Goal: Task Accomplishment & Management: Manage account settings

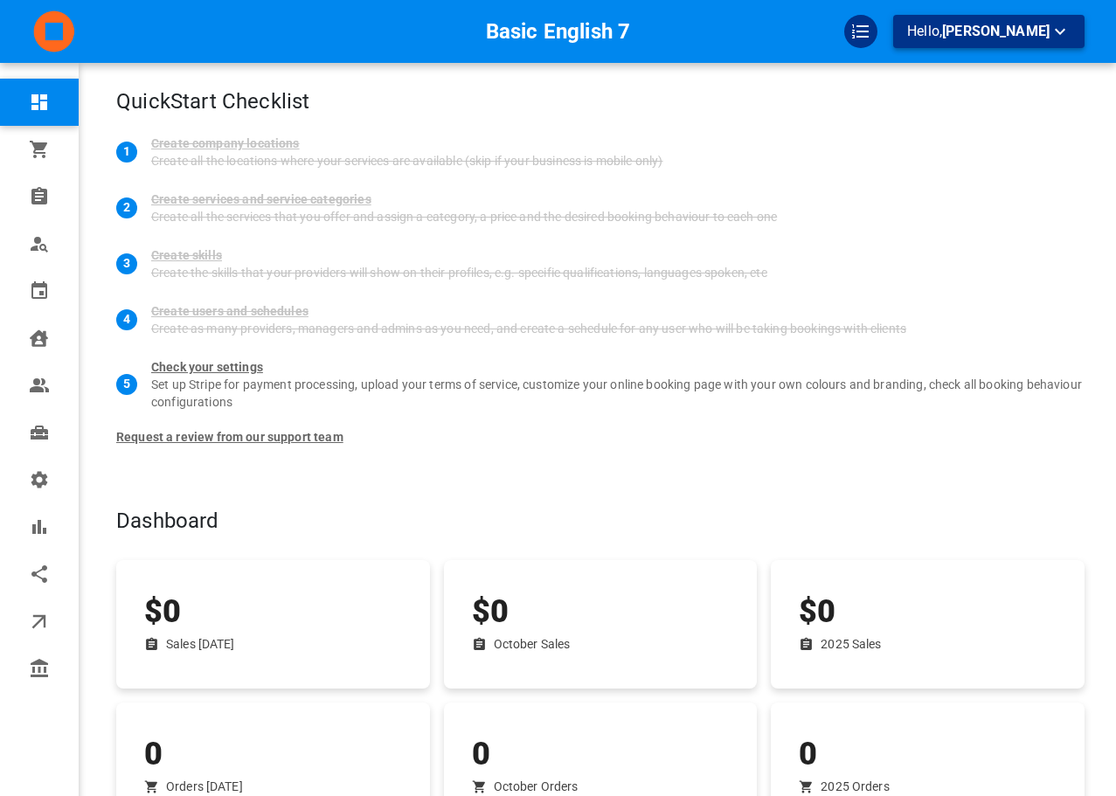
click at [988, 17] on button "Hello, [PERSON_NAME]" at bounding box center [988, 31] width 191 height 33
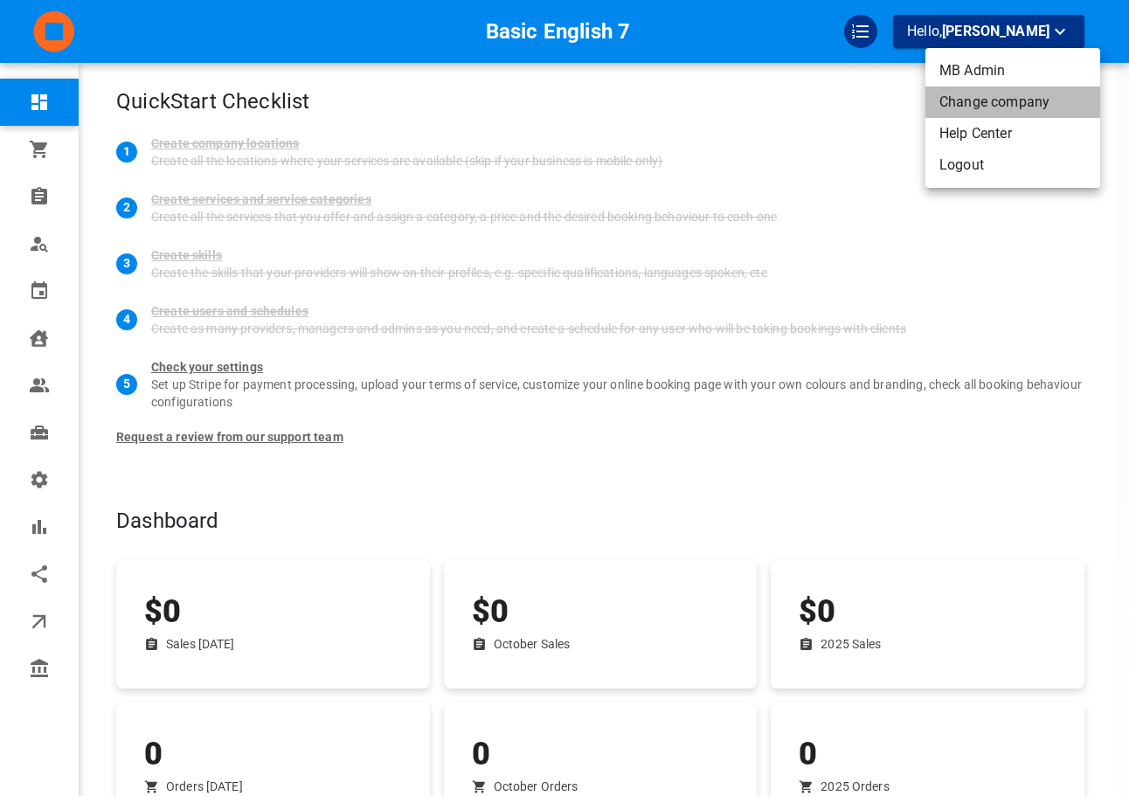
click at [1001, 94] on li "Change company" at bounding box center [1012, 101] width 175 height 31
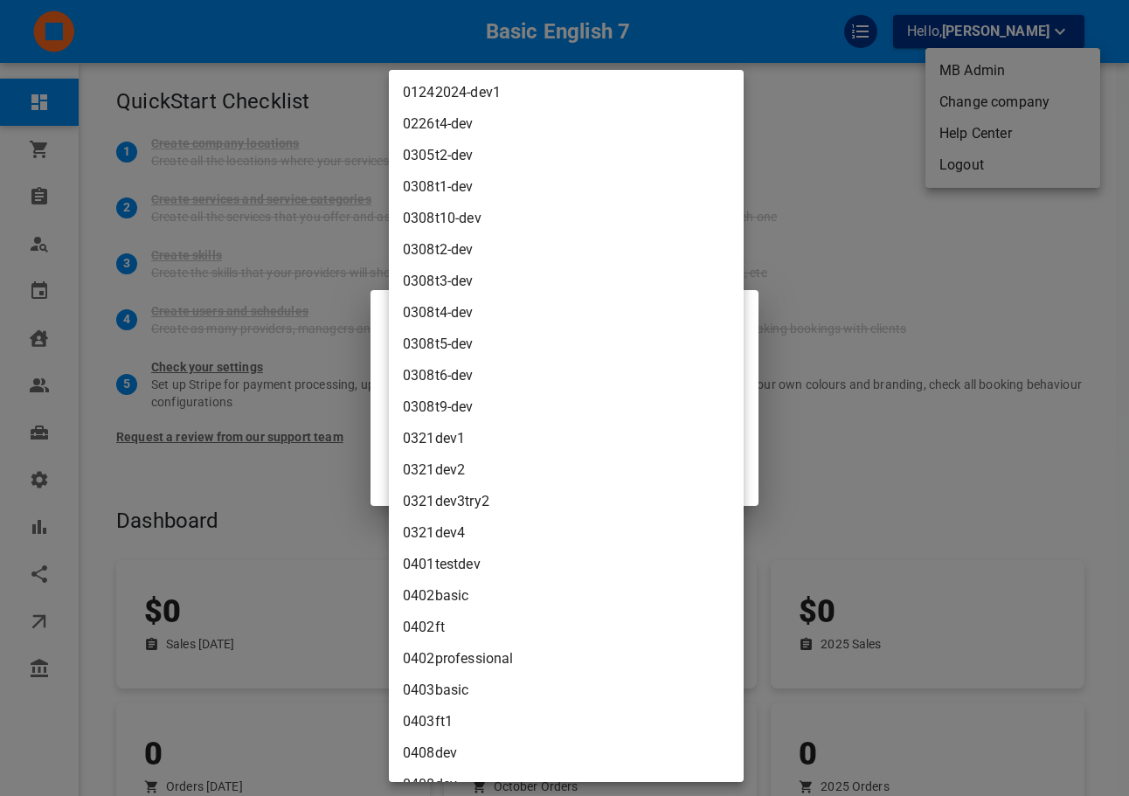
click at [555, 409] on body "Basic English 7 Hello, [PERSON_NAME] Dashboard Orders Bookings Who is available…" at bounding box center [564, 470] width 1129 height 940
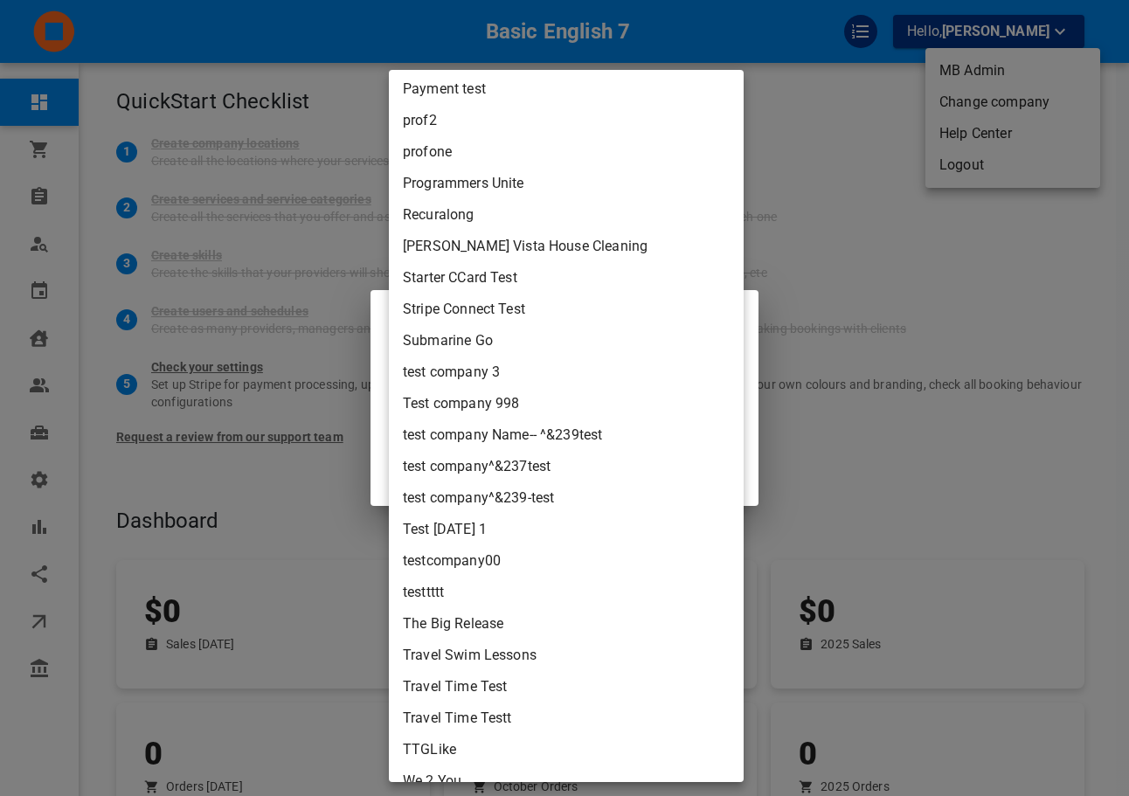
scroll to position [5183, 0]
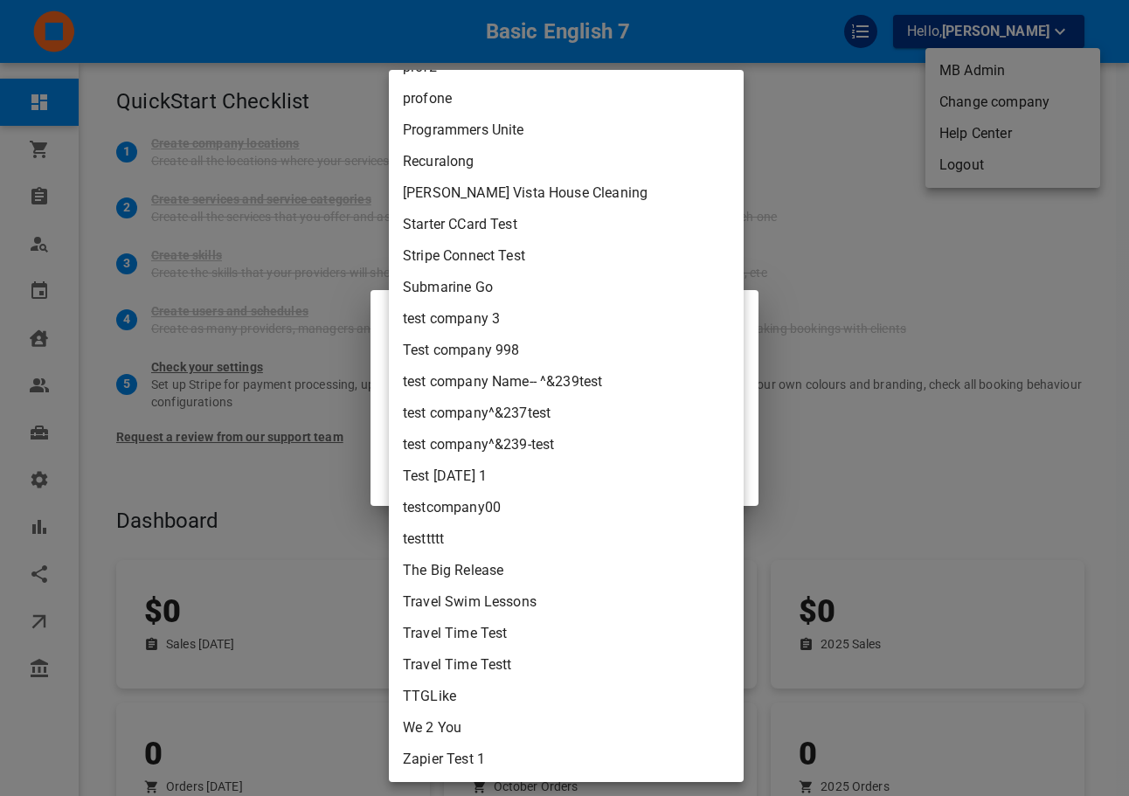
click at [554, 734] on li "We 2 You" at bounding box center [566, 727] width 355 height 31
type input "7a4efb9c-472b-4336-b82b-78c405658442"
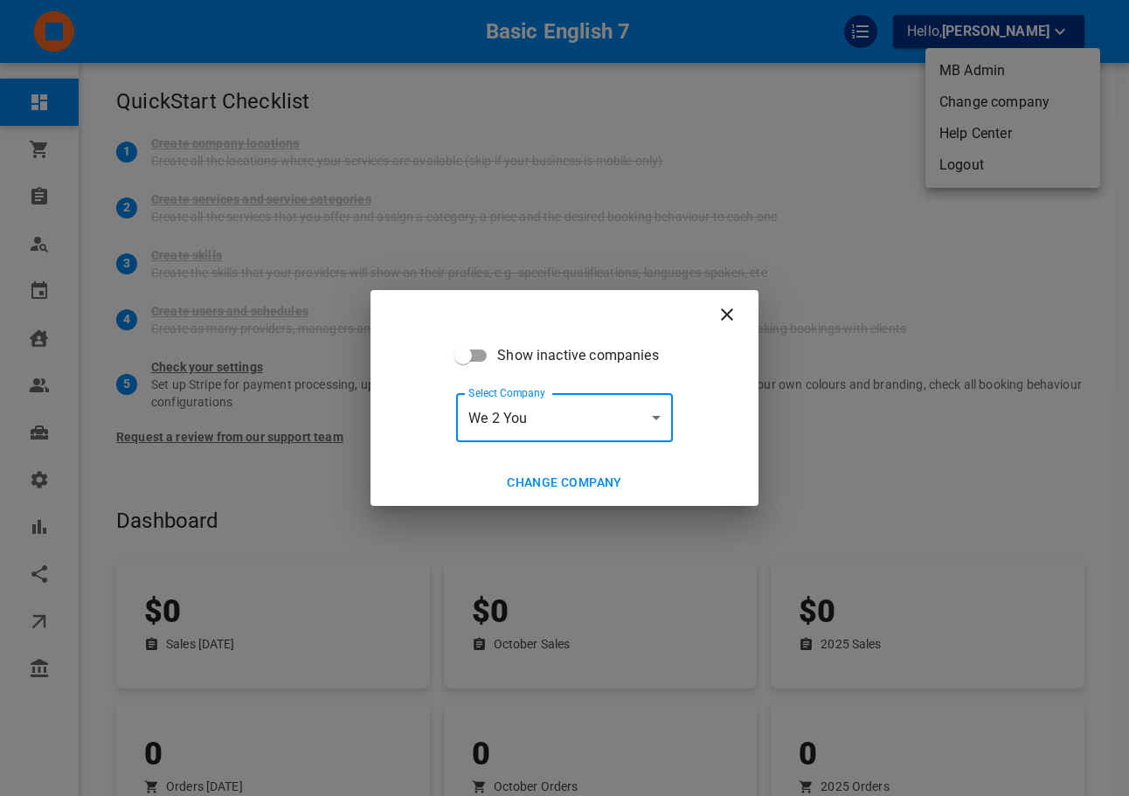
click at [588, 487] on button "Change company" at bounding box center [564, 482] width 129 height 32
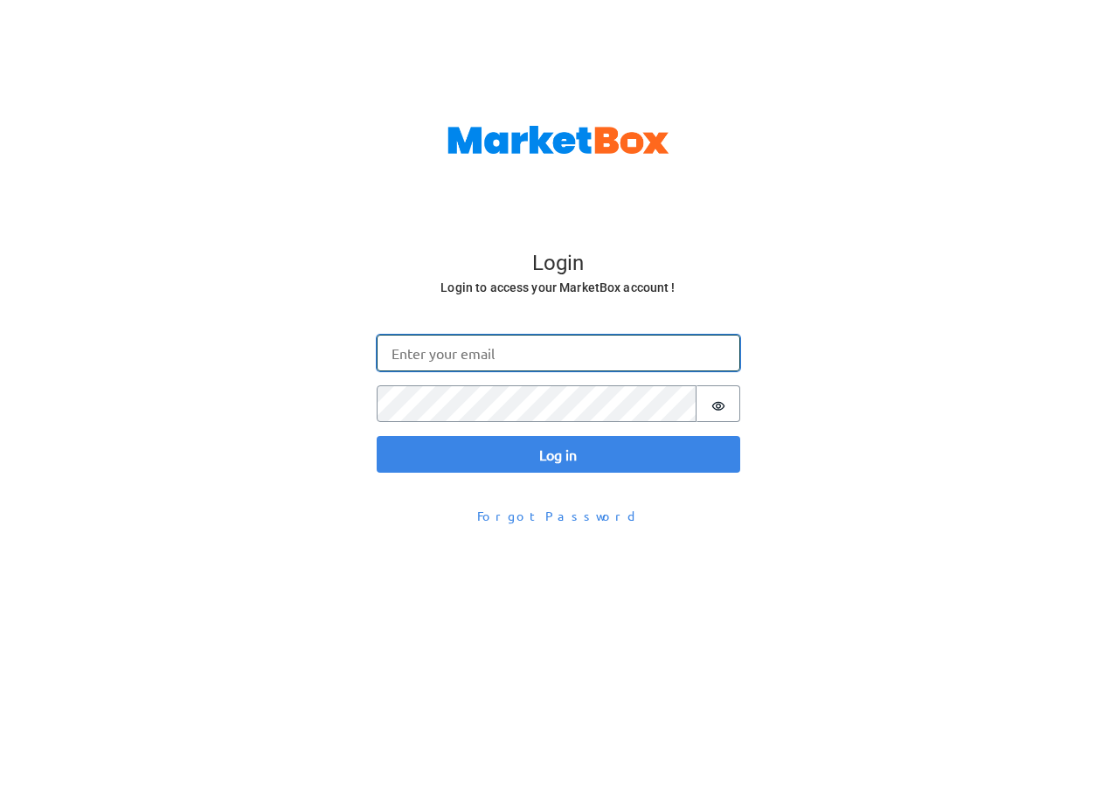
type input "[EMAIL_ADDRESS][DOMAIN_NAME]"
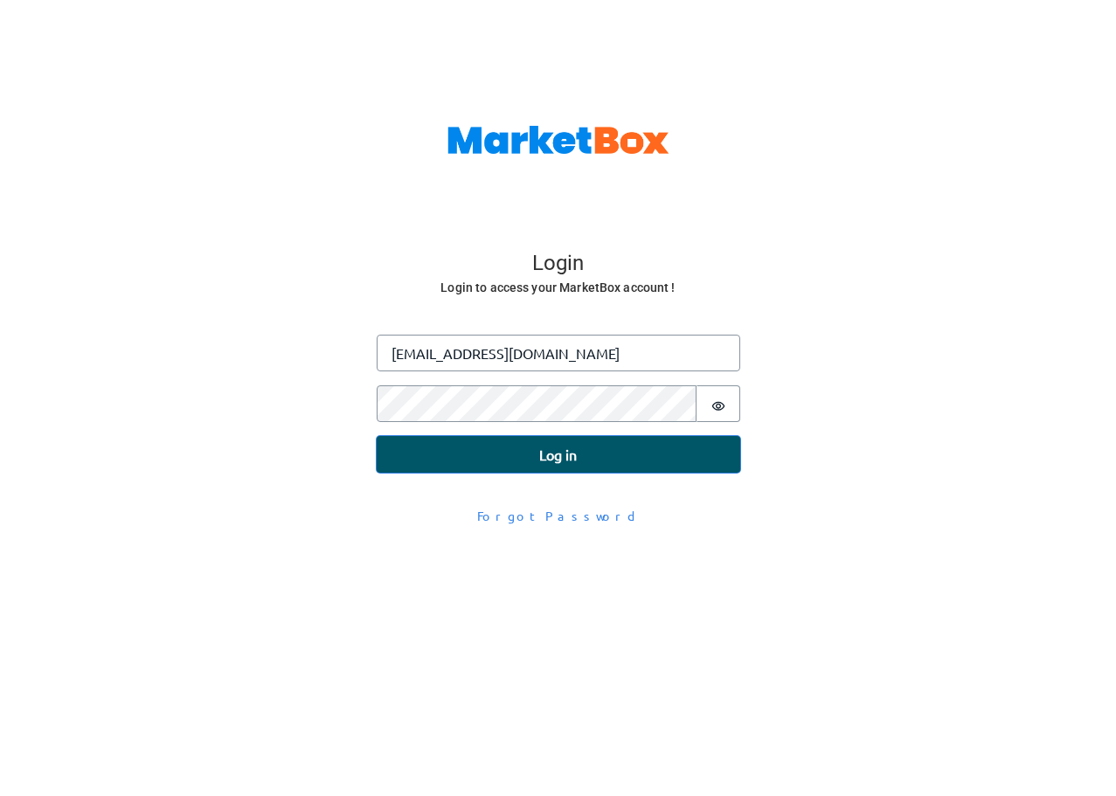
click at [427, 454] on button "Log in" at bounding box center [558, 454] width 363 height 37
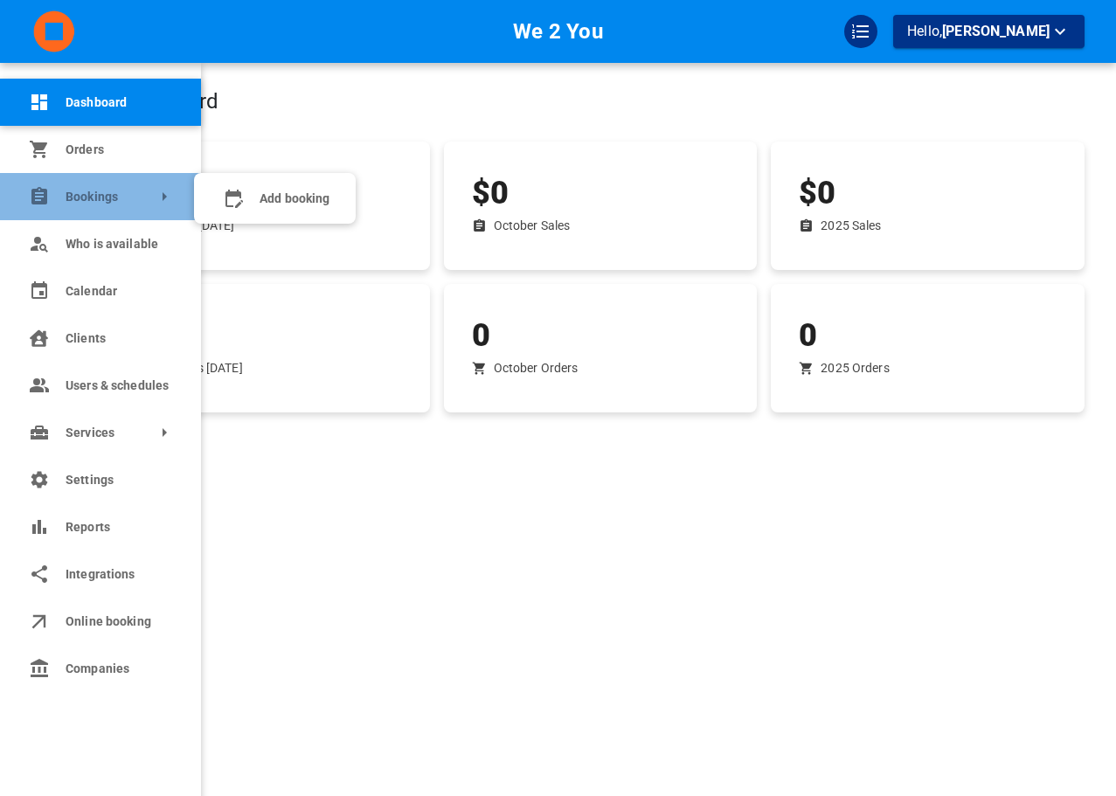
click at [90, 212] on link "Bookings" at bounding box center [100, 196] width 201 height 47
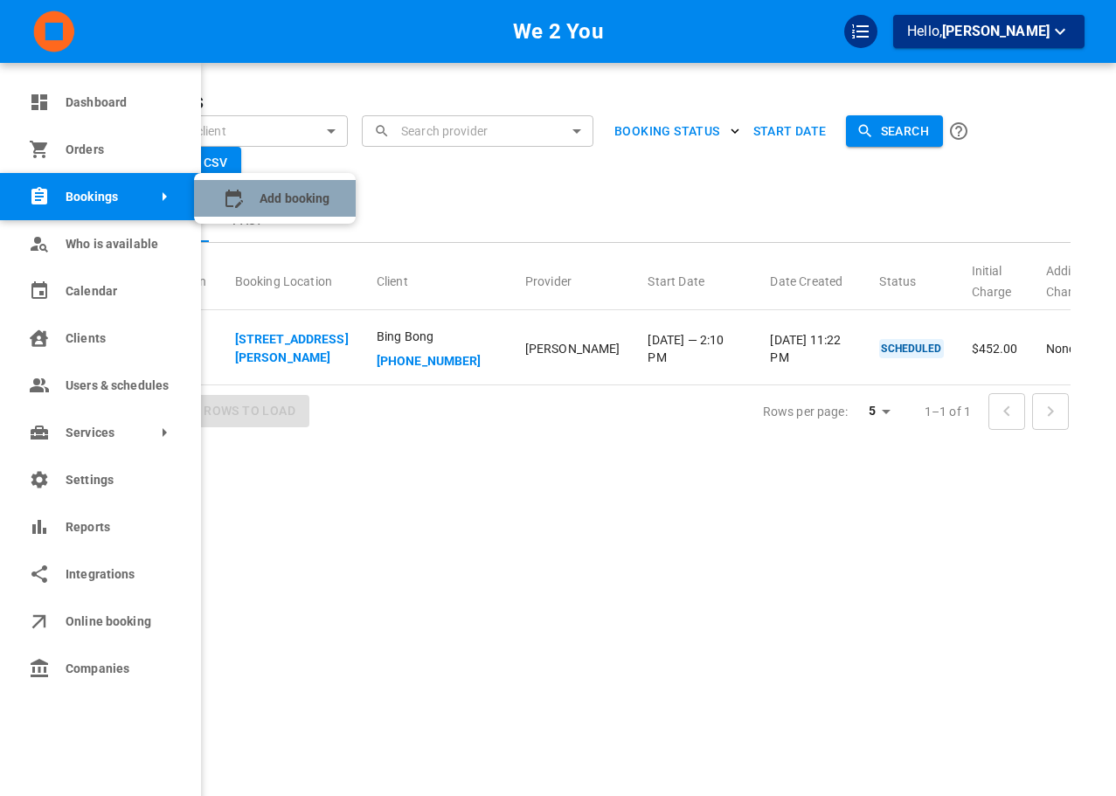
click at [225, 197] on icon at bounding box center [233, 198] width 21 height 21
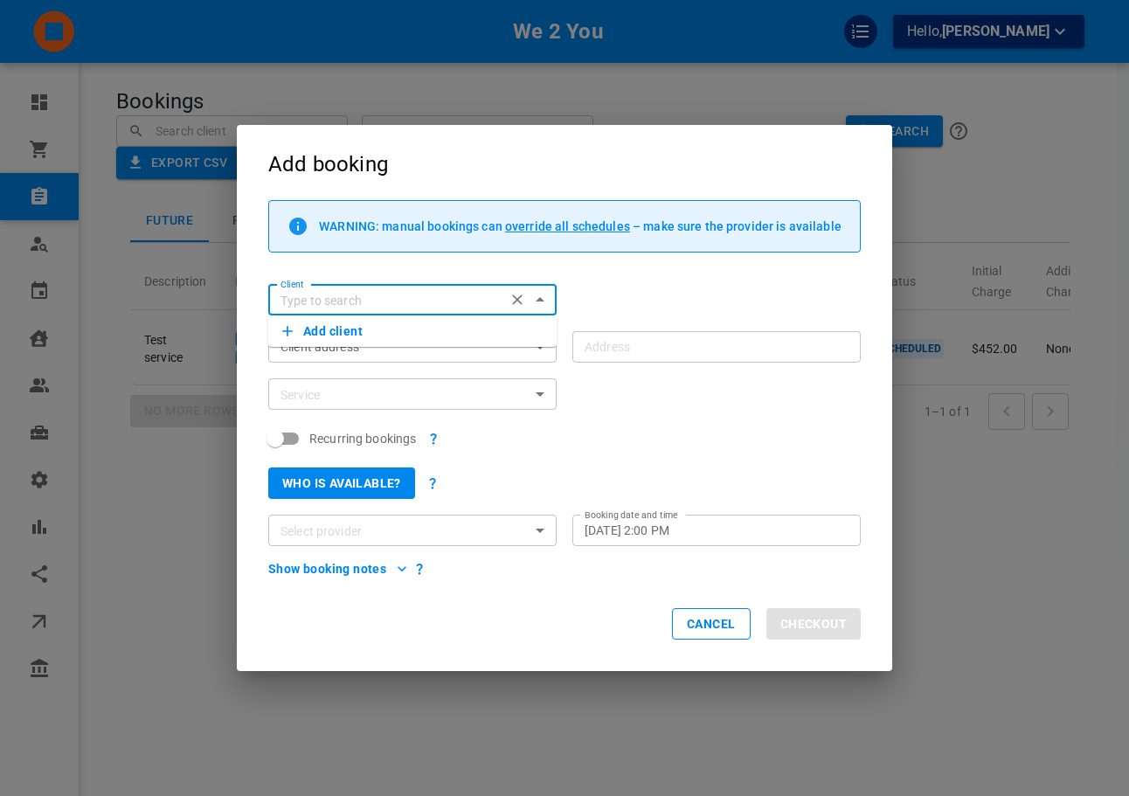
drag, startPoint x: 354, startPoint y: 386, endPoint x: 359, endPoint y: 406, distance: 20.8
click at [355, 390] on input "Service" at bounding box center [397, 394] width 249 height 22
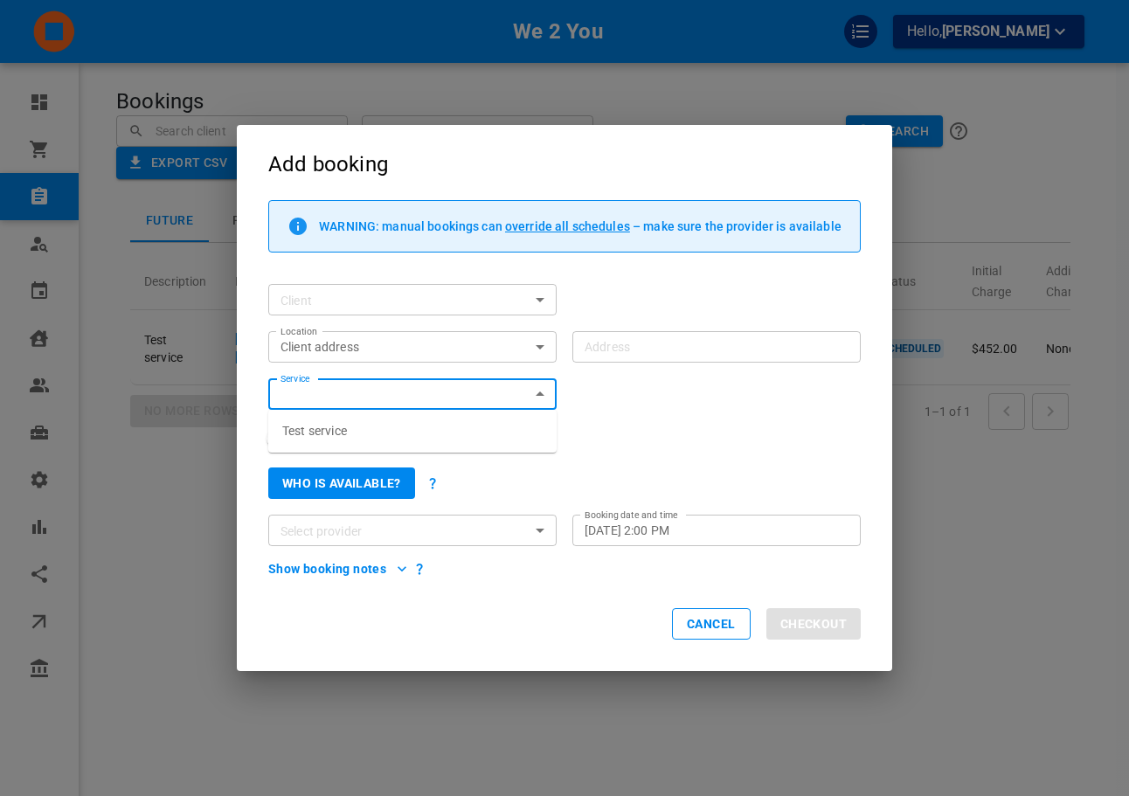
click at [647, 405] on div "WARNING: manual bookings can override all schedules – make sure the provider is…" at bounding box center [556, 388] width 608 height 377
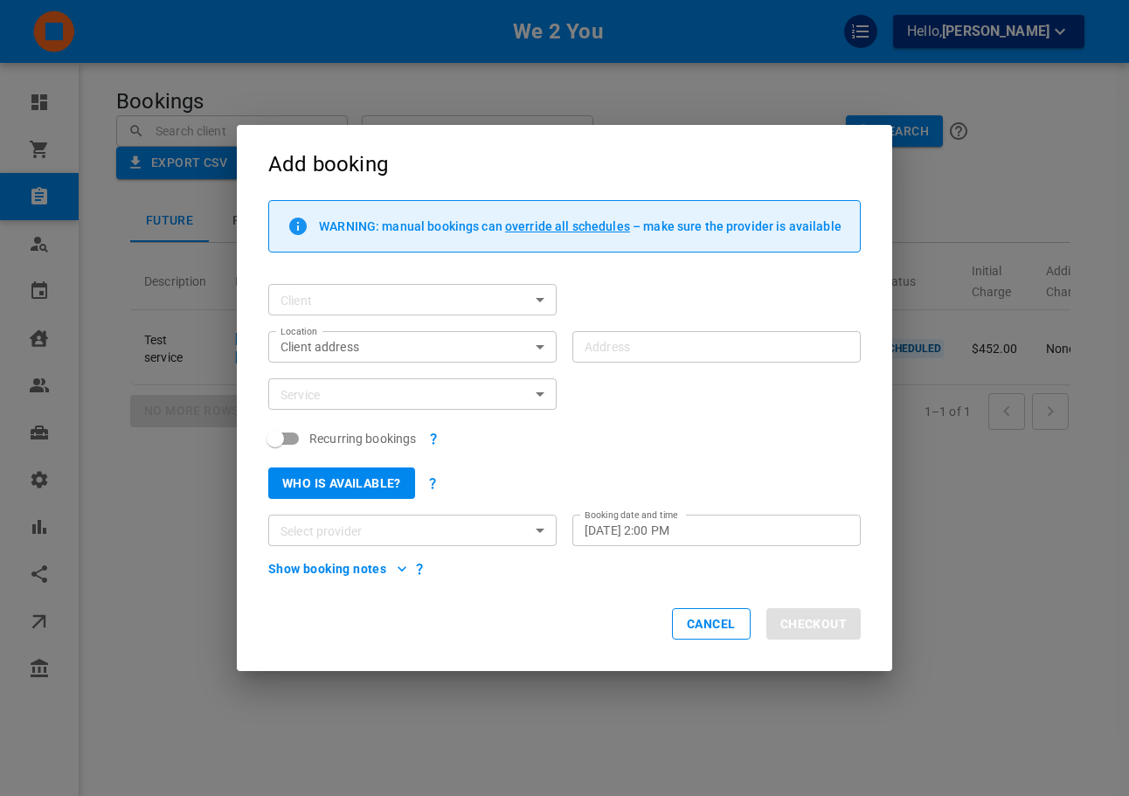
click at [1063, 444] on div "Add booking WARNING: manual bookings can override all schedules – make sure the…" at bounding box center [564, 398] width 1129 height 796
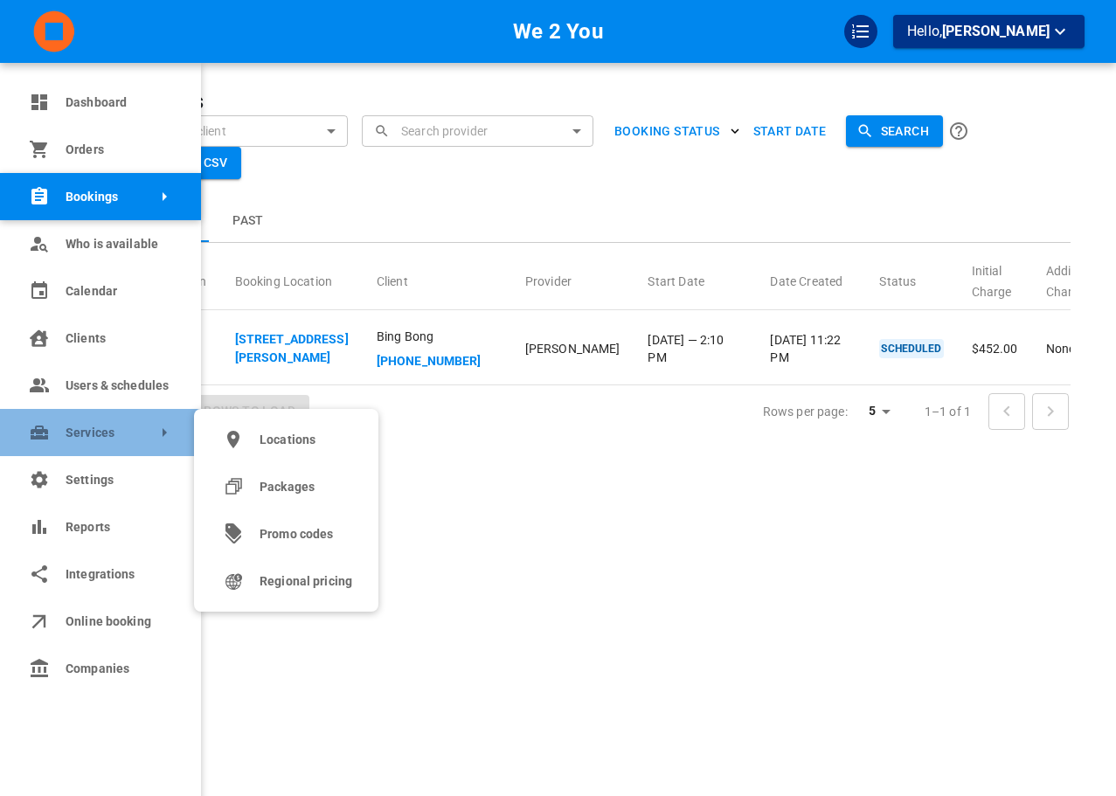
click at [117, 442] on link "Services" at bounding box center [100, 432] width 201 height 47
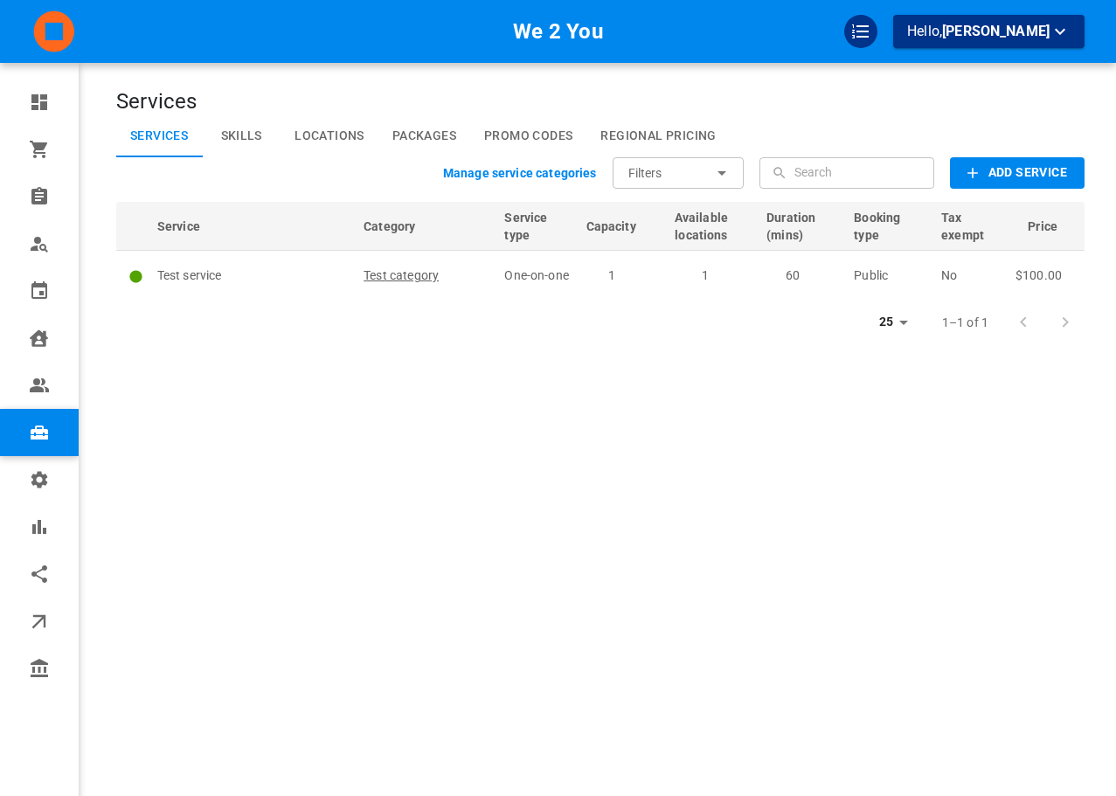
click at [1015, 175] on b "Add Service" at bounding box center [1027, 173] width 79 height 22
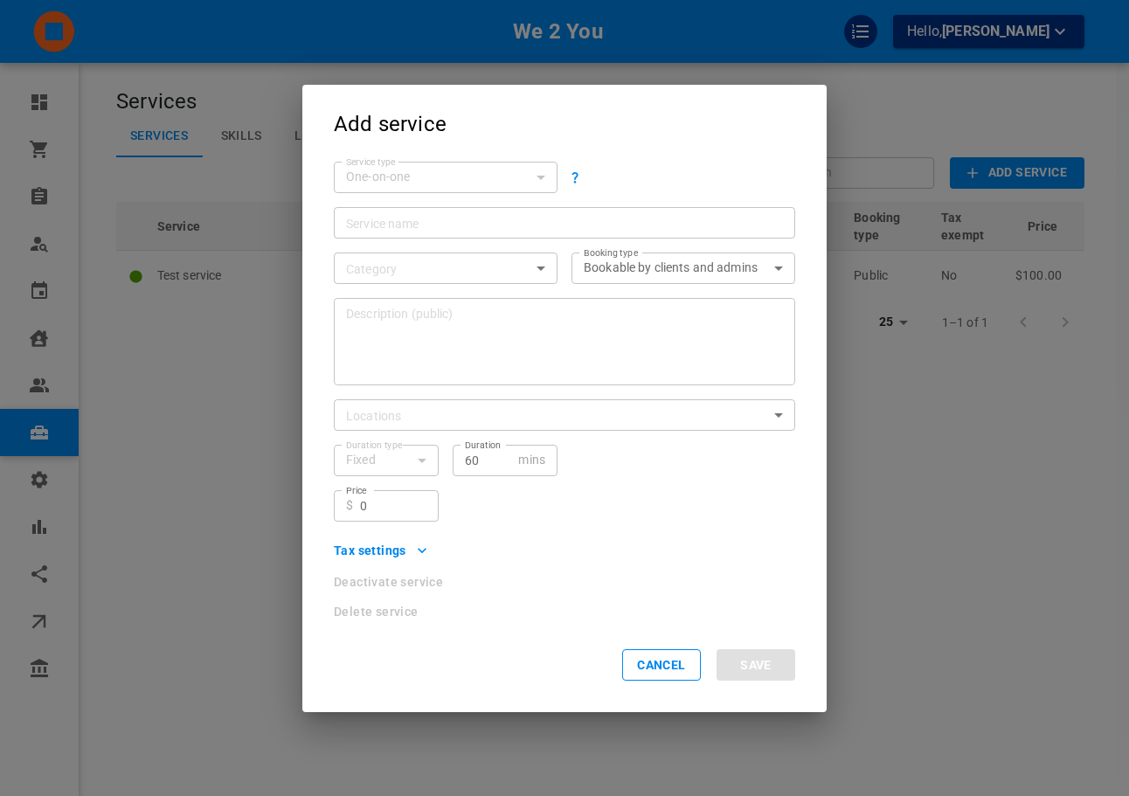
click at [376, 225] on input "Service name" at bounding box center [564, 221] width 437 height 17
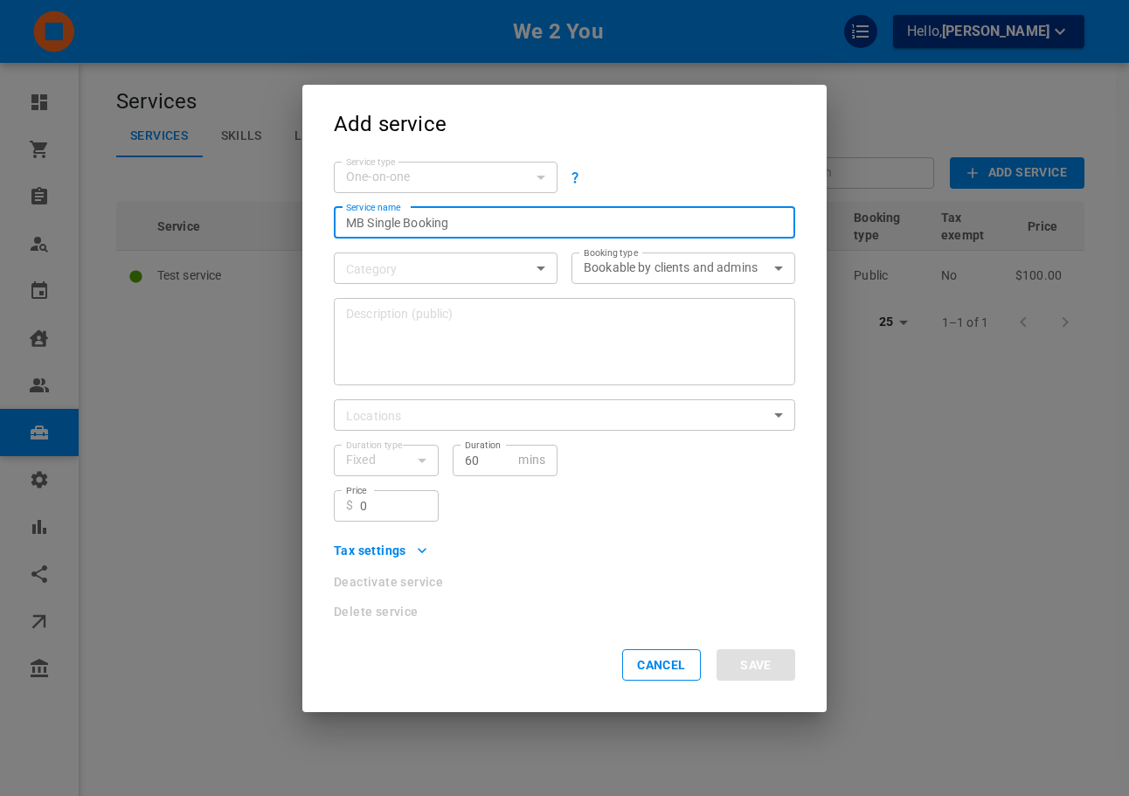
type input "MB Single Booking"
click at [466, 271] on body "We 2 You Hello, Omar Tahir Dashboard Orders Bookings Who is available Calendar …" at bounding box center [564, 451] width 1129 height 903
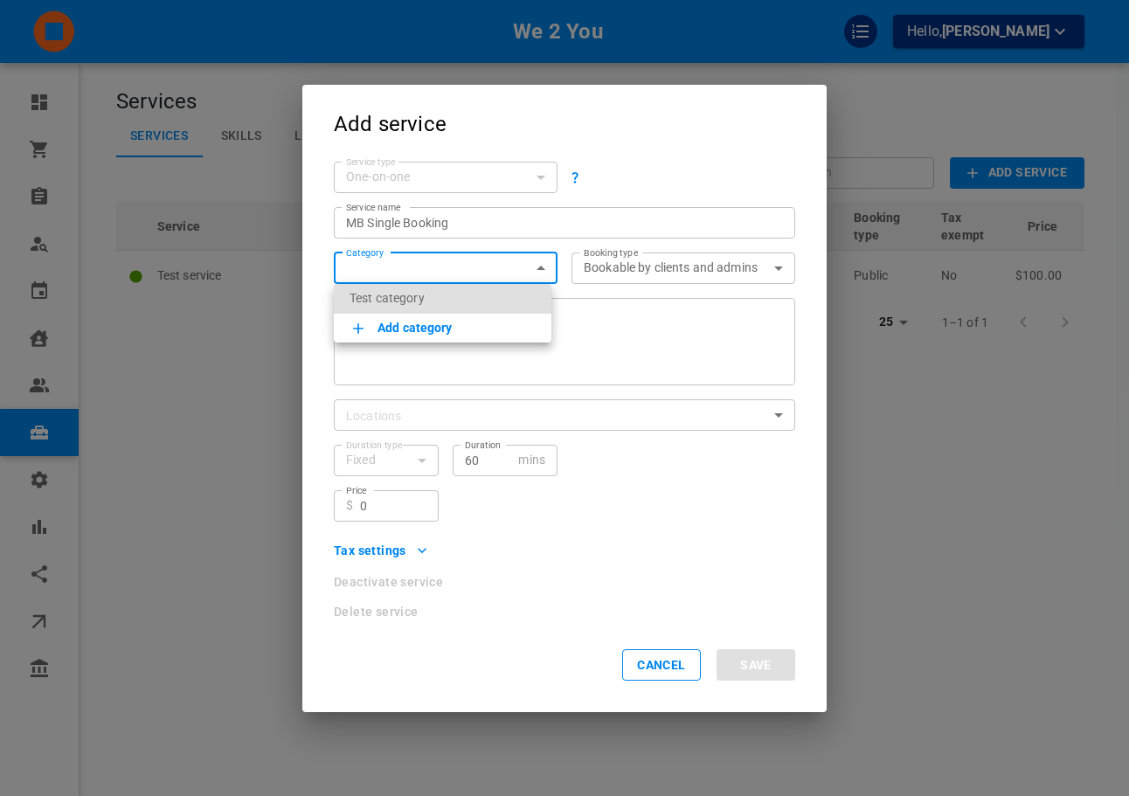
click at [435, 295] on p "Test category" at bounding box center [442, 297] width 186 height 17
type input "Test category"
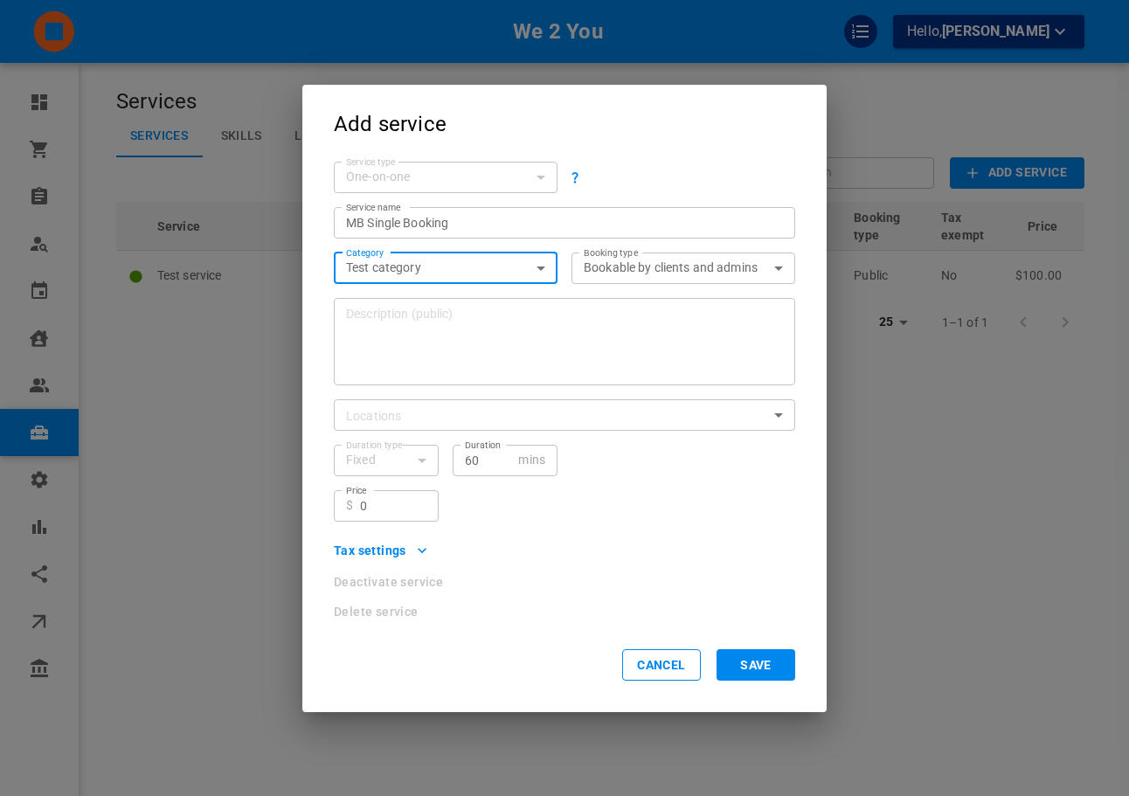
click at [539, 245] on div "Category Test category Test category category" at bounding box center [439, 260] width 238 height 45
click at [406, 419] on body "We 2 You Hello, Omar Tahir Dashboard Orders Bookings Who is available Calendar …" at bounding box center [564, 451] width 1129 height 903
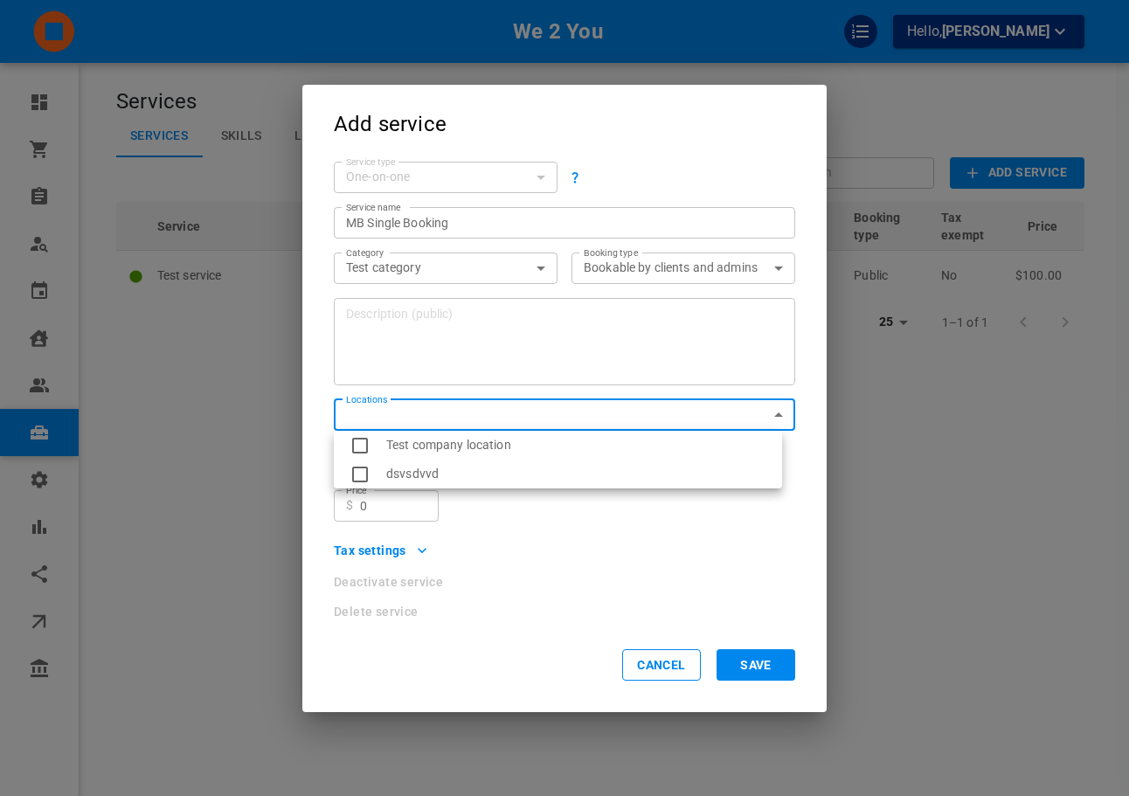
click at [420, 390] on div at bounding box center [564, 398] width 1129 height 796
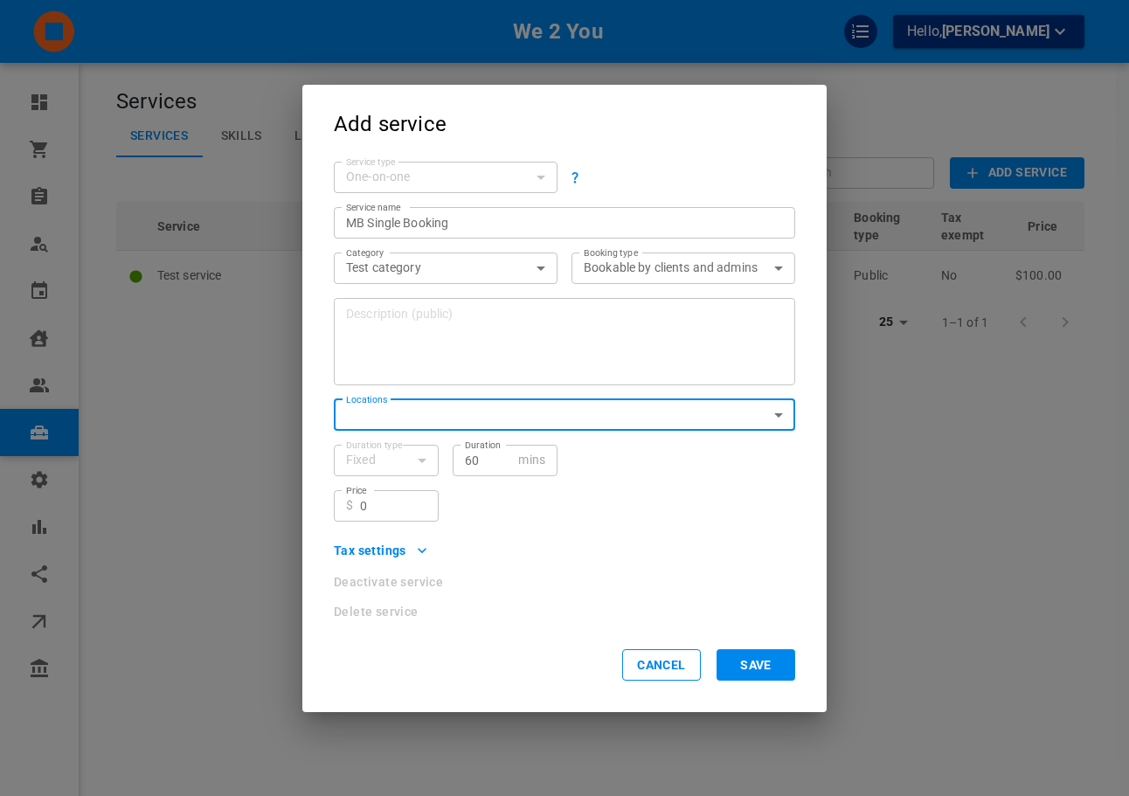
click at [336, 388] on div "Location s ​ Locations" at bounding box center [557, 407] width 475 height 45
click at [369, 432] on div "Duration type Fixed Fixed Duration type" at bounding box center [379, 453] width 119 height 45
click at [370, 422] on body "We 2 You Hello, Omar Tahir Dashboard Orders Bookings Who is available Calendar …" at bounding box center [564, 451] width 1129 height 903
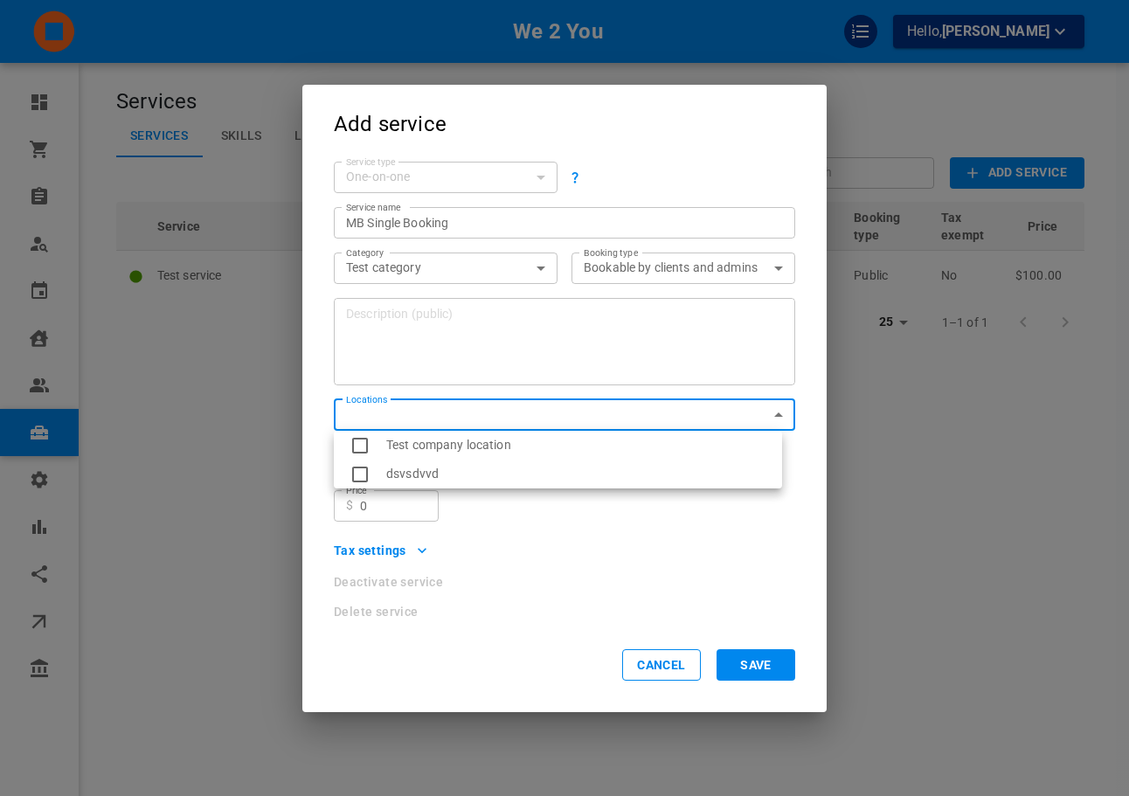
click at [383, 379] on div at bounding box center [564, 398] width 1129 height 796
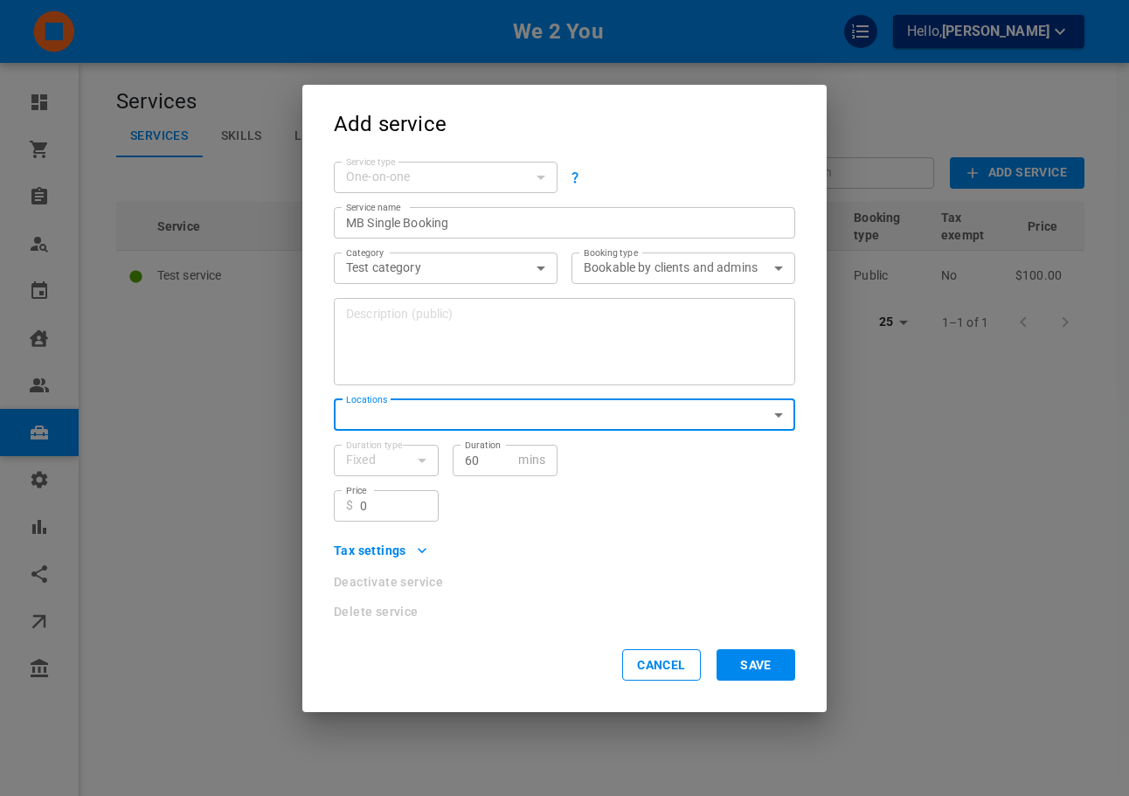
click at [708, 512] on div "Price ​ $ 0 Price" at bounding box center [557, 498] width 475 height 45
click at [380, 499] on input "0" at bounding box center [393, 504] width 66 height 17
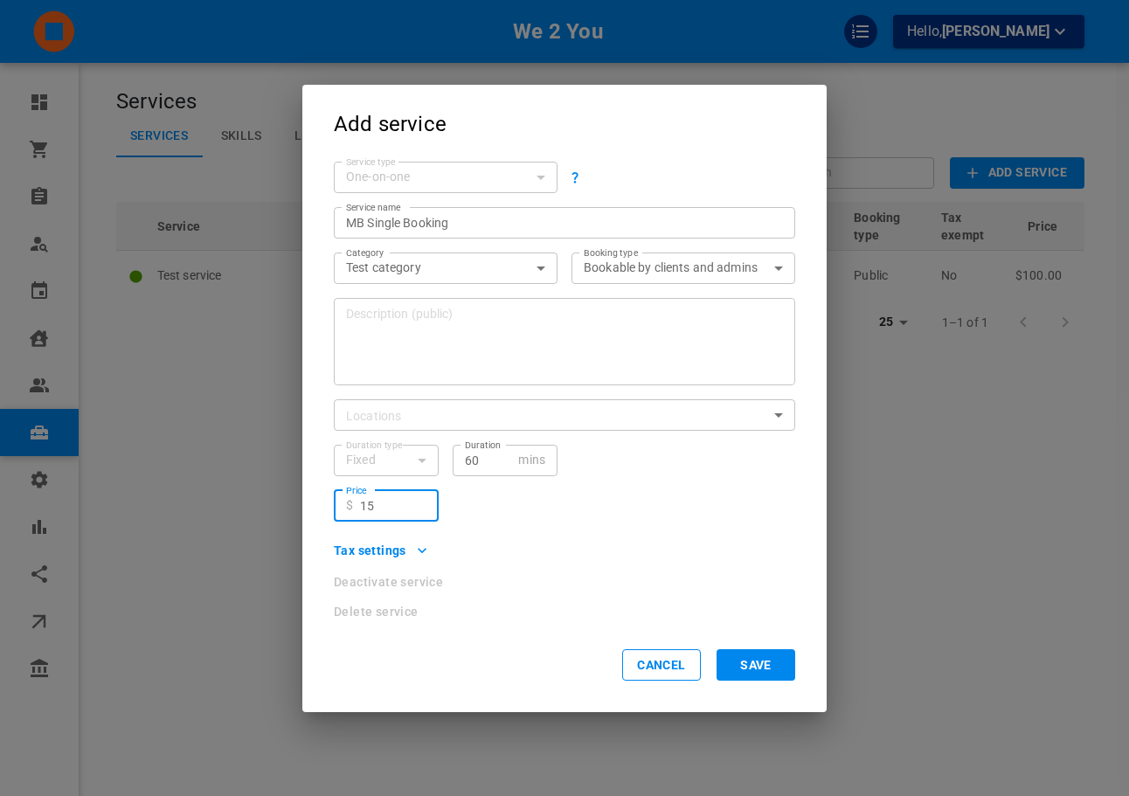
type input "15"
click at [731, 660] on button "Save" at bounding box center [755, 664] width 79 height 31
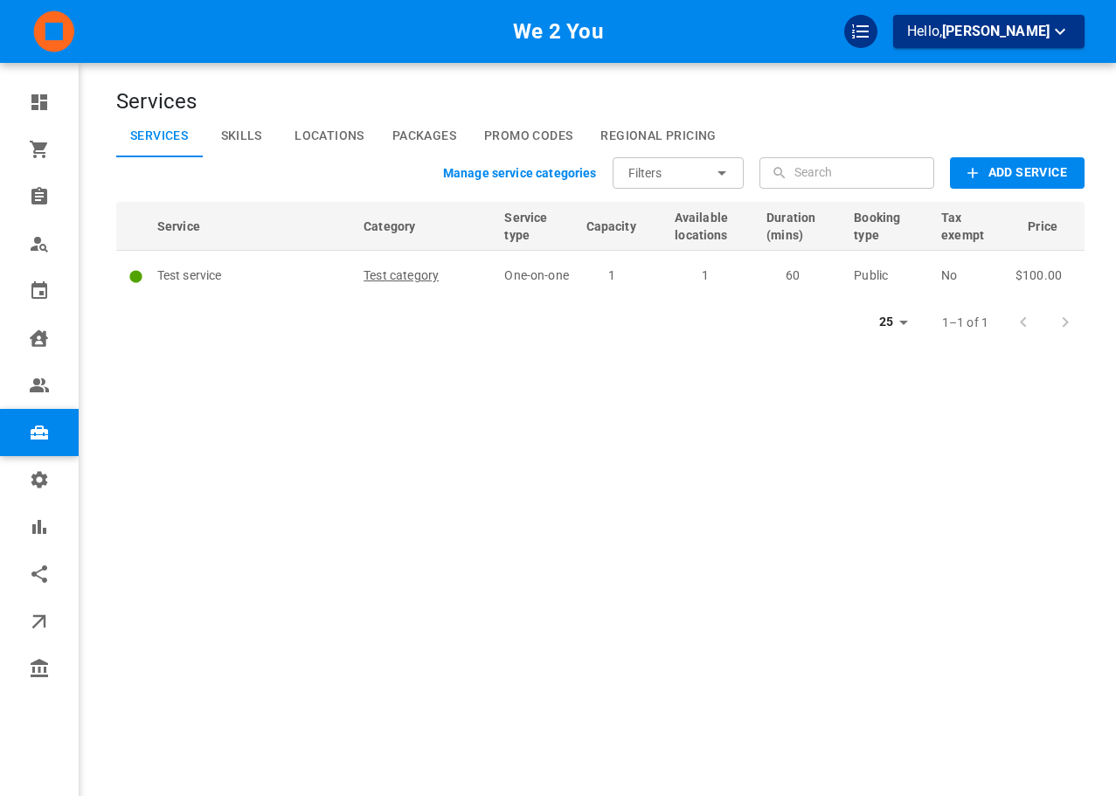
click at [1017, 173] on b "Add Service" at bounding box center [1027, 173] width 79 height 22
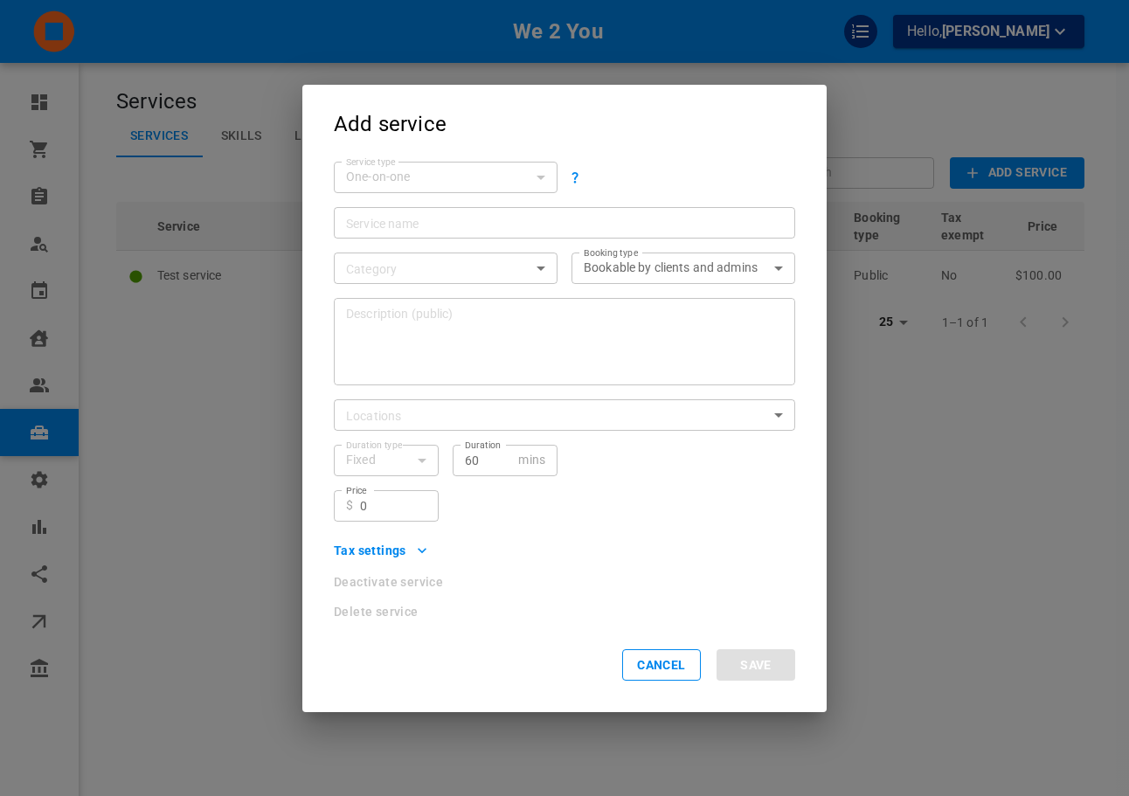
click at [444, 220] on input "Service name" at bounding box center [564, 221] width 437 height 17
paste input "MB Single Booking"
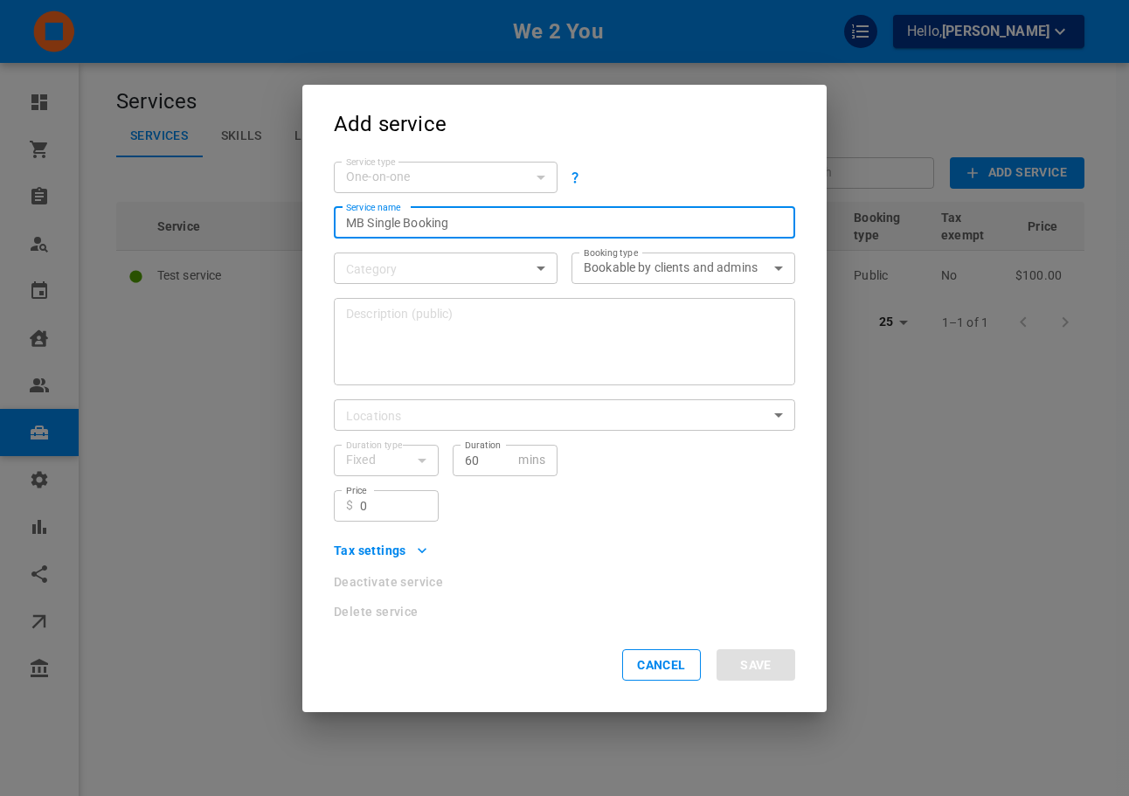
type input "MB Single Booking"
click at [417, 267] on body "We 2 You Hello, Omar Tahir Dashboard Orders Bookings Who is available Calendar …" at bounding box center [564, 451] width 1129 height 903
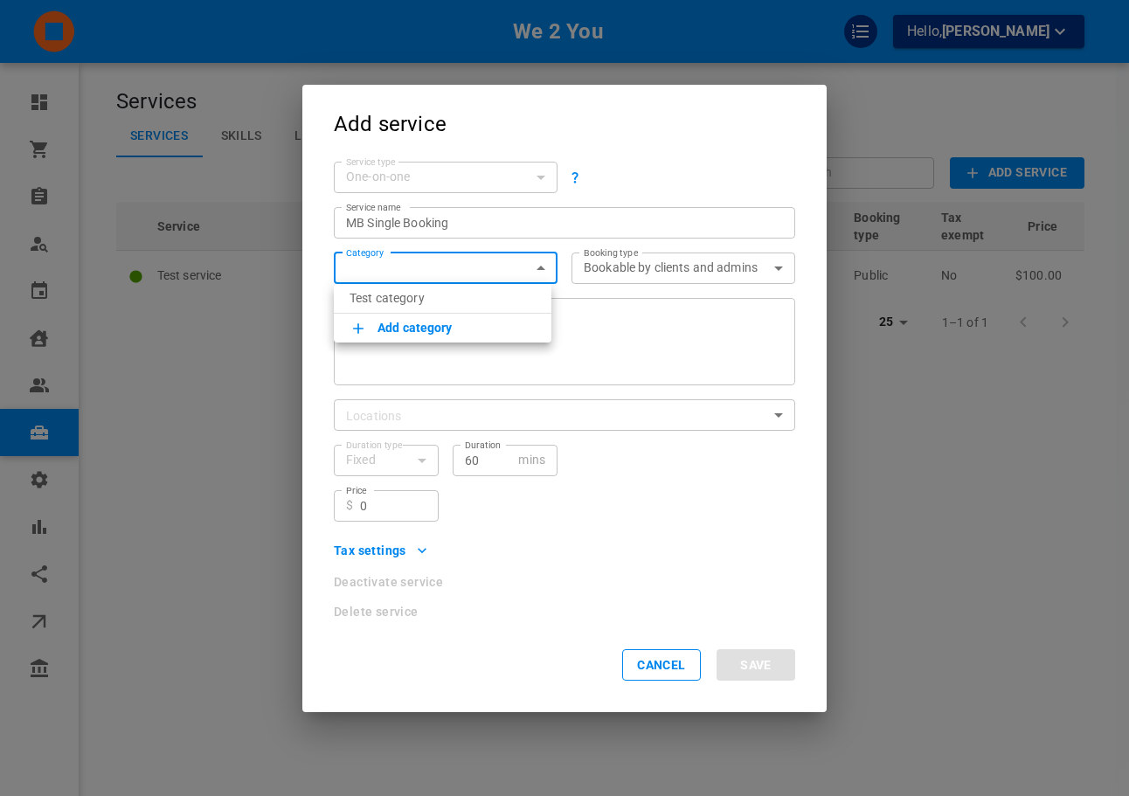
click at [413, 289] on p "Test category" at bounding box center [442, 297] width 186 height 17
type input "Test category"
click at [416, 324] on textarea "Description (public)" at bounding box center [564, 341] width 437 height 87
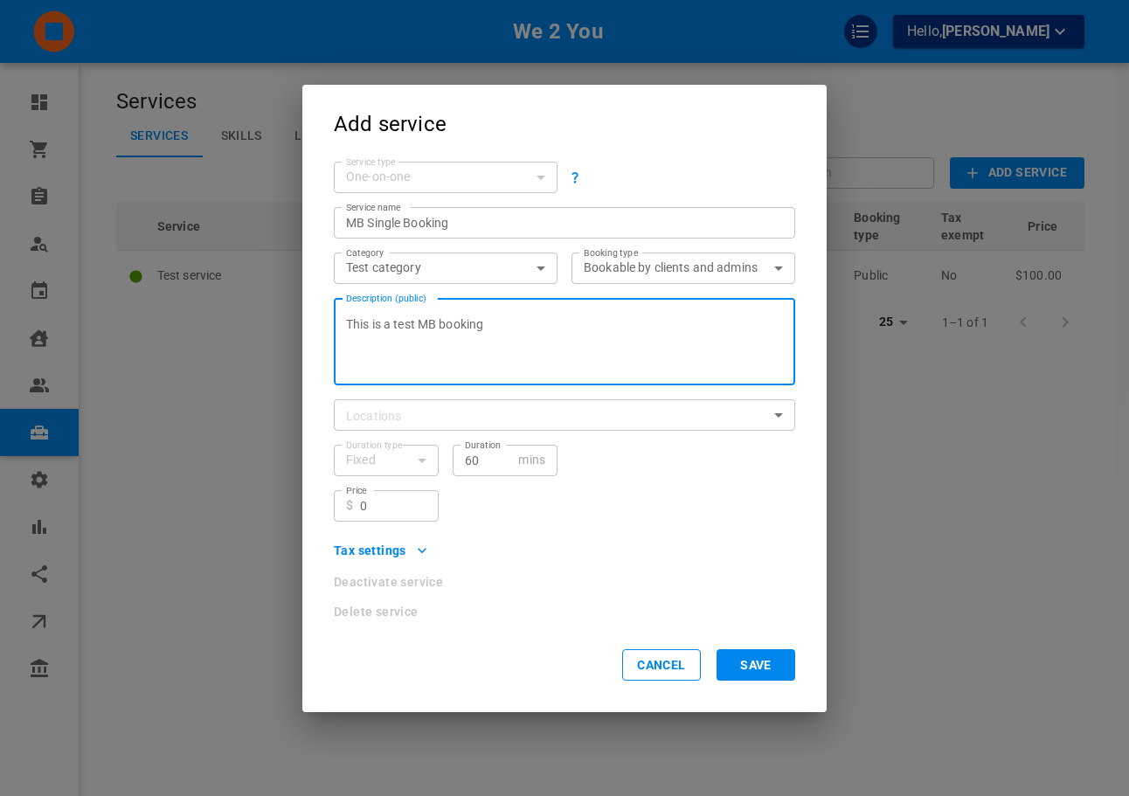
type textarea "This is a test MB booking"
click at [739, 507] on div "Price ​ $ 0 Price" at bounding box center [557, 498] width 475 height 45
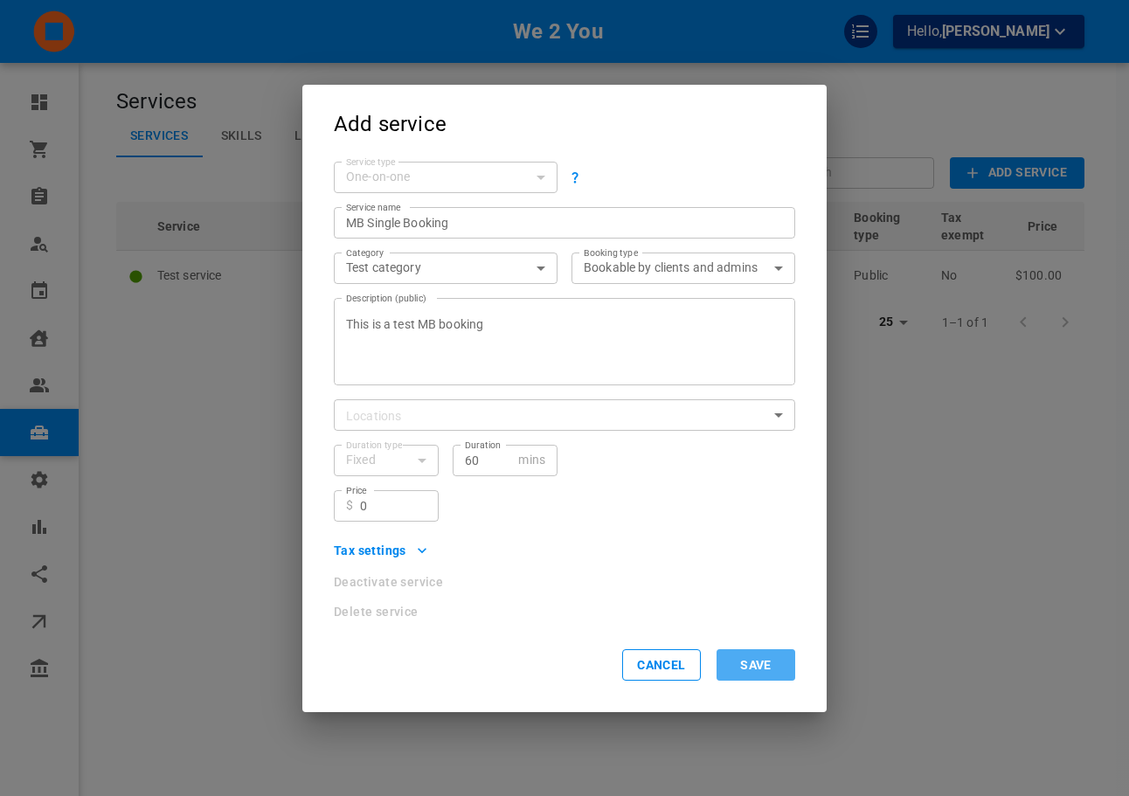
click at [752, 665] on button "Save" at bounding box center [755, 664] width 79 height 31
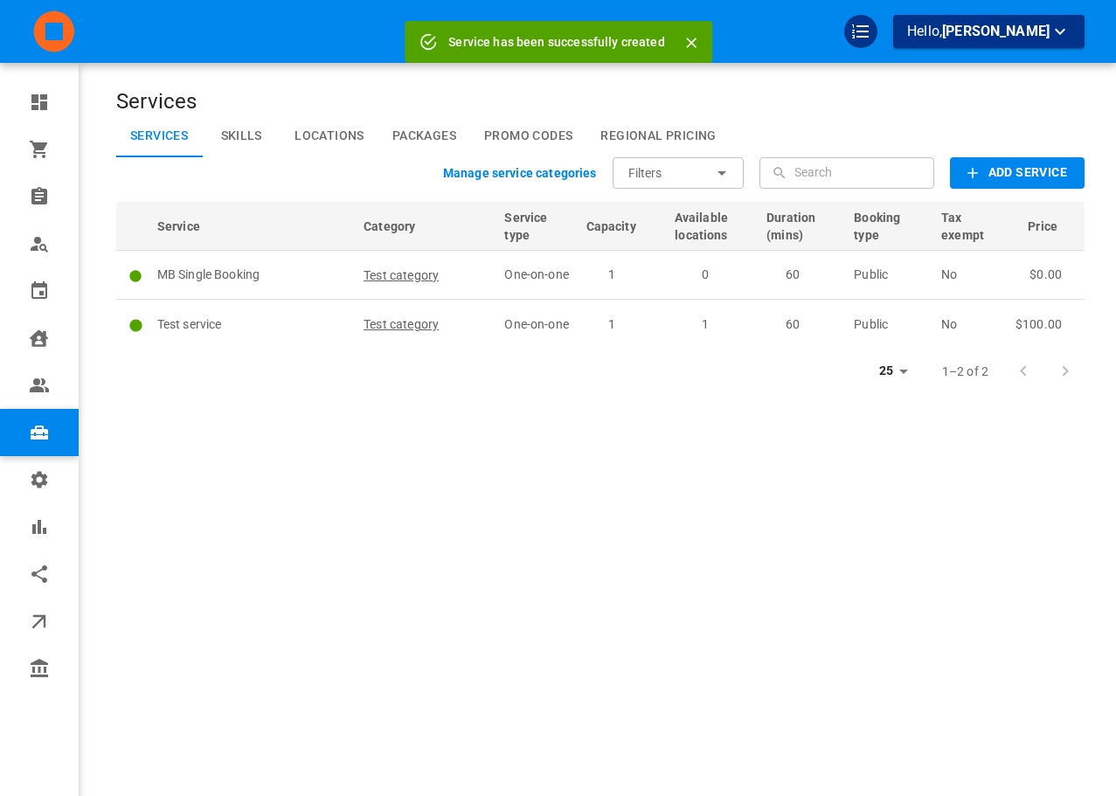
click at [663, 498] on div "Services Services Skills Locations Packages Promo Codes Regional Pricing Manage…" at bounding box center [600, 424] width 968 height 796
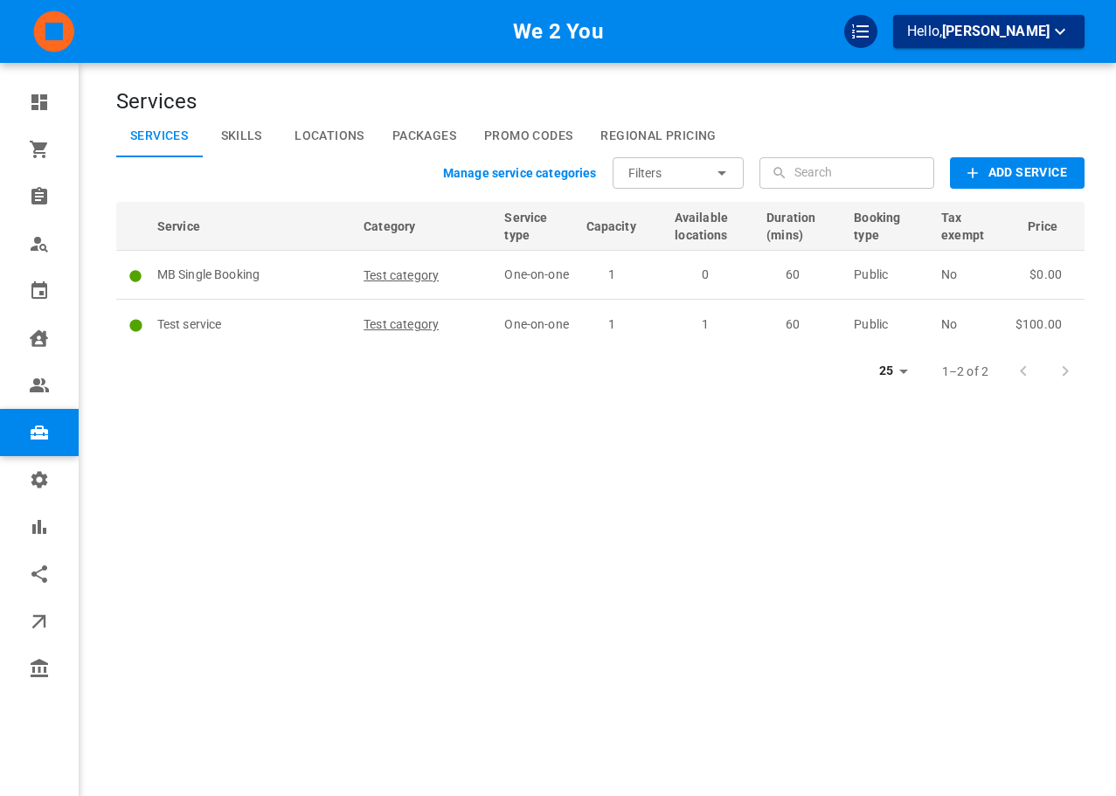
click at [1006, 181] on b "Add Service" at bounding box center [1027, 173] width 79 height 22
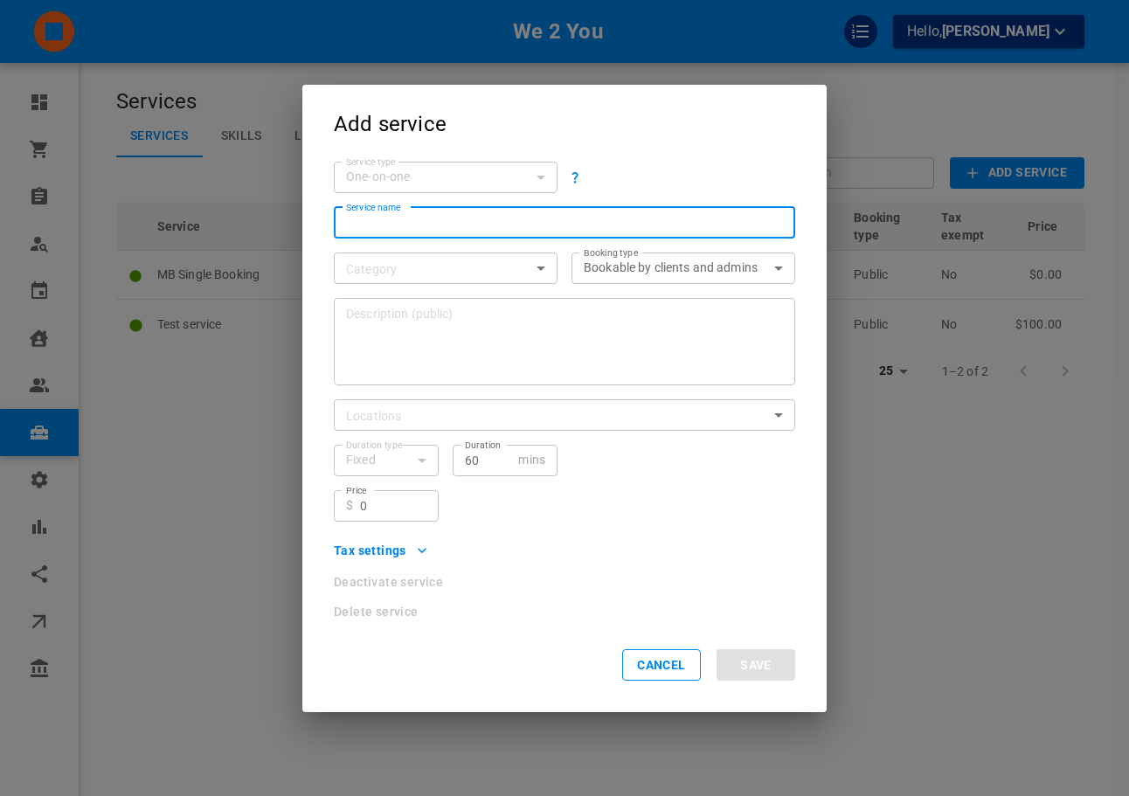
click at [469, 216] on input "Service name" at bounding box center [564, 221] width 437 height 17
type input "MB Recurring Booking"
click at [519, 359] on textarea "Description (public)" at bounding box center [564, 341] width 437 height 87
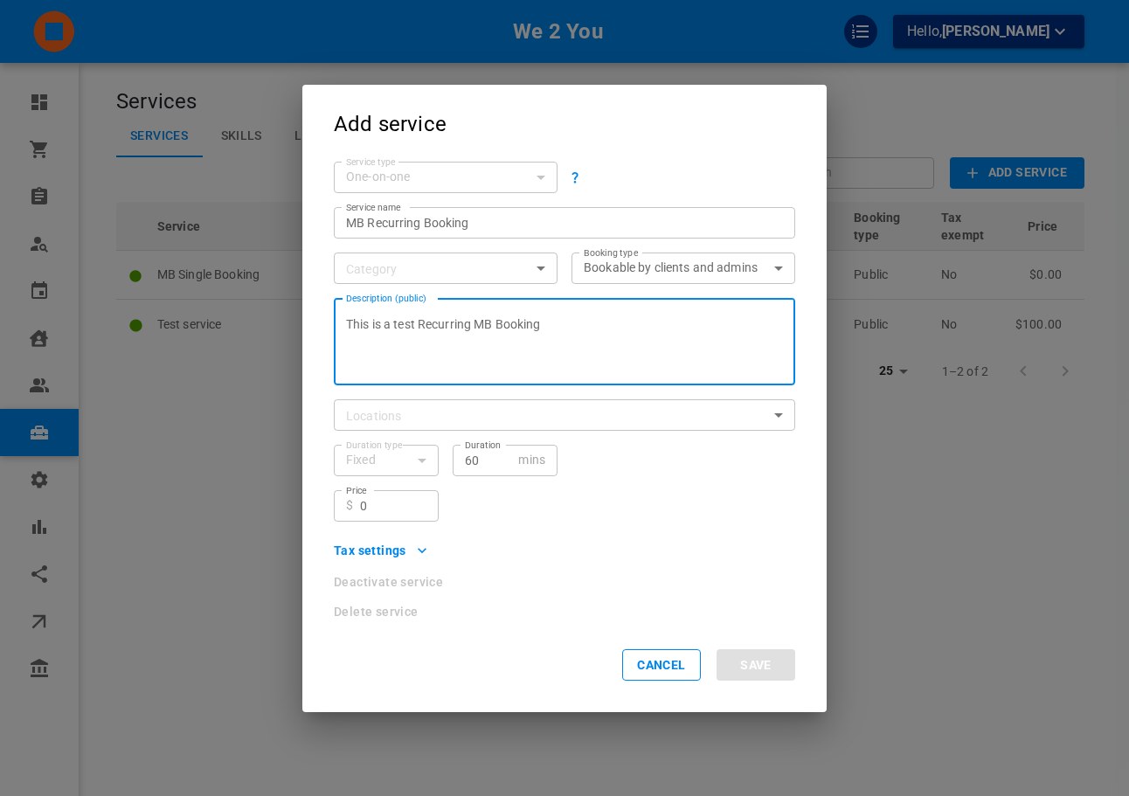
type textarea "This is a test Recurring MB Booking"
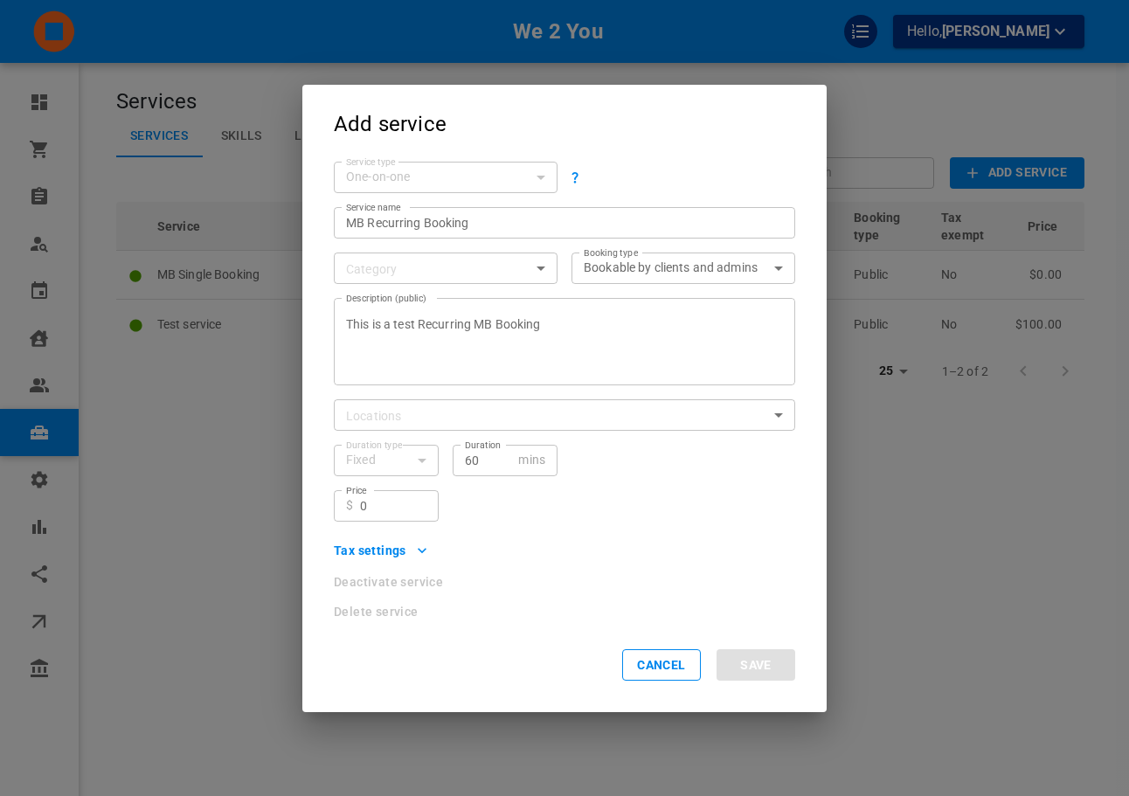
click at [721, 522] on div "Tax settings" at bounding box center [557, 544] width 475 height 44
click at [451, 273] on body "We 2 You Hello, Omar Tahir Dashboard Orders Bookings Who is available Calendar …" at bounding box center [564, 451] width 1129 height 903
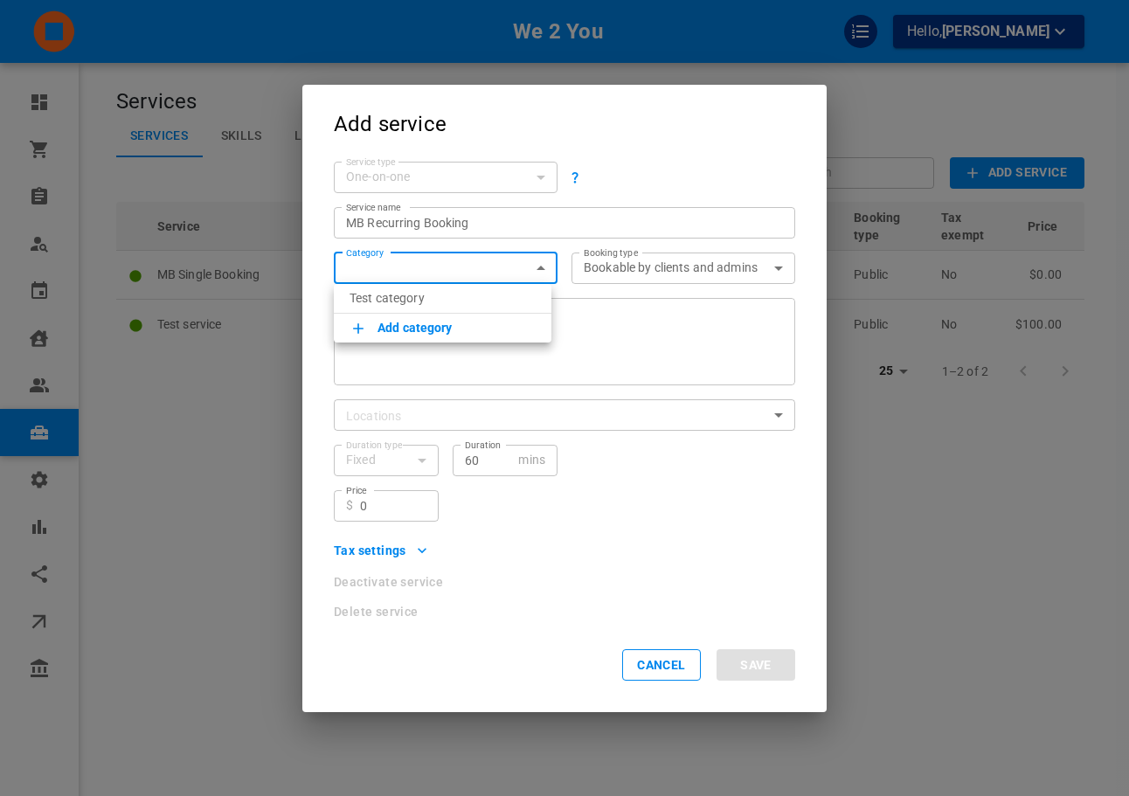
click at [443, 303] on p "Test category" at bounding box center [442, 297] width 186 height 17
type input "Test category"
click at [697, 577] on div "Deactivate service" at bounding box center [564, 582] width 461 height 12
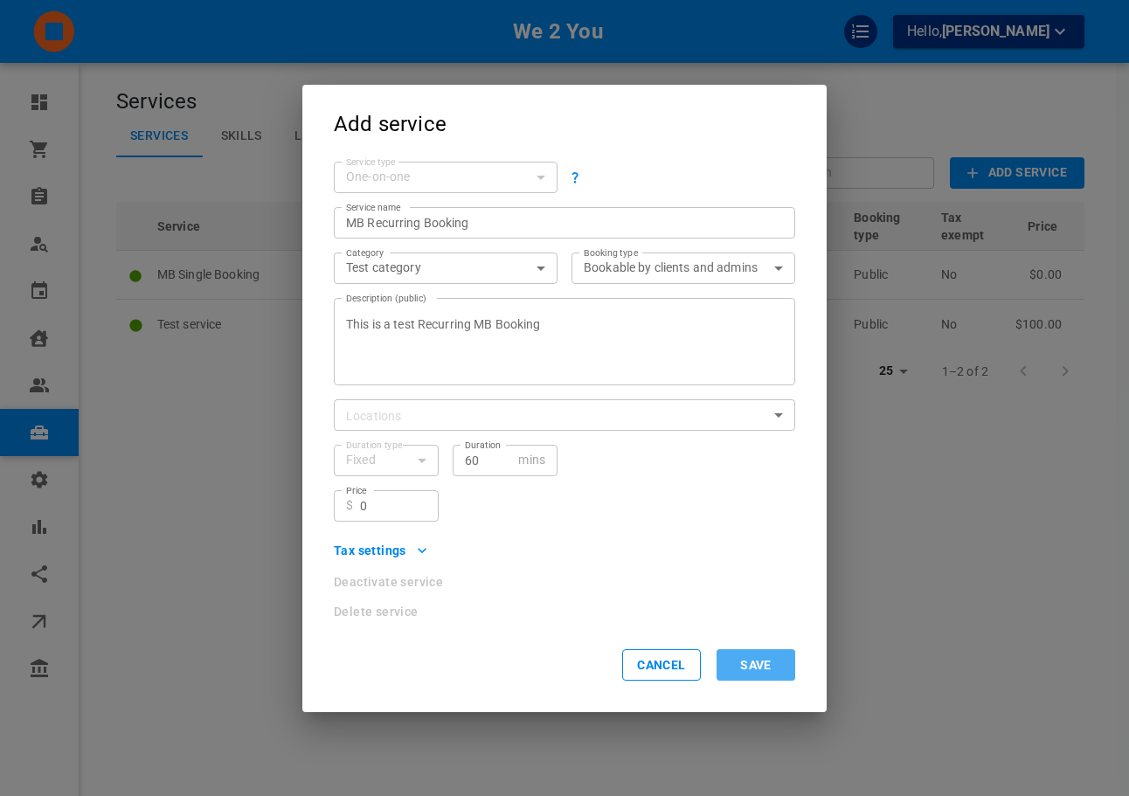
click at [766, 654] on button "Save" at bounding box center [755, 664] width 79 height 31
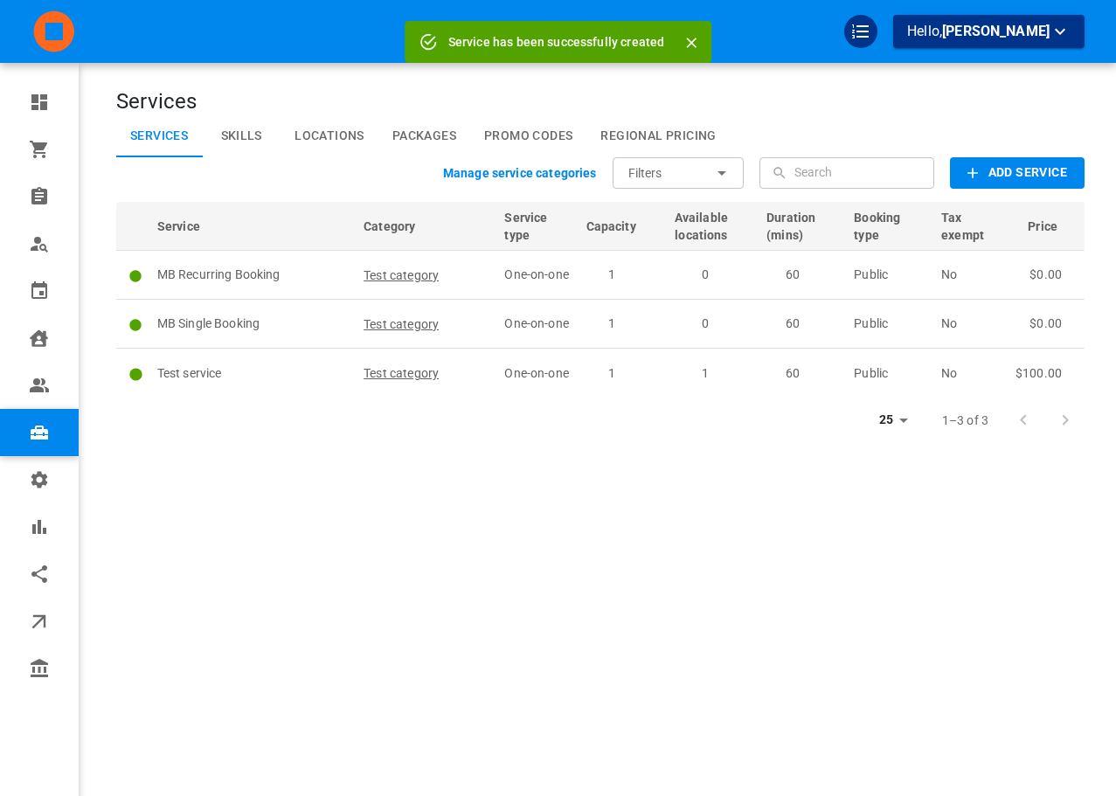
click at [481, 473] on div "Services Services Skills Locations Packages Promo Codes Regional Pricing Manage…" at bounding box center [600, 424] width 968 height 796
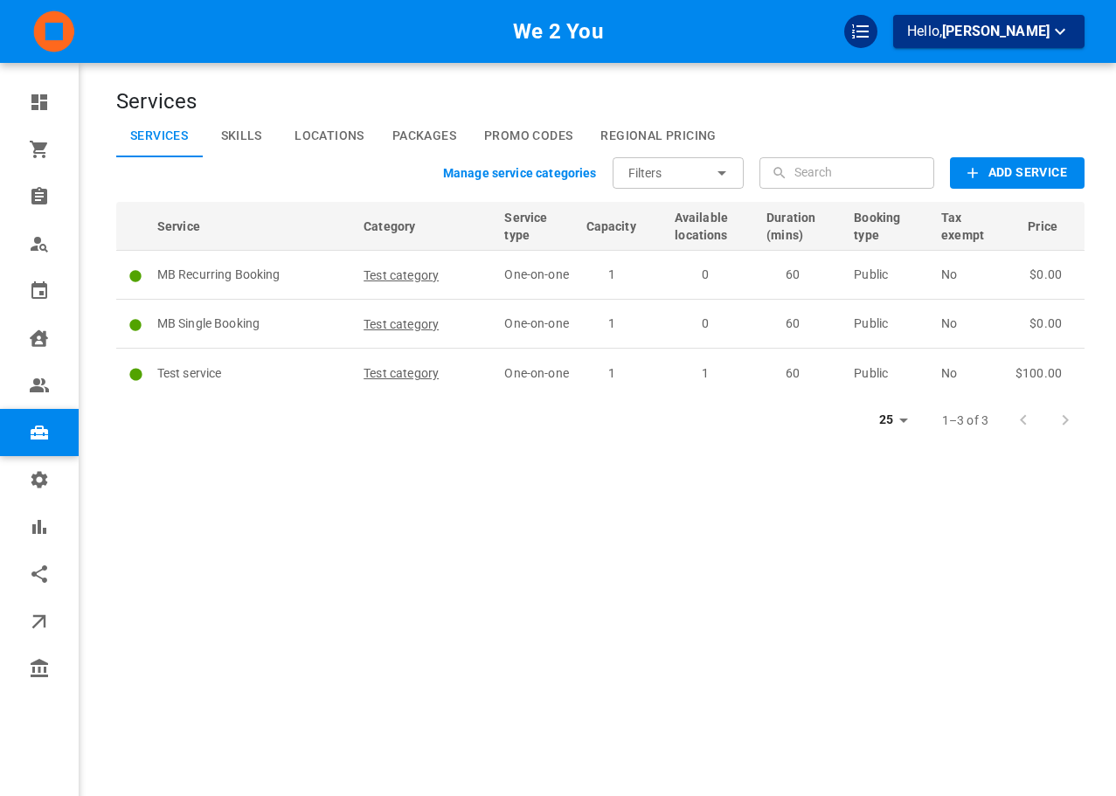
click at [365, 175] on div "Manage service categories Filters ​ ​ ​ ​ Add Service" at bounding box center [600, 172] width 968 height 31
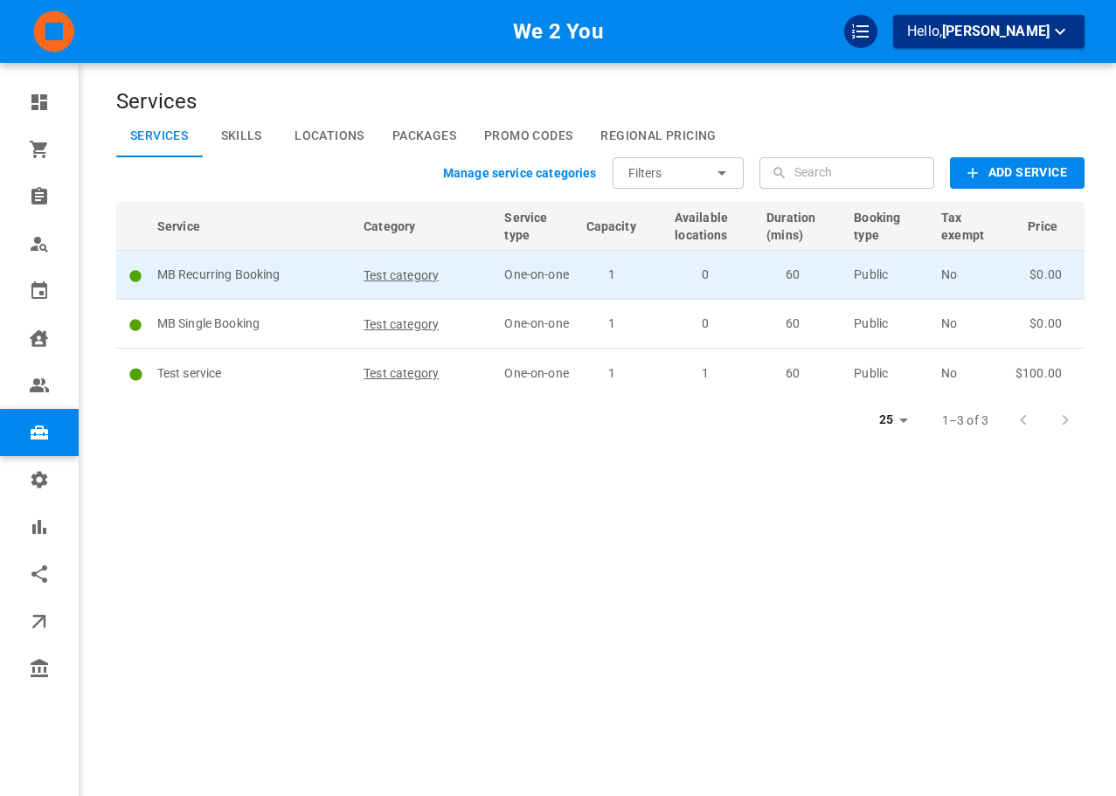
click at [380, 279] on span "Test category" at bounding box center [400, 274] width 75 height 17
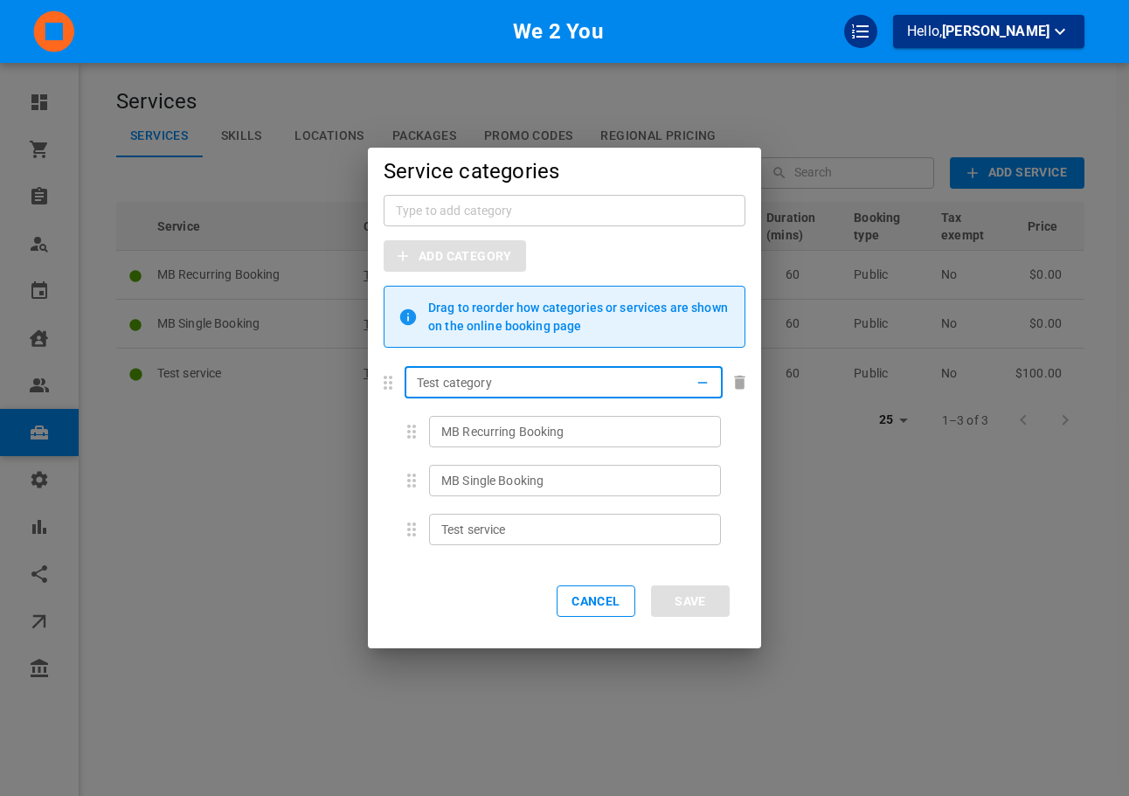
click at [245, 289] on div "Service categories ​ Add Category Drag to reorder how categories or services ar…" at bounding box center [564, 398] width 1129 height 796
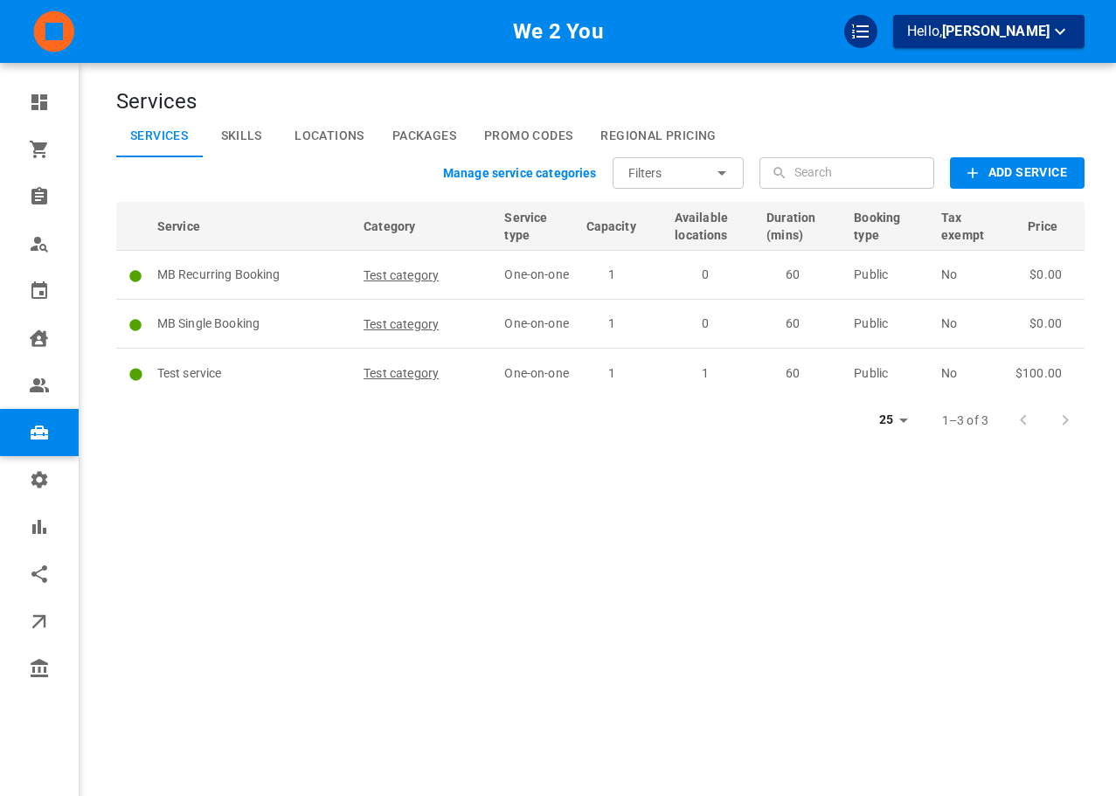
click at [253, 181] on div "Manage service categories Filters ​ ​ ​ ​ Add Service" at bounding box center [600, 172] width 968 height 31
click at [348, 103] on h4 "Services" at bounding box center [600, 102] width 968 height 26
click at [269, 85] on div "Services Services Skills Locations Packages Promo Codes Regional Pricing Manage…" at bounding box center [600, 424] width 968 height 796
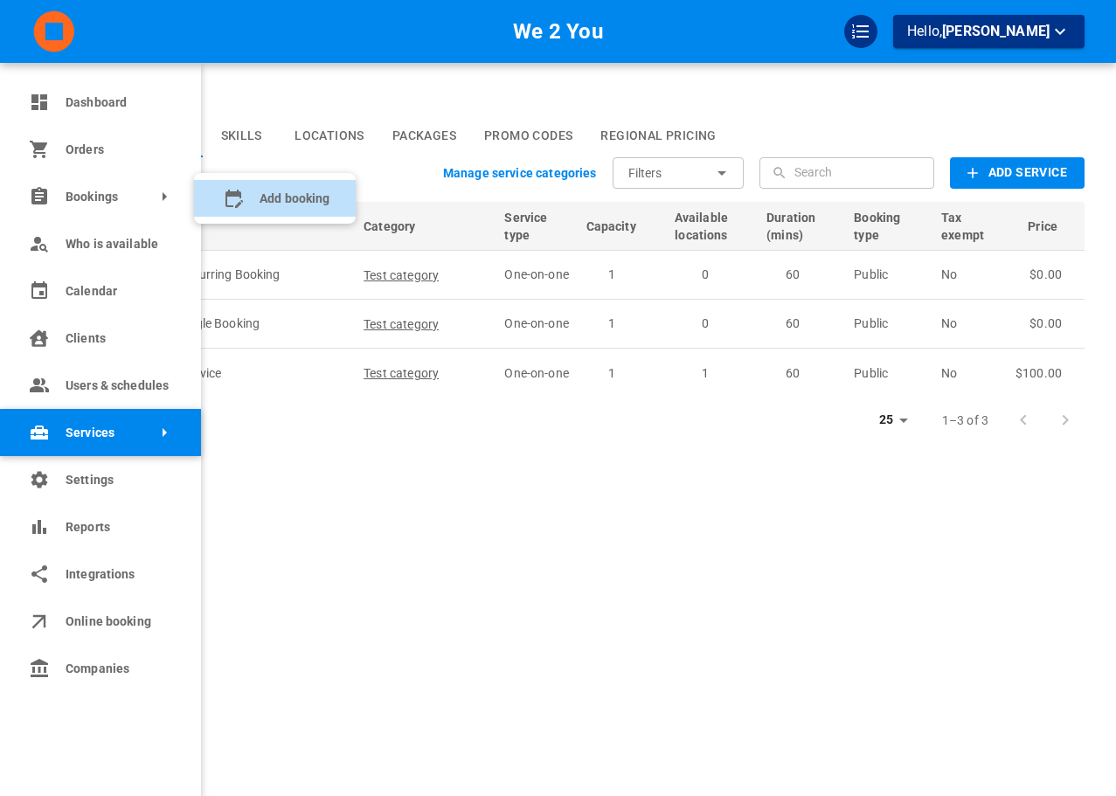
click at [214, 194] on booking "Add booking" at bounding box center [275, 198] width 162 height 37
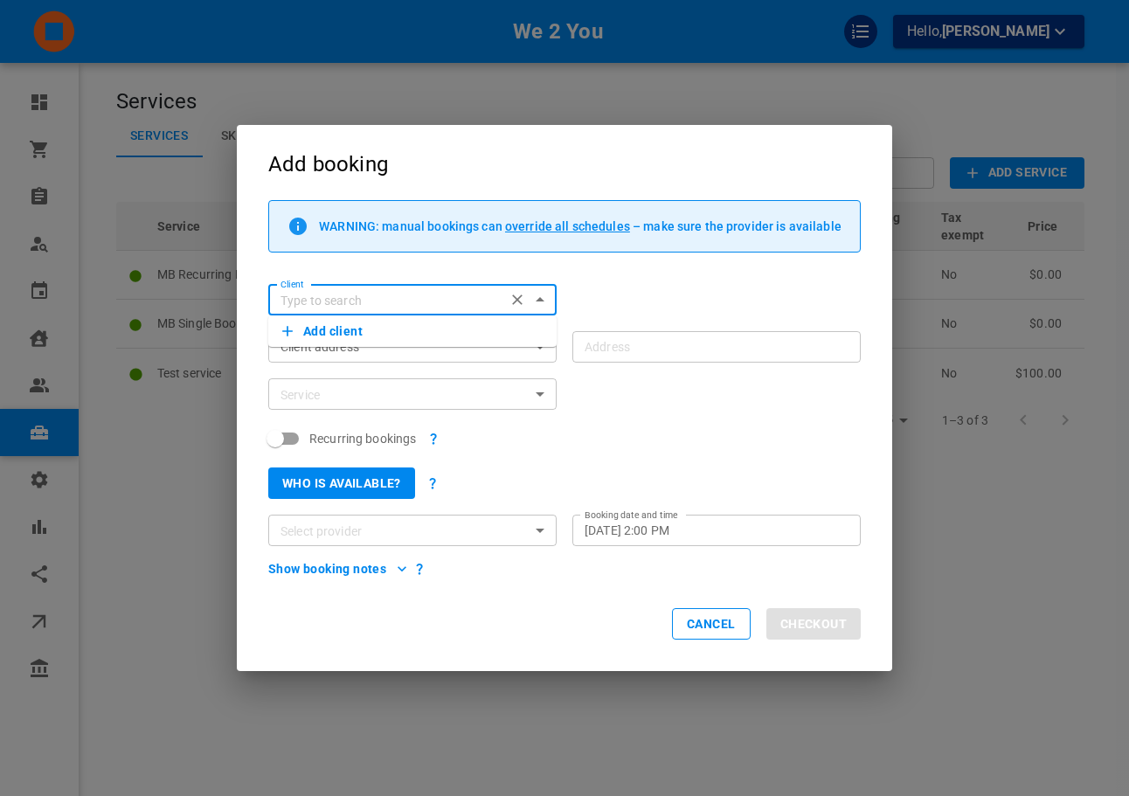
click at [399, 292] on input "Client" at bounding box center [386, 300] width 226 height 22
type input "b"
click at [599, 235] on div "WARNING: manual bookings can override all schedules – make sure the provider is…" at bounding box center [580, 226] width 522 height 31
click at [609, 225] on span "override all schedules" at bounding box center [567, 226] width 125 height 14
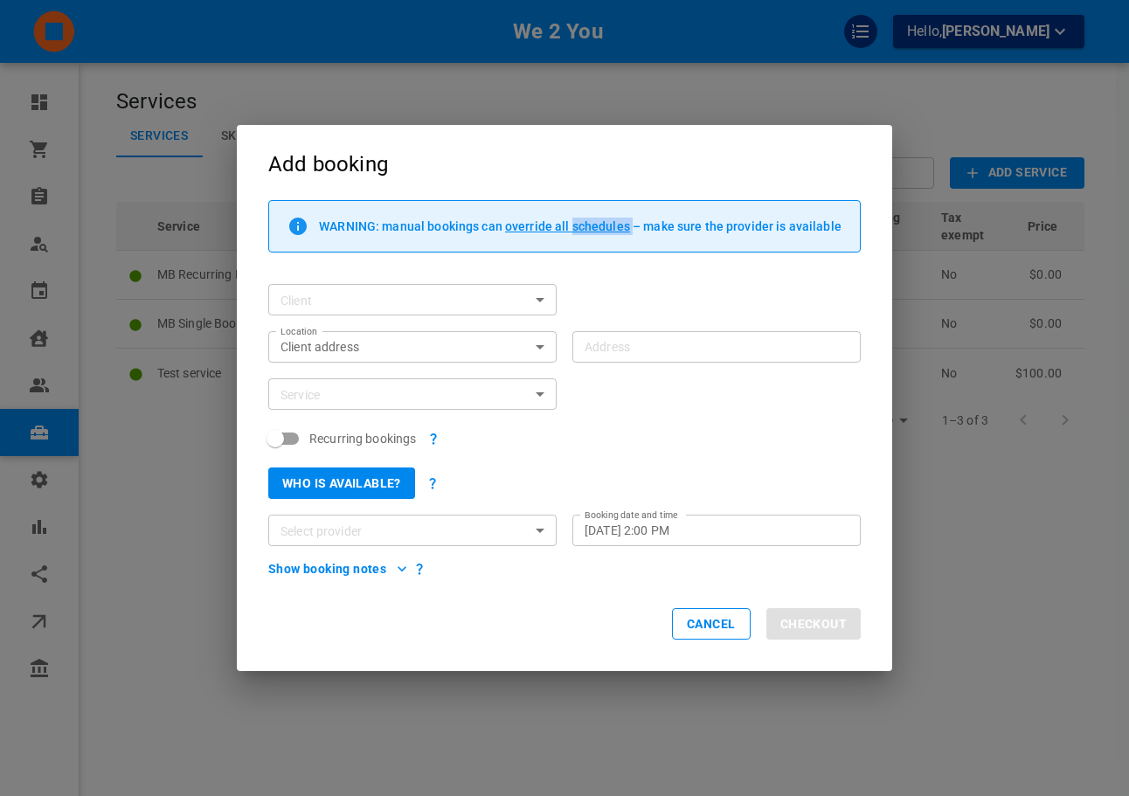
click at [609, 225] on span "override all schedules" at bounding box center [567, 226] width 125 height 14
click at [722, 185] on h2 "Add booking" at bounding box center [564, 162] width 655 height 75
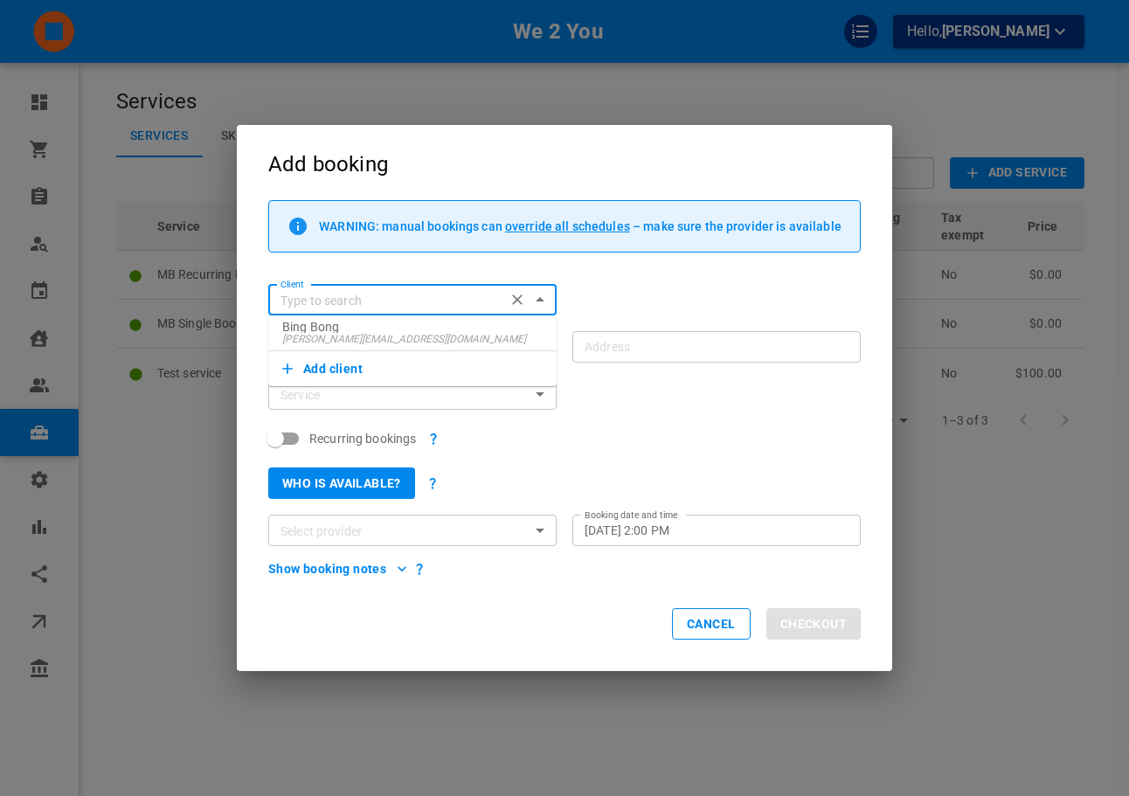
click at [437, 290] on input "Client" at bounding box center [386, 300] width 226 height 22
click at [410, 328] on p "Bing Bong" at bounding box center [412, 327] width 260 height 12
type input "Bing Bong"
type input "1111 Davis Dr, Newmarket, ON L3Y 9E5, Canada"
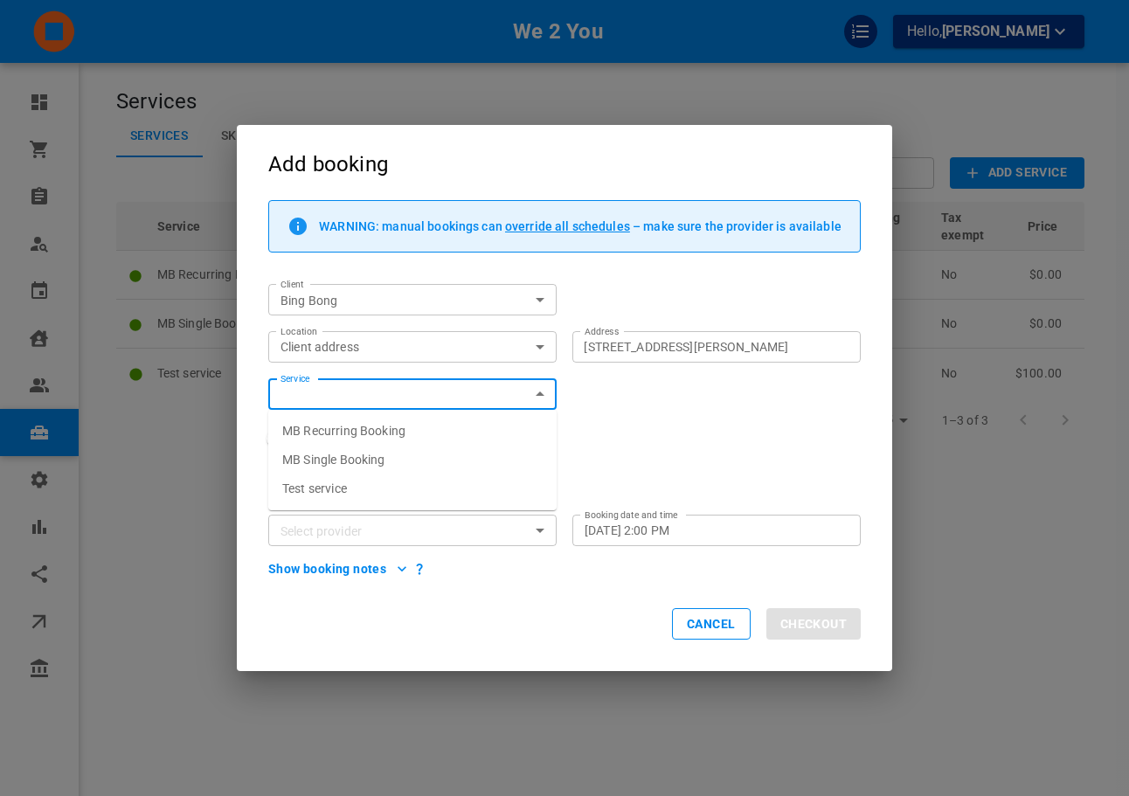
click at [379, 463] on span "MB Single Booking" at bounding box center [333, 460] width 103 height 14
type input "MB Single Booking"
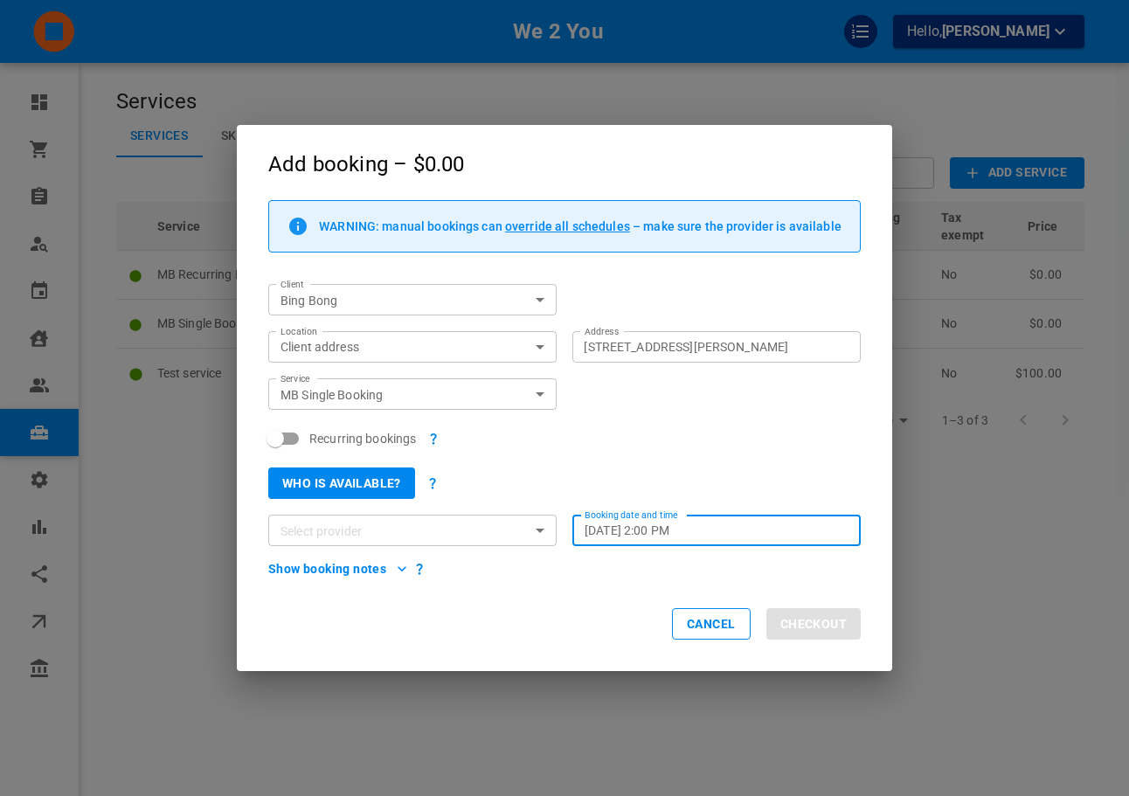
click at [717, 531] on input "Mon, Oct 13, 2025 – 2:00 PM" at bounding box center [712, 530] width 257 height 17
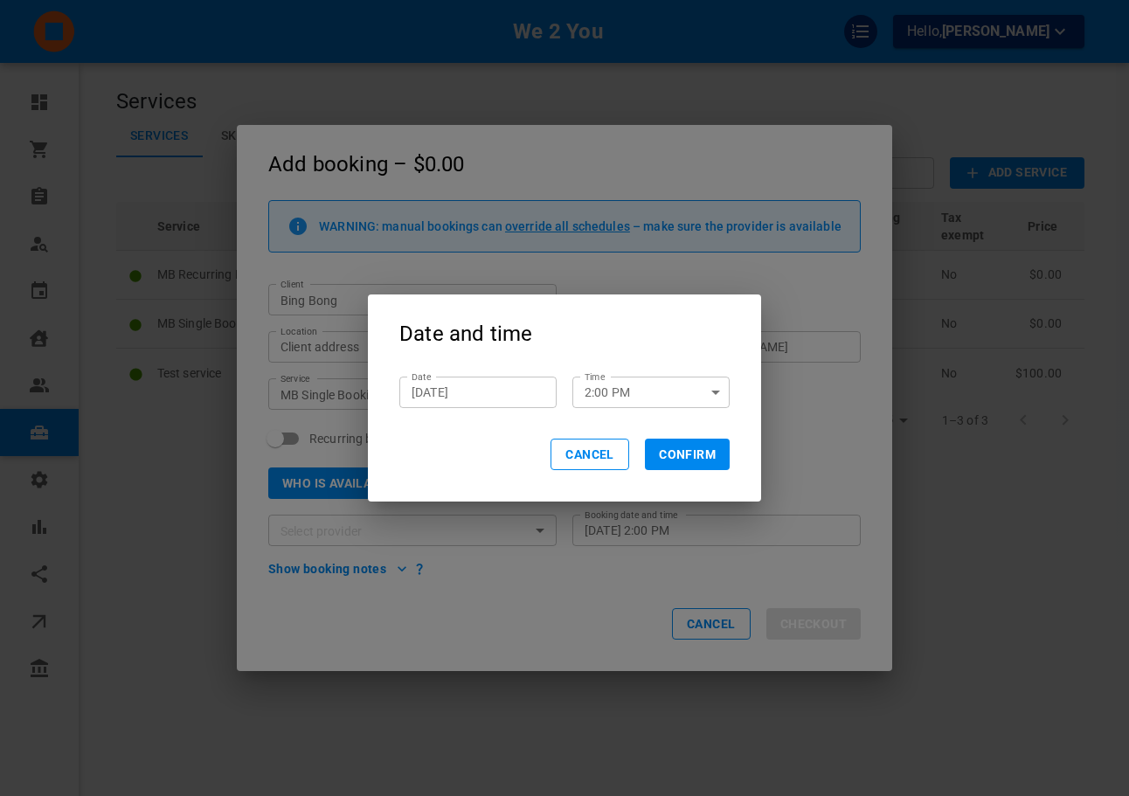
click at [504, 386] on input "Oct 13, 2025" at bounding box center [477, 391] width 133 height 17
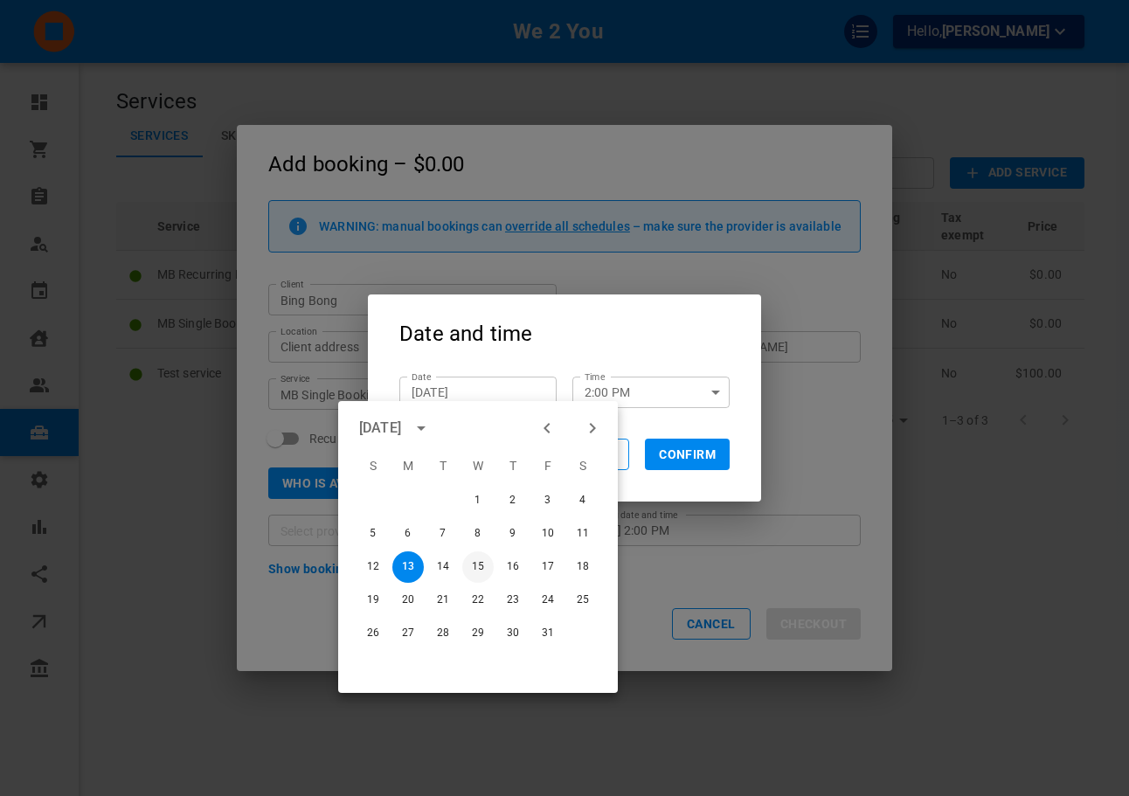
click at [488, 563] on button "15" at bounding box center [477, 566] width 31 height 31
type input "Oct 15, 2025"
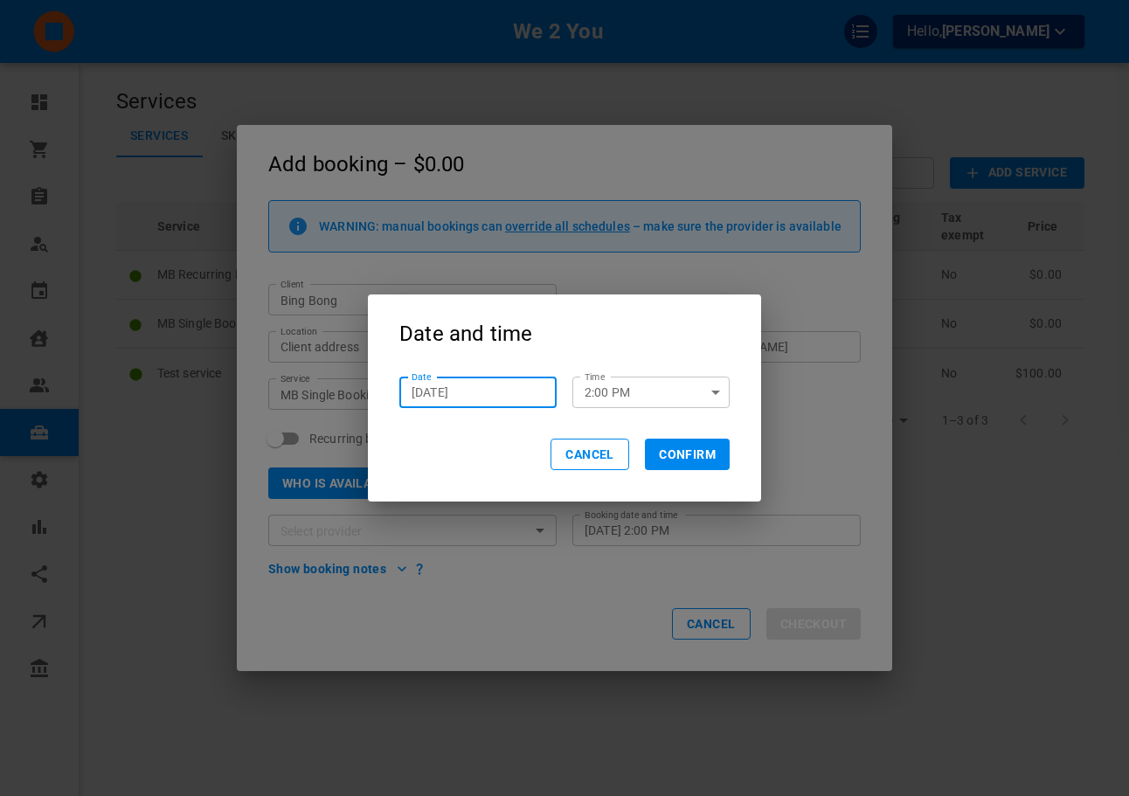
click at [654, 451] on button "Confirm" at bounding box center [687, 454] width 85 height 31
type input "Wed, Oct 15, 2025 – 2:00 PM"
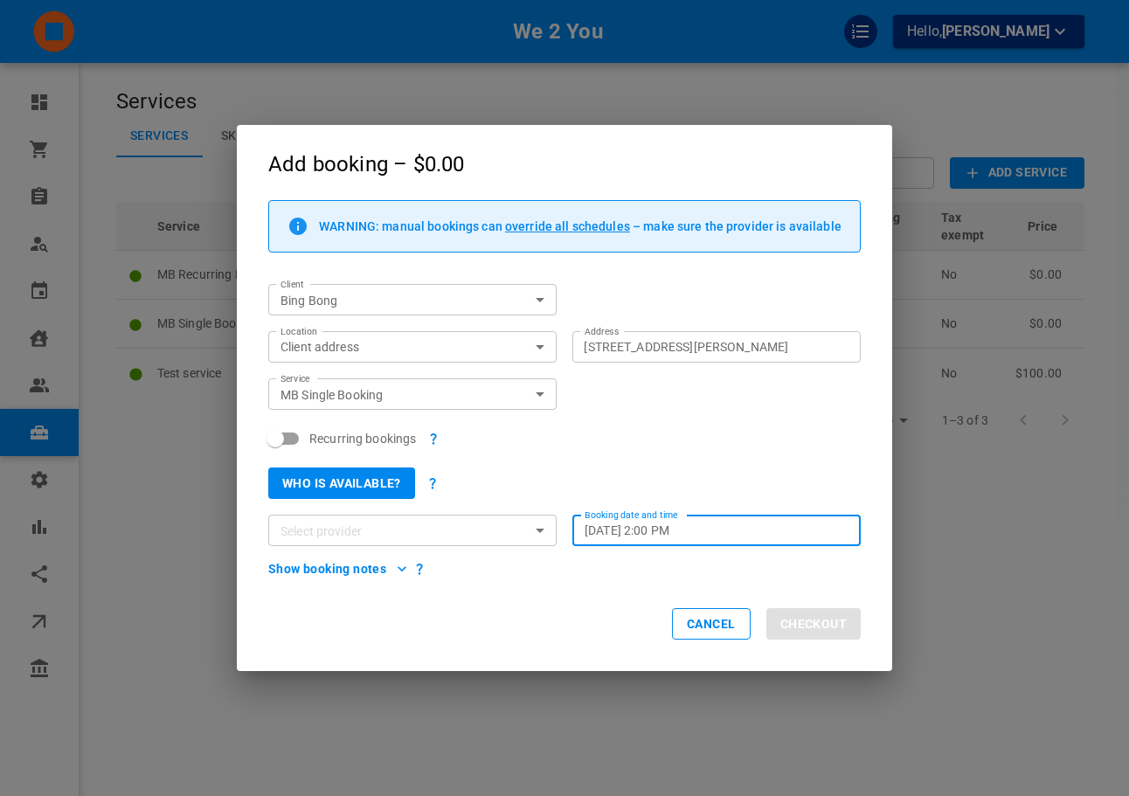
click at [419, 521] on input "Select provider" at bounding box center [397, 531] width 249 height 22
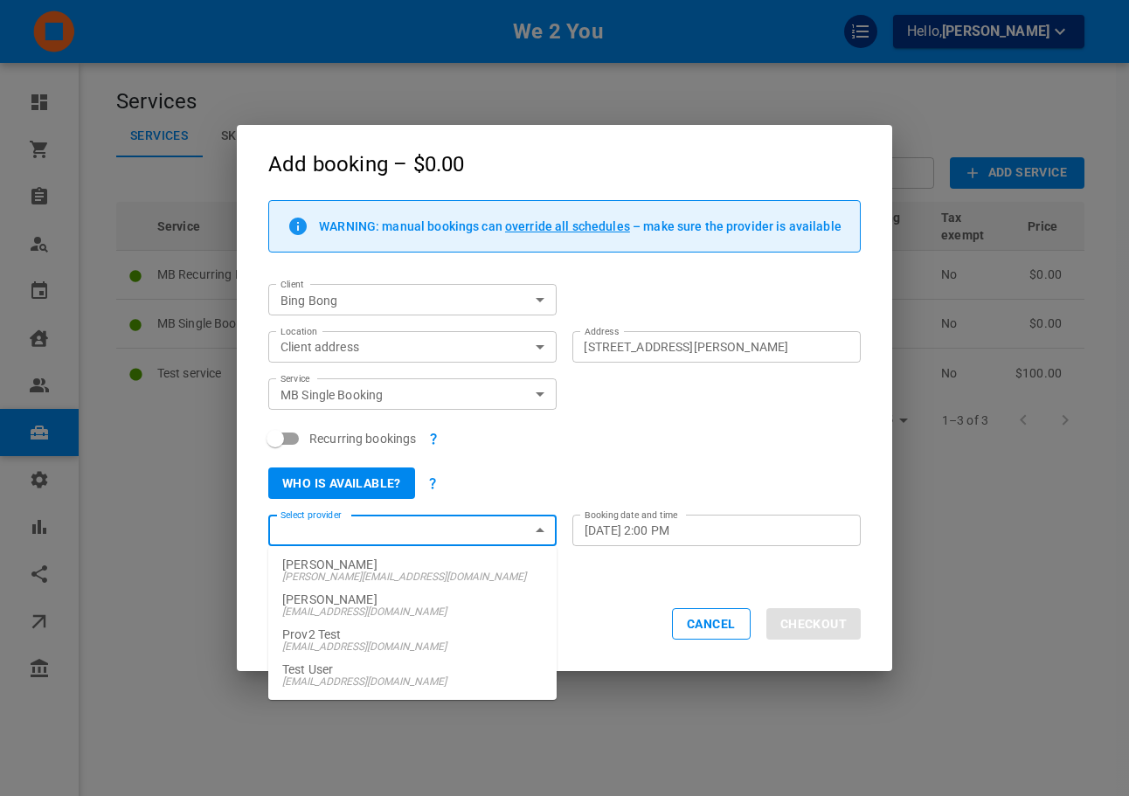
click at [393, 583] on li "Doowin Dev omar+doowindev@gomarketbox.com" at bounding box center [412, 570] width 288 height 35
type input "Doowin Dev"
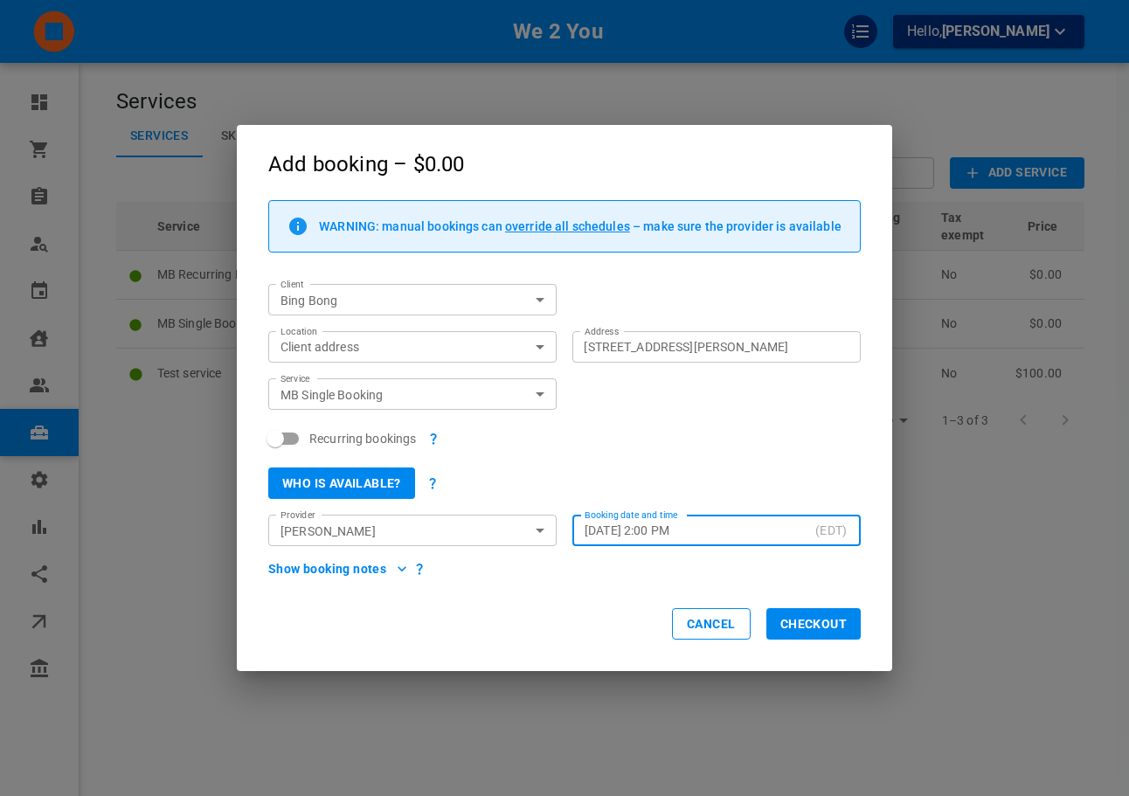
click at [747, 581] on div "Cancel Checkout" at bounding box center [564, 624] width 655 height 93
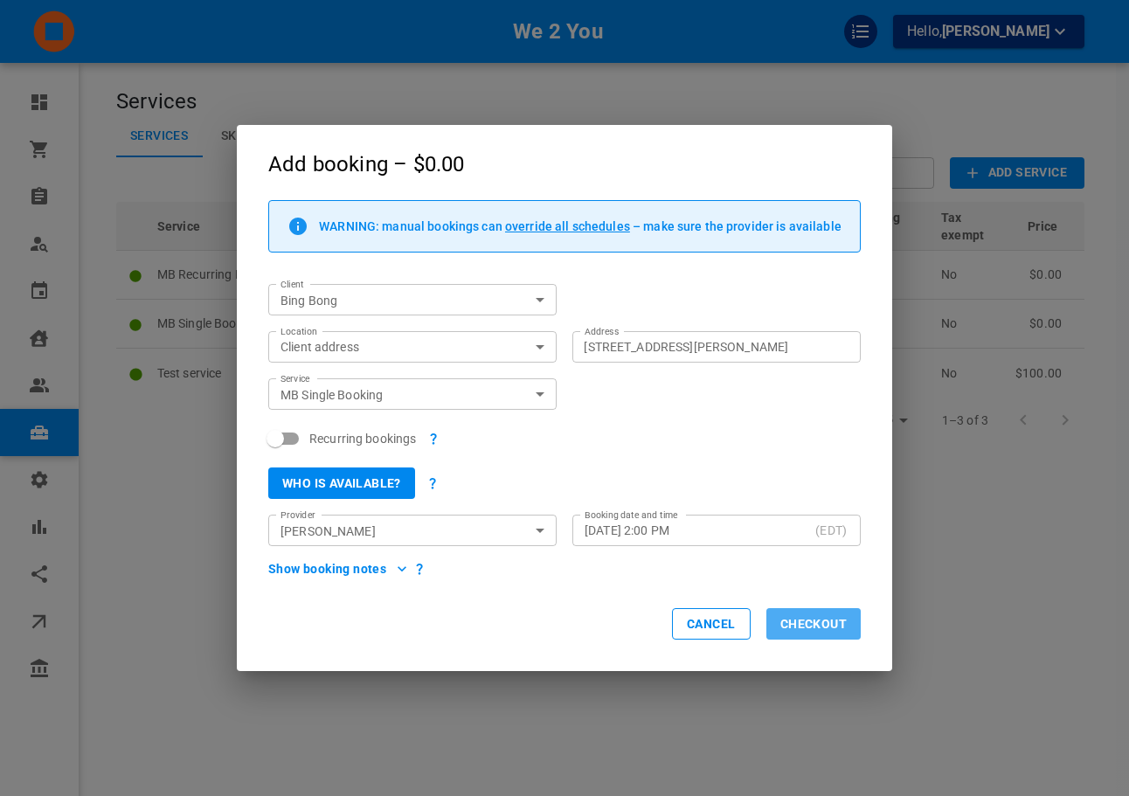
click at [846, 627] on button "Checkout" at bounding box center [813, 623] width 94 height 31
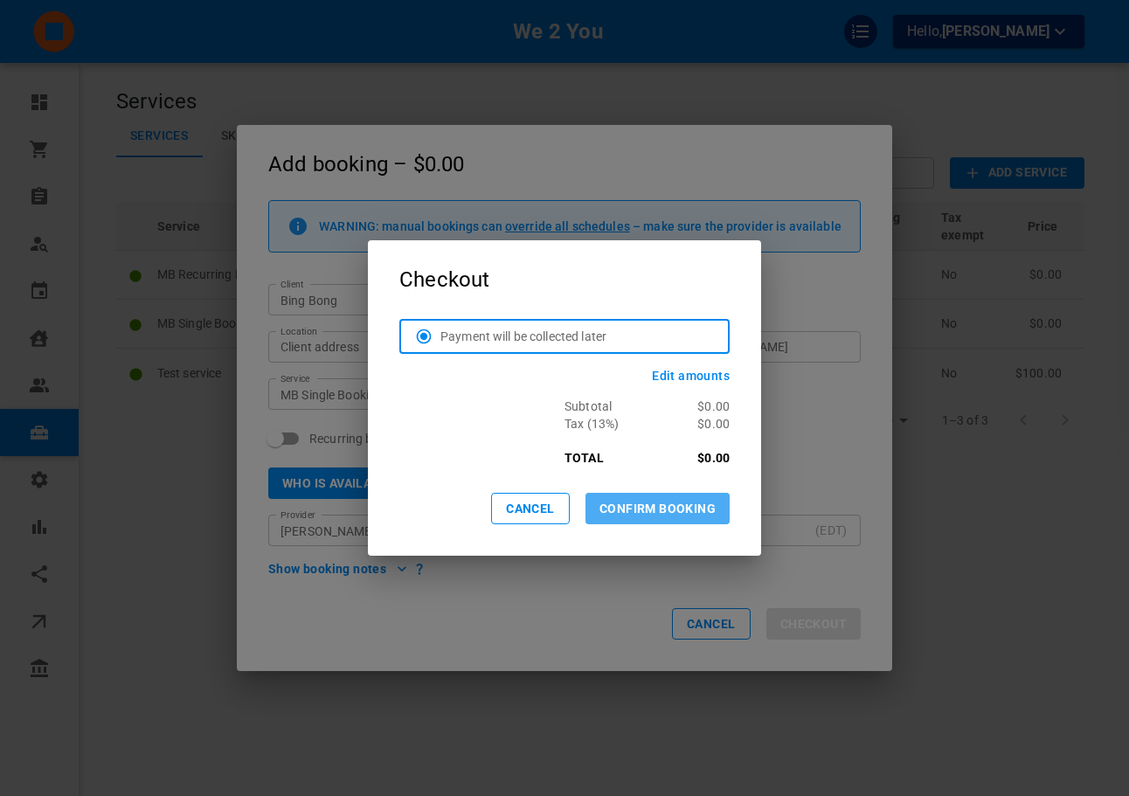
click at [660, 508] on button "CONFIRM BOOKING" at bounding box center [657, 508] width 144 height 31
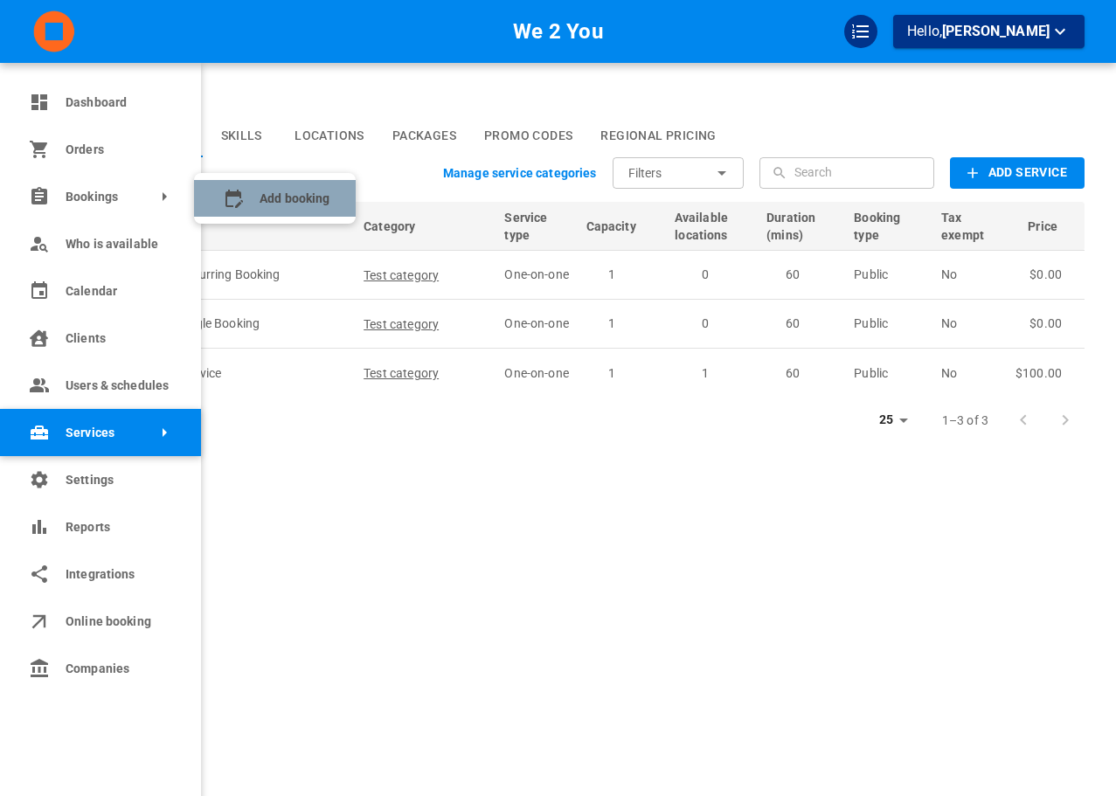
click at [264, 196] on span "Add booking" at bounding box center [294, 199] width 70 height 18
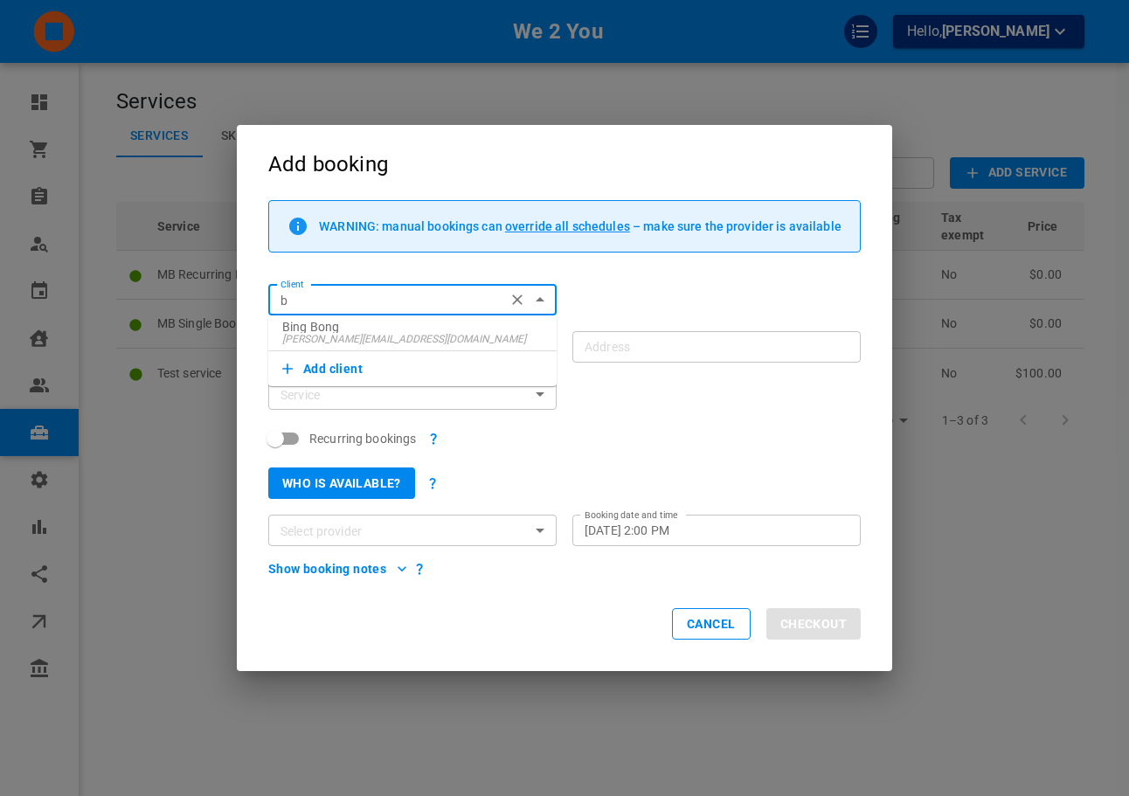
click at [363, 328] on p "Bing Bong" at bounding box center [412, 327] width 260 height 12
type input "Bing Bong"
type input "1111 Davis Dr, Newmarket, ON L3Y 9E5, Canada"
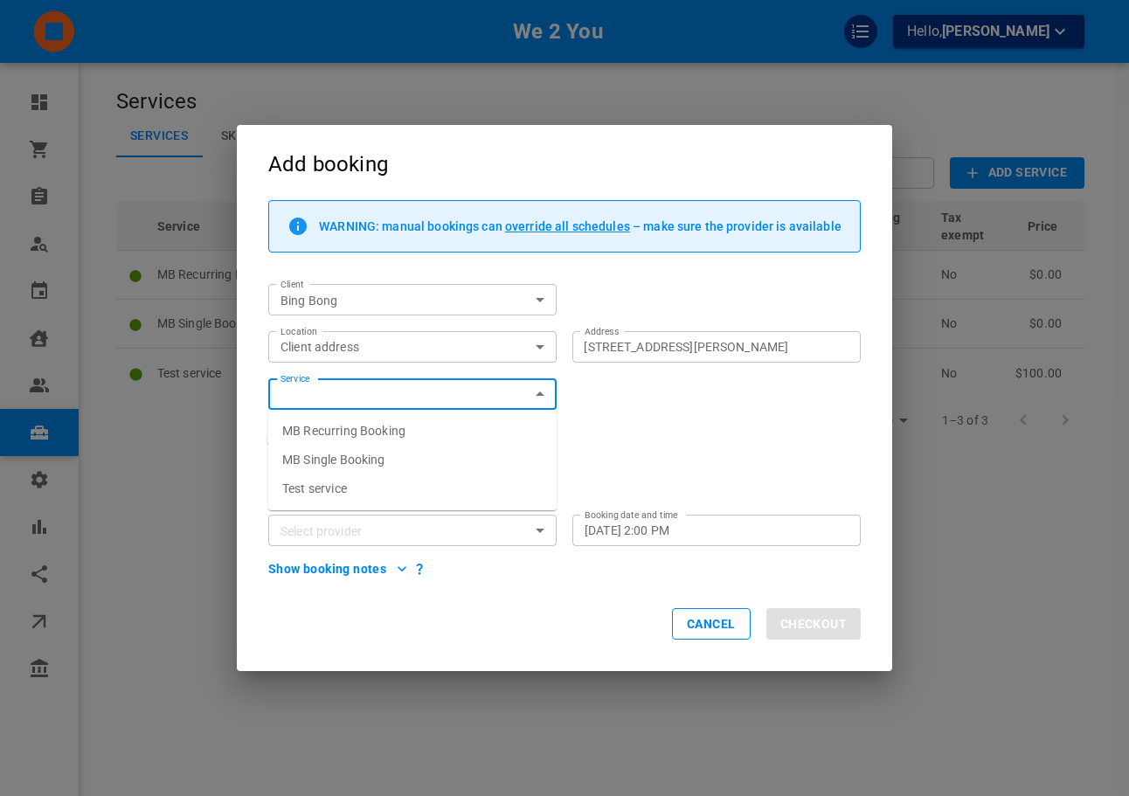
click at [373, 402] on input "Service" at bounding box center [397, 394] width 249 height 22
click at [374, 438] on span "MB Recurring Booking" at bounding box center [343, 431] width 123 height 14
type input "MB Recurring Booking"
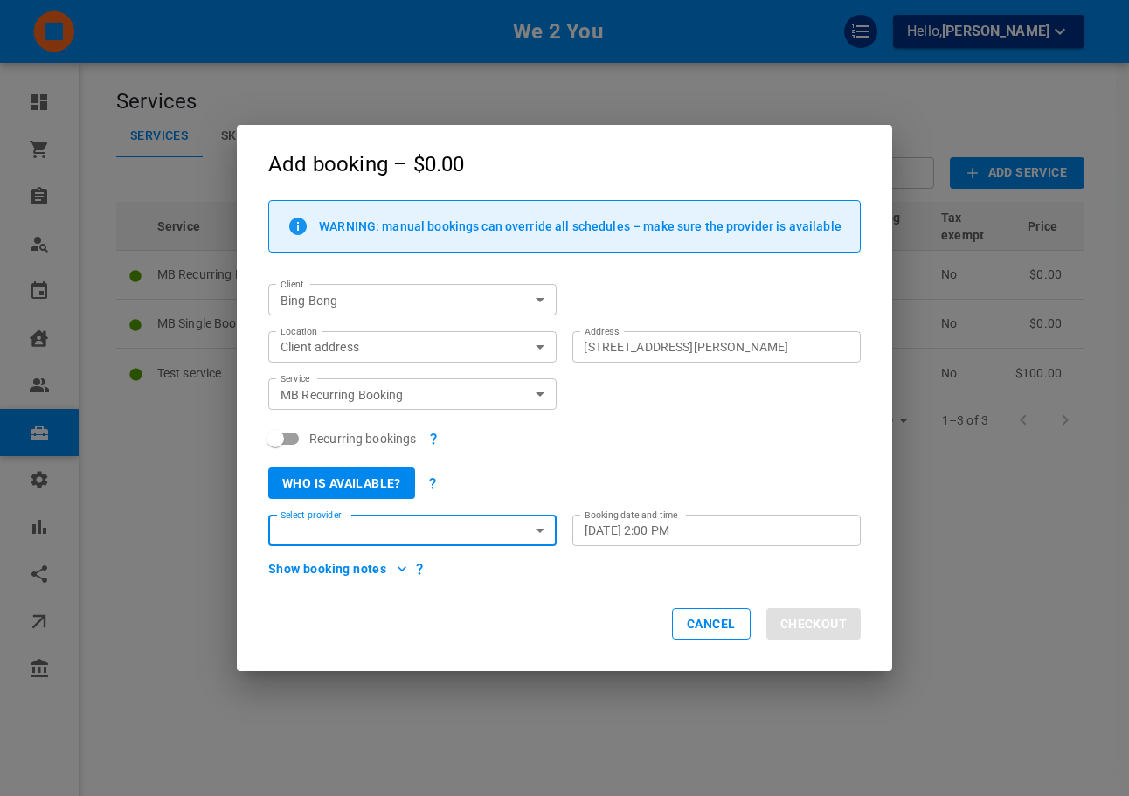
click at [460, 537] on input "Select provider" at bounding box center [397, 531] width 249 height 22
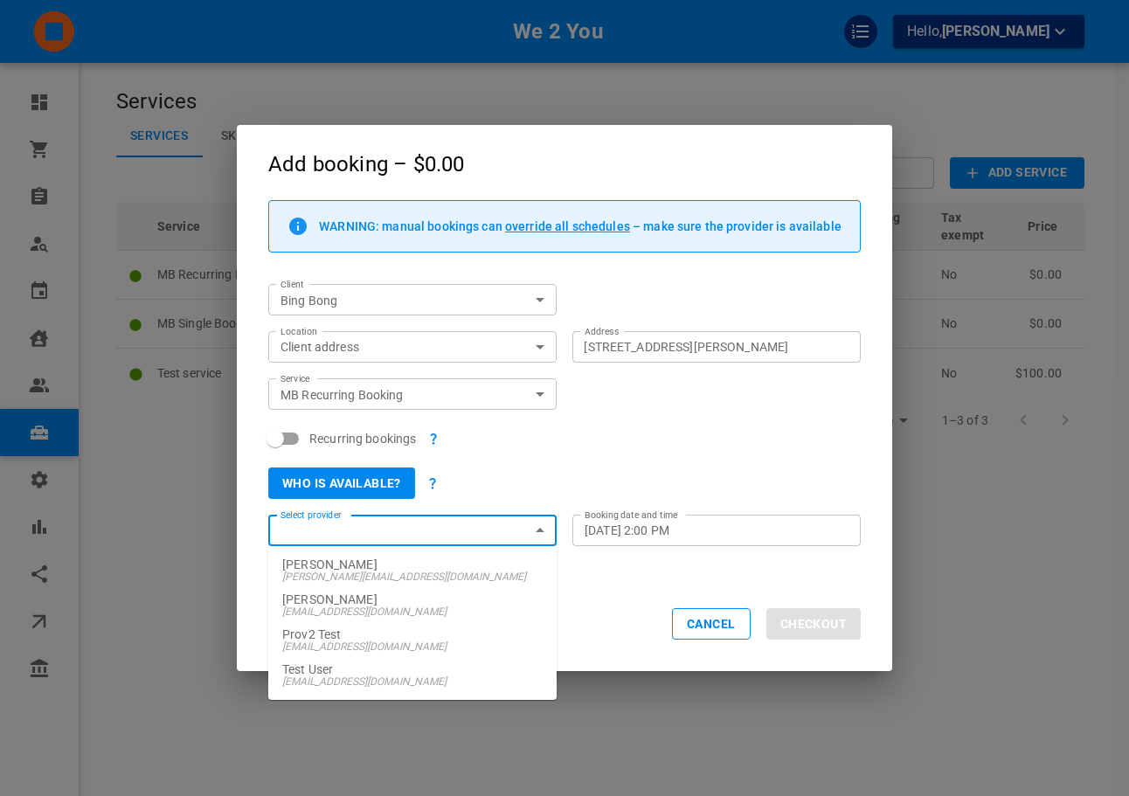
click at [432, 572] on span "omar+doowindev@gomarketbox.com" at bounding box center [412, 576] width 260 height 12
type input "Doowin Dev"
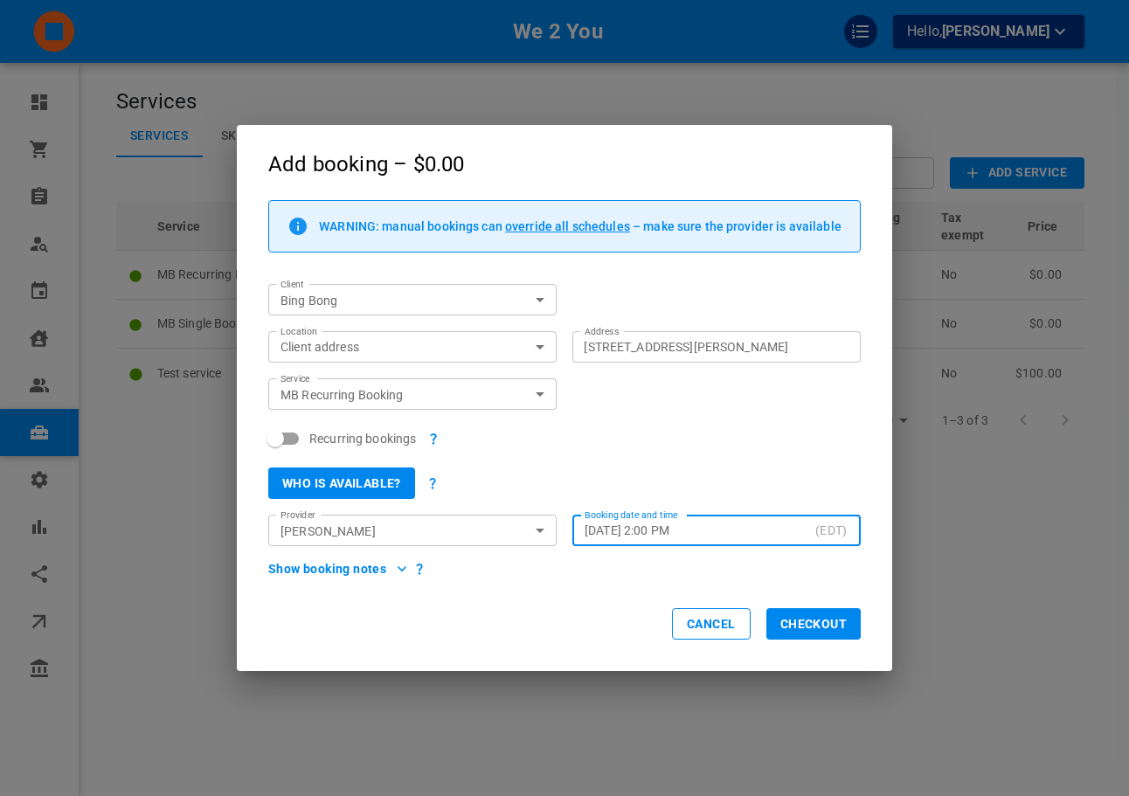
click at [681, 535] on input "Mon, Oct 13, 2025 – 2:00 PM" at bounding box center [696, 530] width 224 height 17
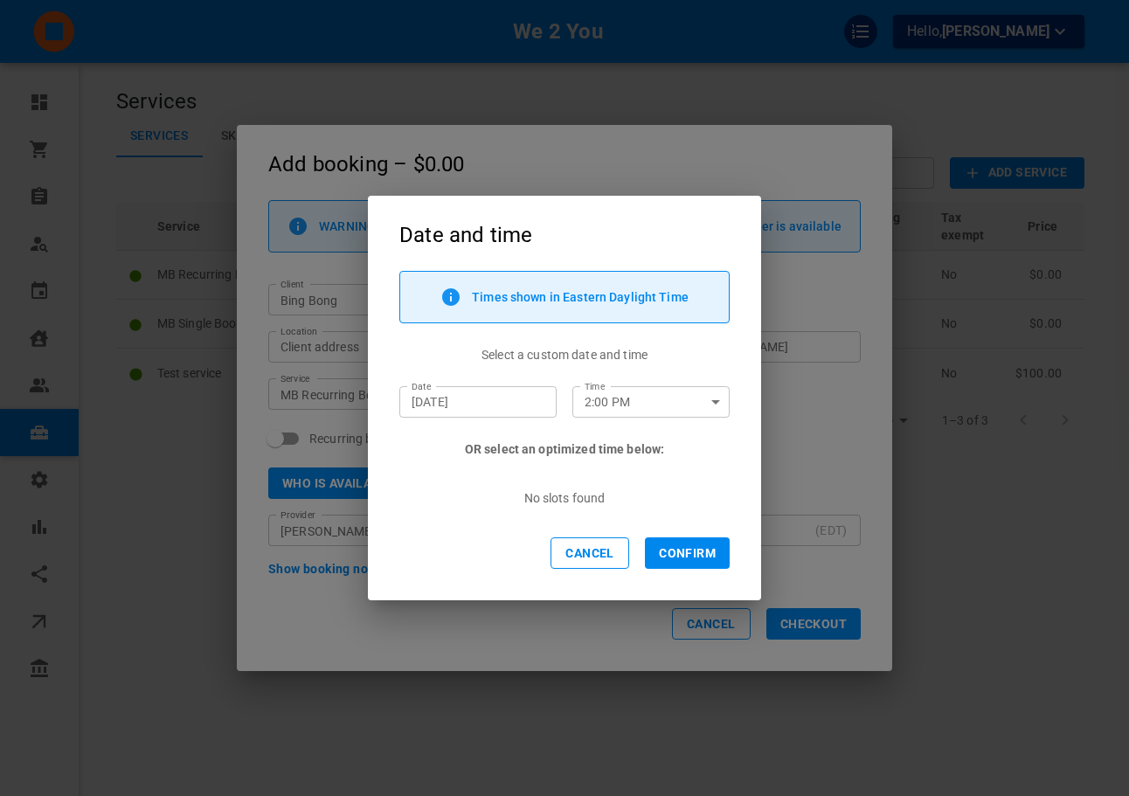
click at [539, 411] on input "Oct 13, 2025" at bounding box center [477, 401] width 133 height 17
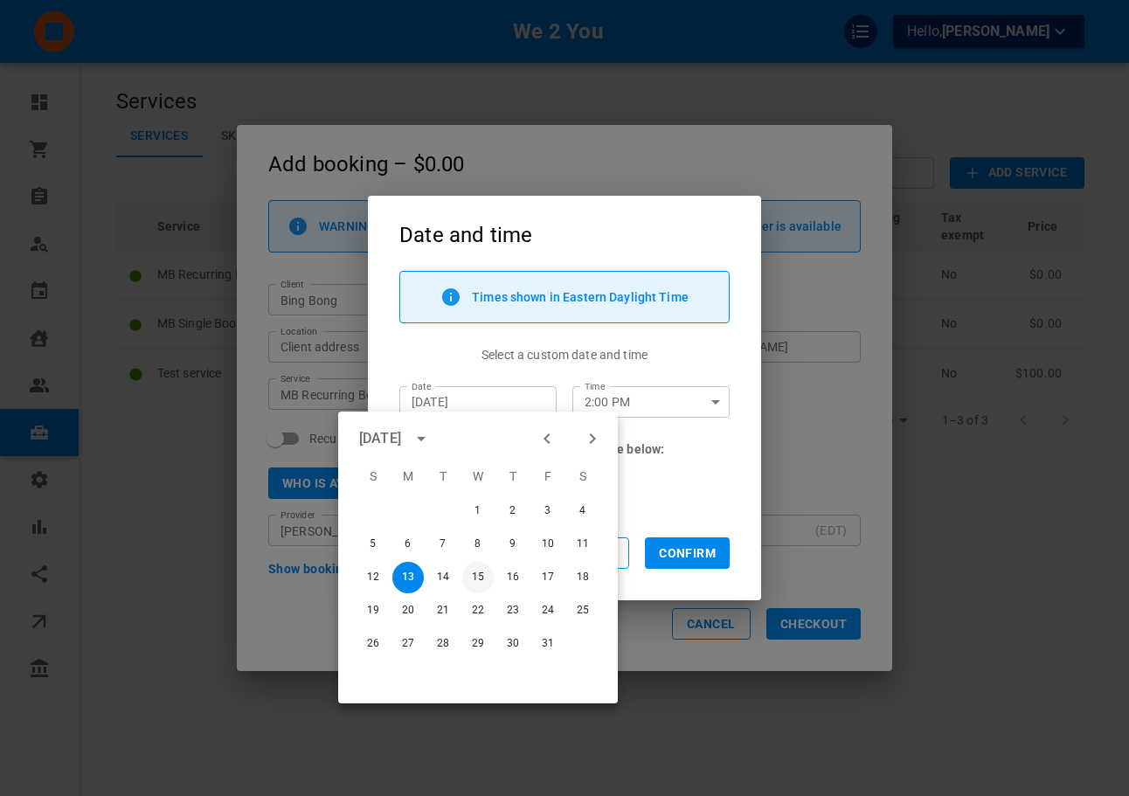
click at [480, 576] on button "15" at bounding box center [477, 577] width 31 height 31
type input "Oct 15, 2025"
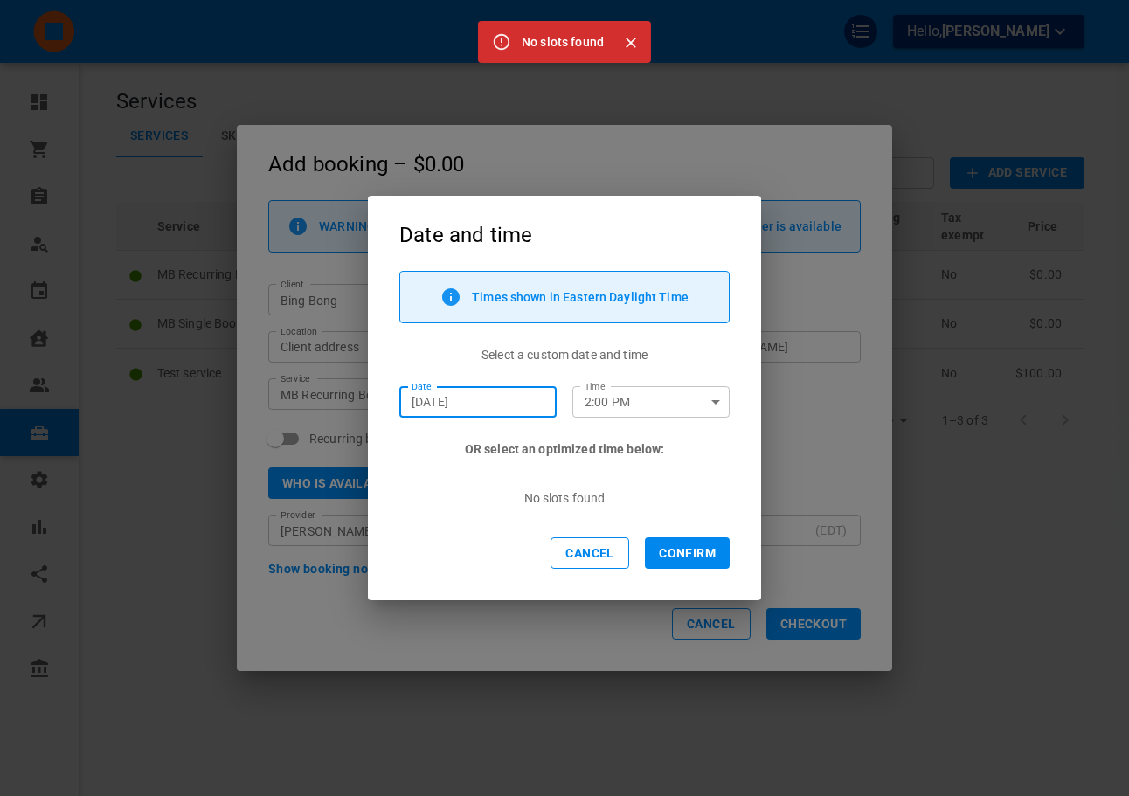
click at [704, 409] on button "button" at bounding box center [710, 402] width 19 height 30
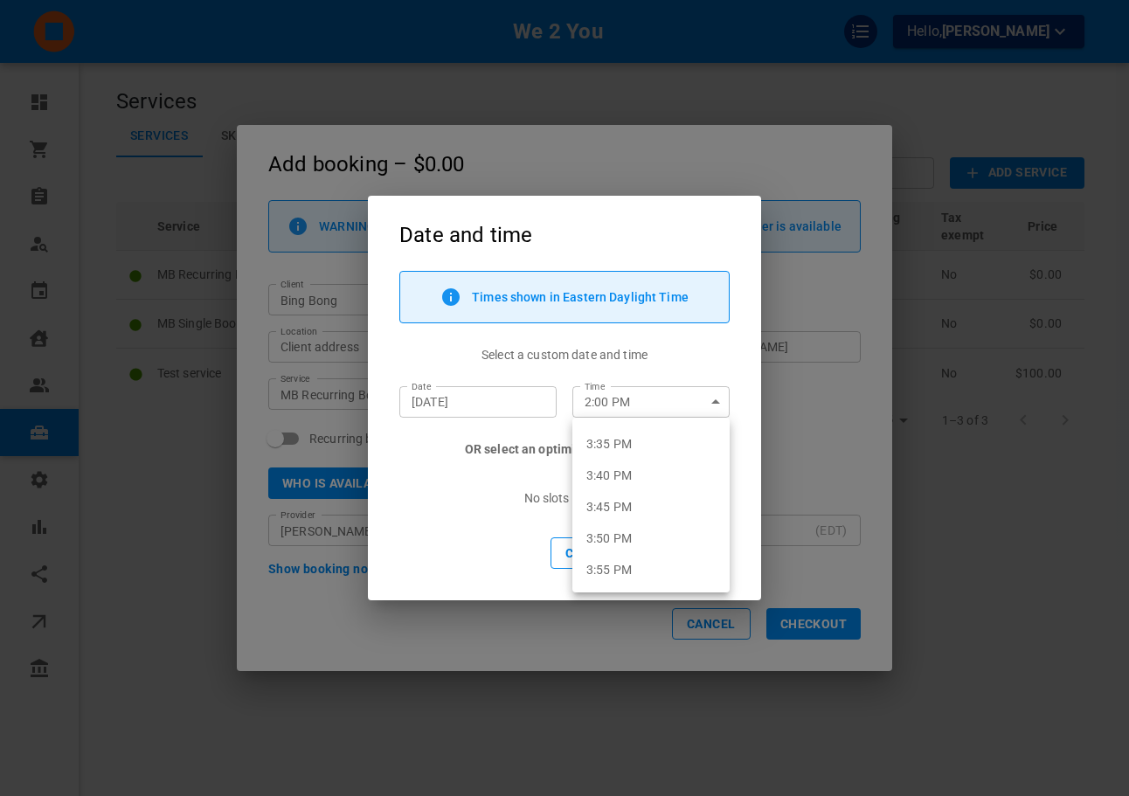
scroll to position [5918, 0]
click at [672, 555] on li "4:00 PM" at bounding box center [650, 560] width 157 height 31
type input "4:00 PM"
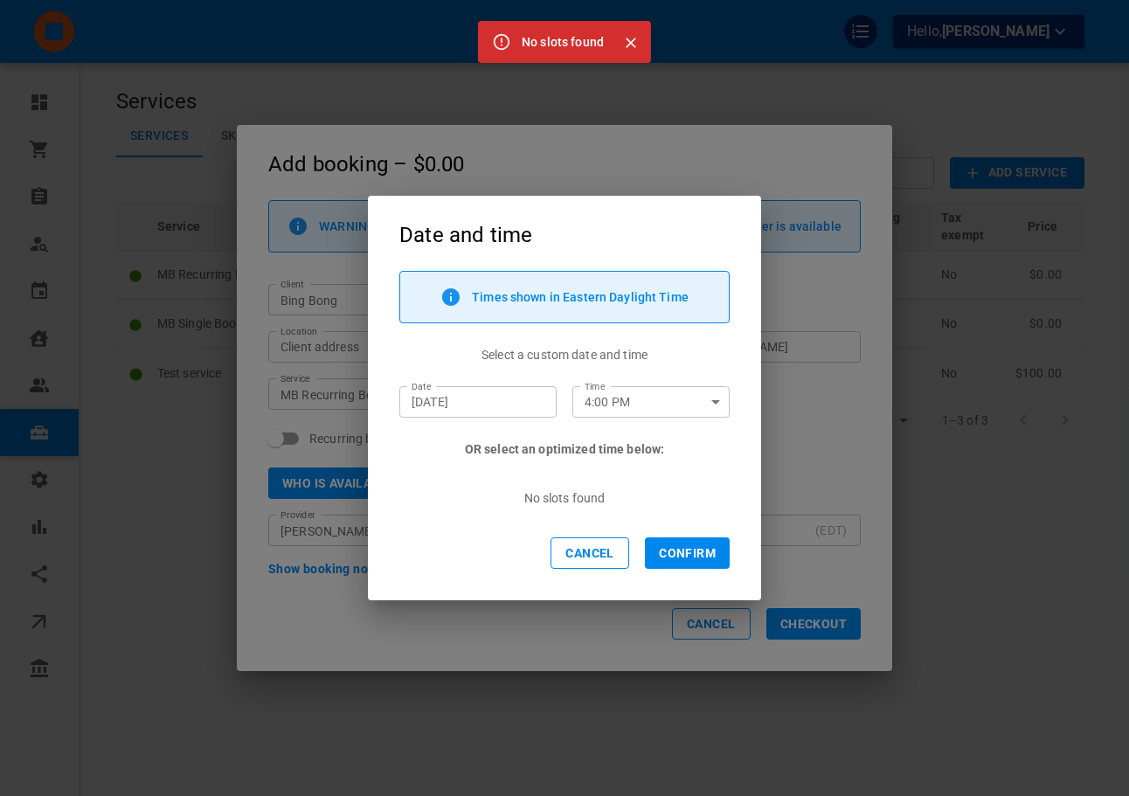
click at [685, 440] on div "OR select an optimized time below:" at bounding box center [564, 445] width 330 height 24
click at [705, 548] on button "Confirm" at bounding box center [687, 552] width 85 height 31
type input "Wed, Oct 15, 2025 – 4:00 PM"
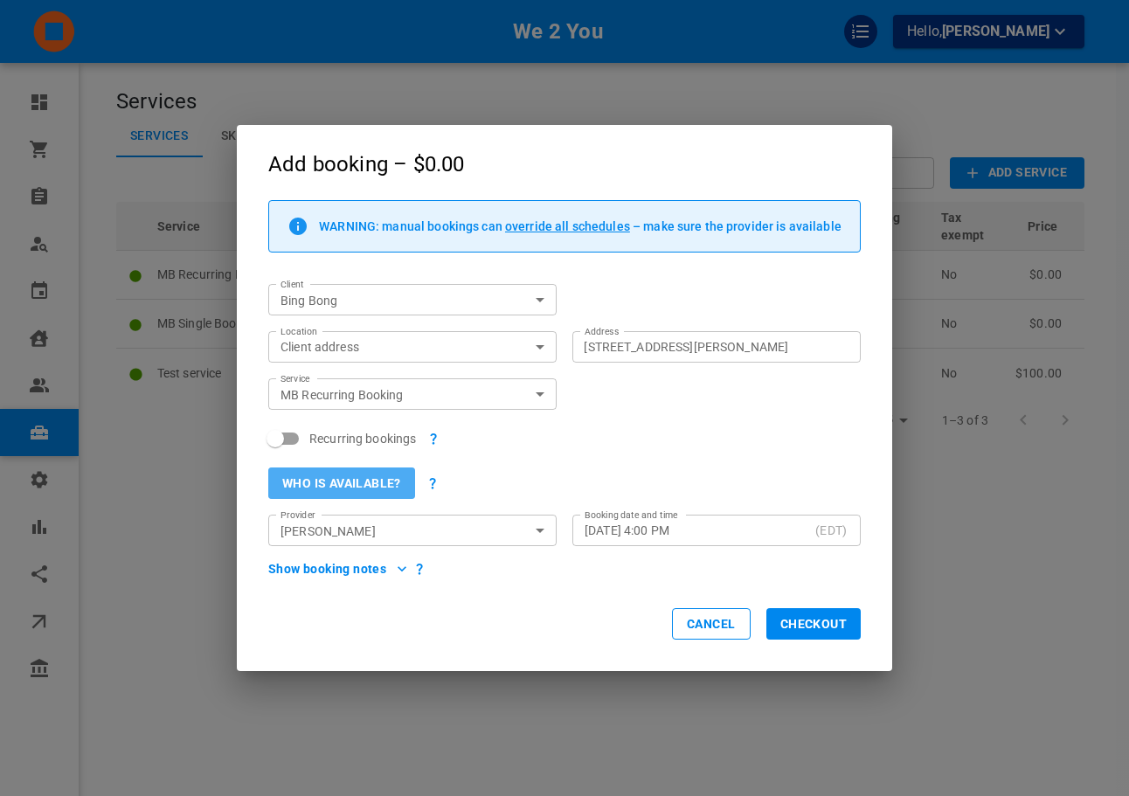
click at [335, 490] on button "Who is available?" at bounding box center [341, 482] width 147 height 31
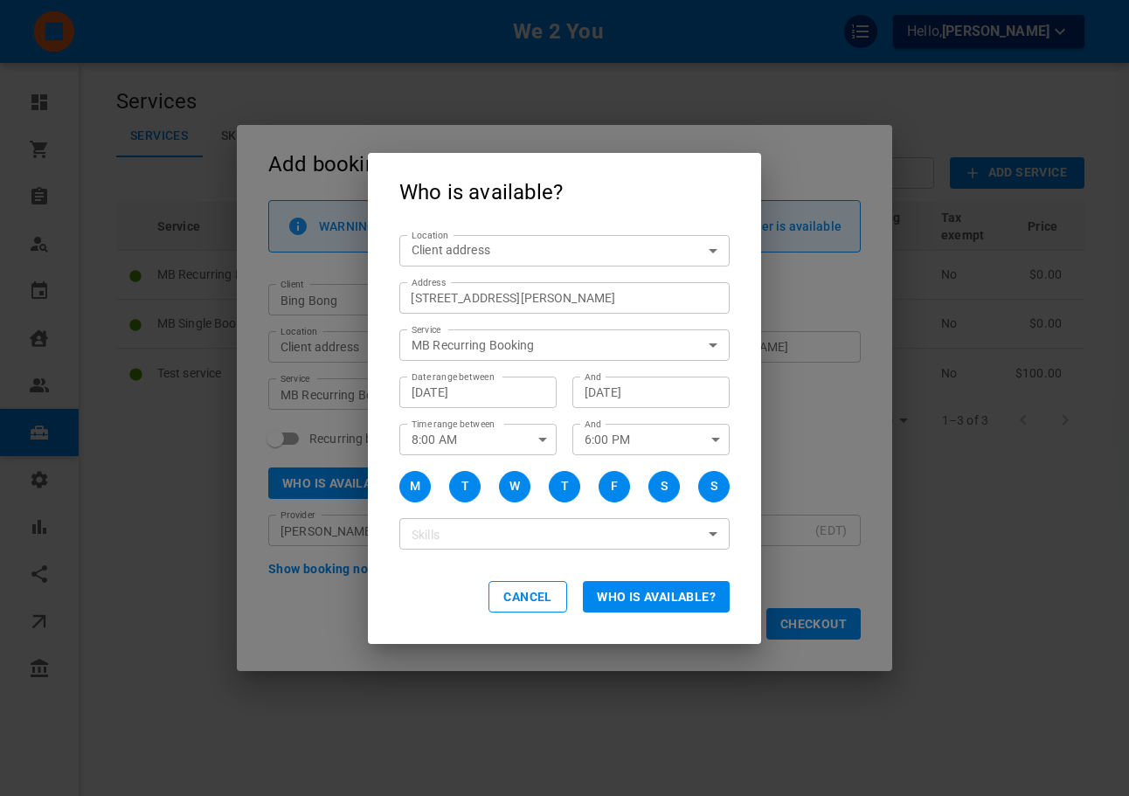
click at [666, 604] on button "Who is available?" at bounding box center [656, 596] width 147 height 31
click at [533, 197] on h2 "Who is available?" at bounding box center [564, 190] width 393 height 75
click at [572, 343] on input "MB Recurring Booking" at bounding box center [549, 346] width 291 height 22
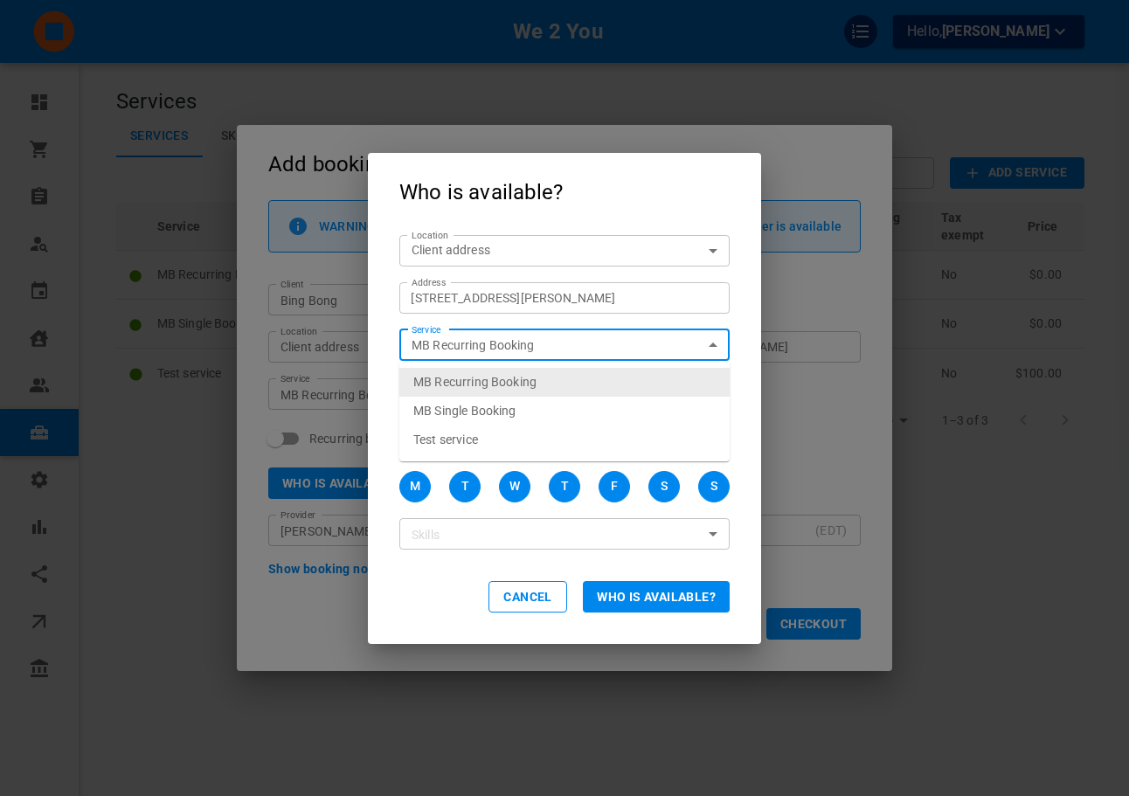
click at [757, 351] on div "Location Client address customerLocation Location Address 1111 Davis Dr, Newmar…" at bounding box center [564, 389] width 393 height 323
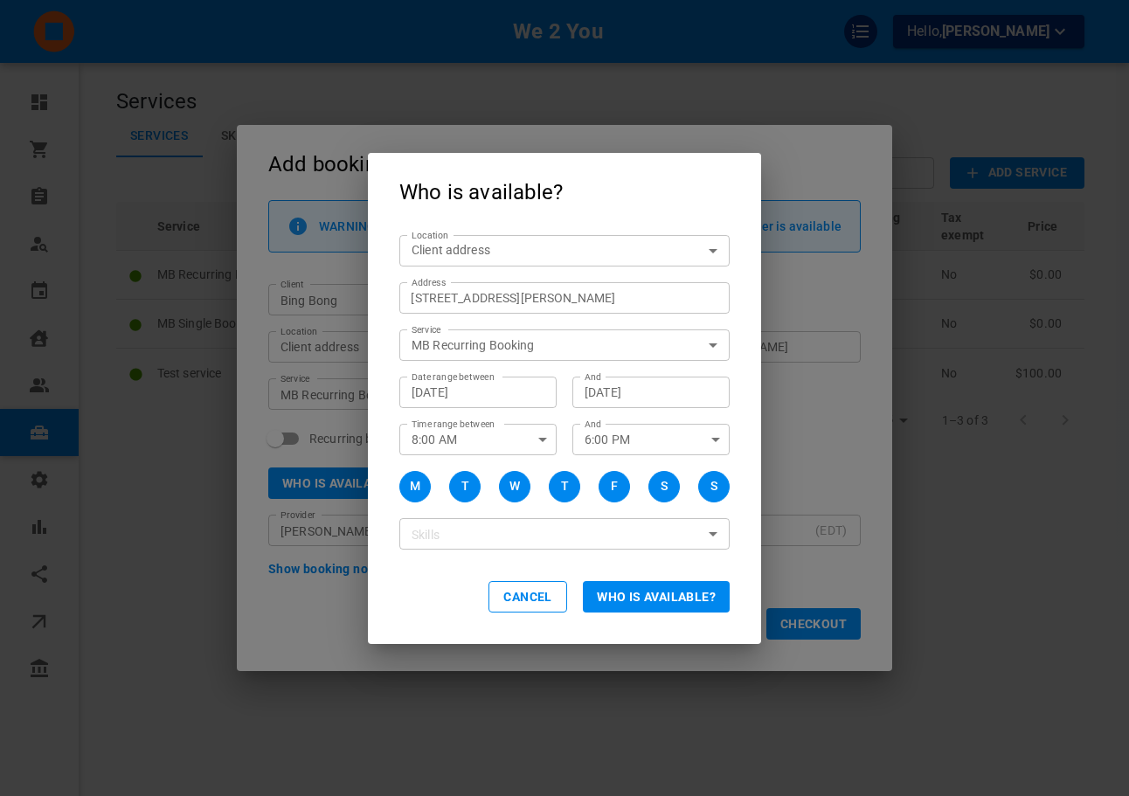
click at [796, 344] on div "Who is available? Location Client address customerLocation Location Address 111…" at bounding box center [564, 398] width 1129 height 796
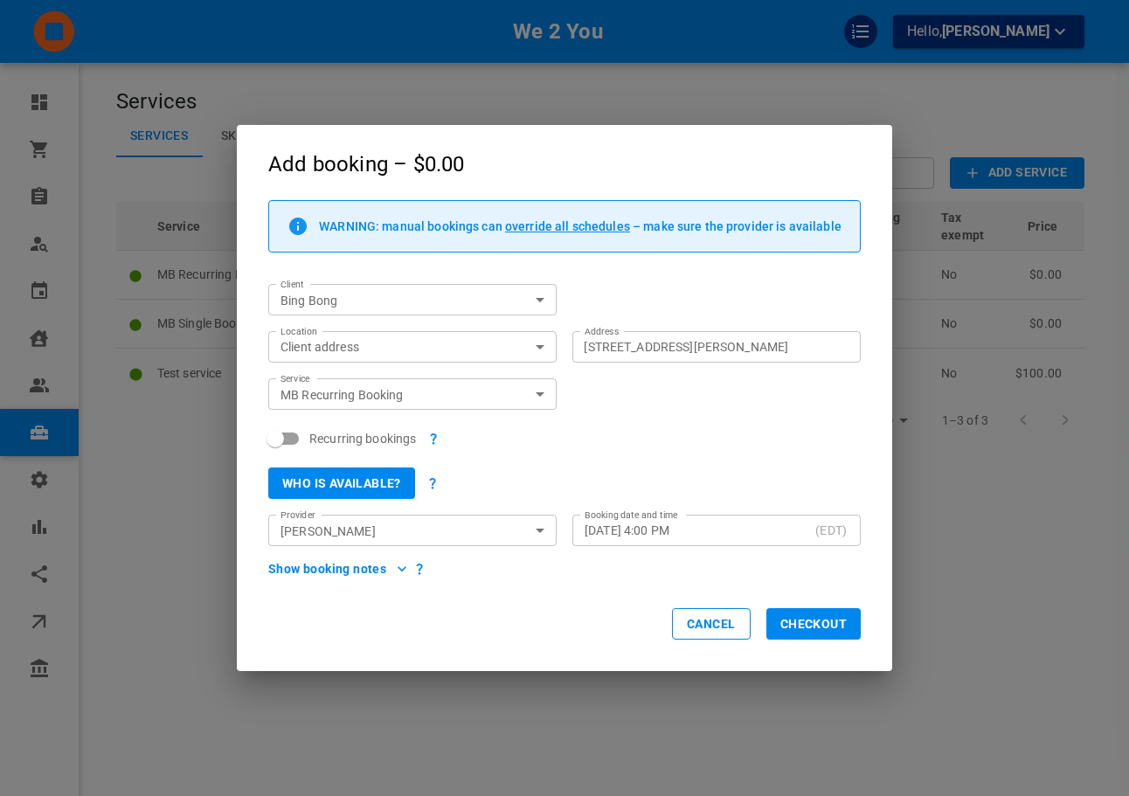
click at [307, 448] on input "Recurring bookings" at bounding box center [275, 438] width 100 height 33
checkbox input "true"
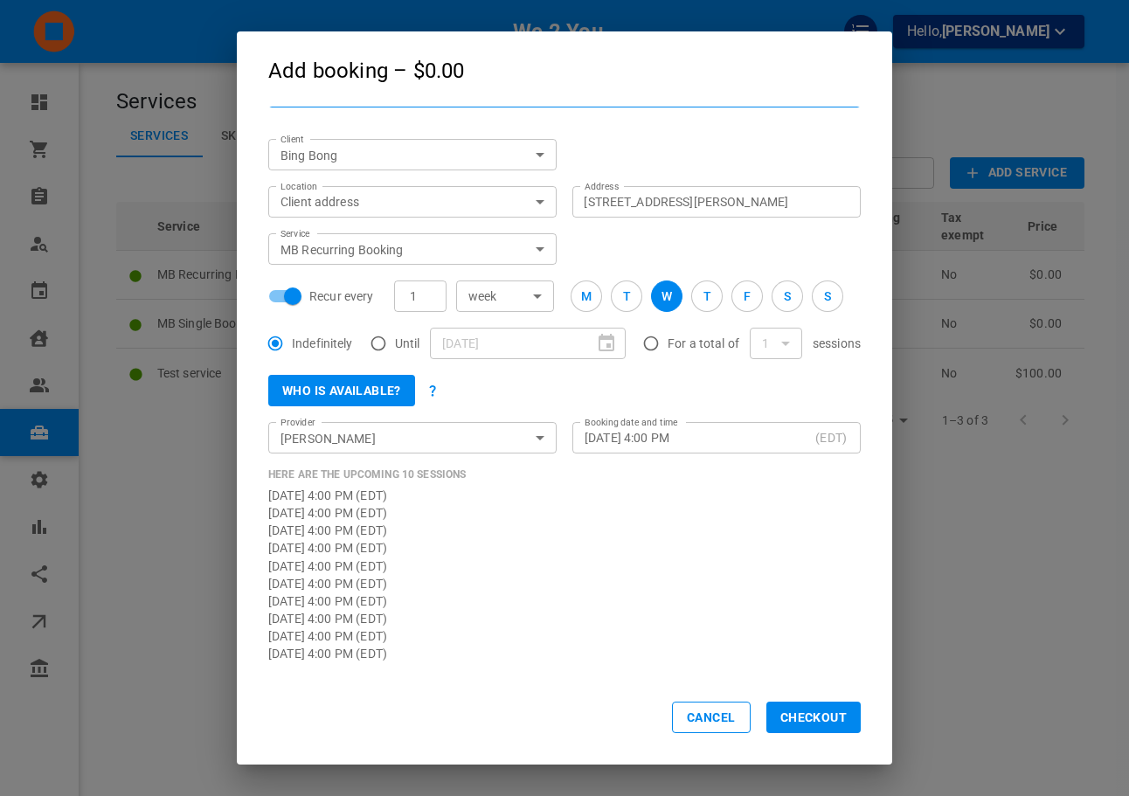
scroll to position [74, 0]
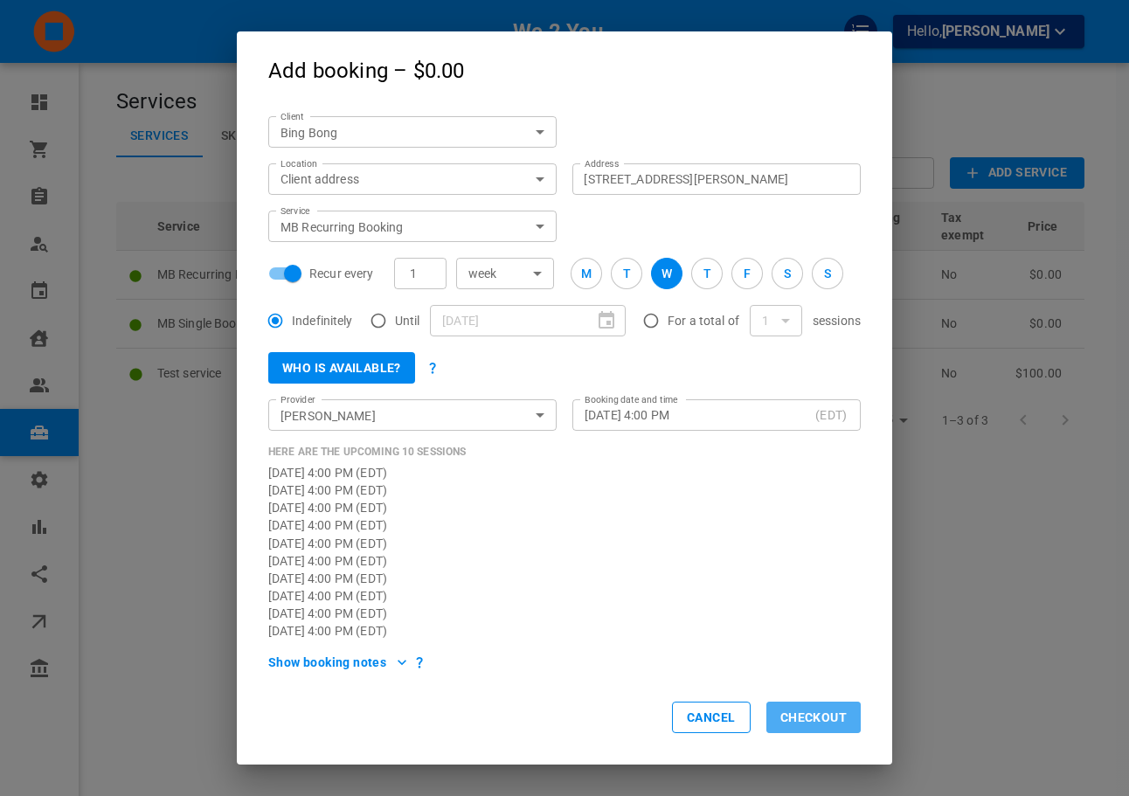
click at [838, 722] on button "Checkout" at bounding box center [813, 716] width 94 height 31
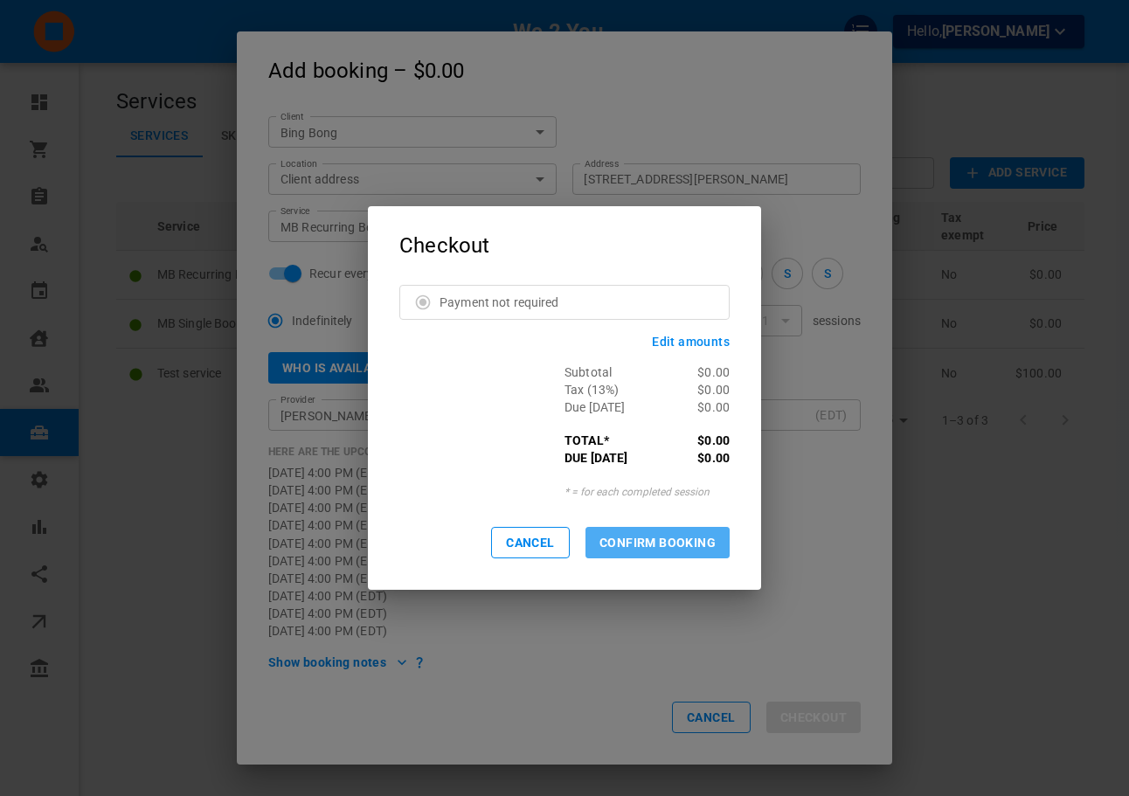
click at [652, 535] on button "CONFIRM BOOKING" at bounding box center [657, 542] width 144 height 31
checkbox input "false"
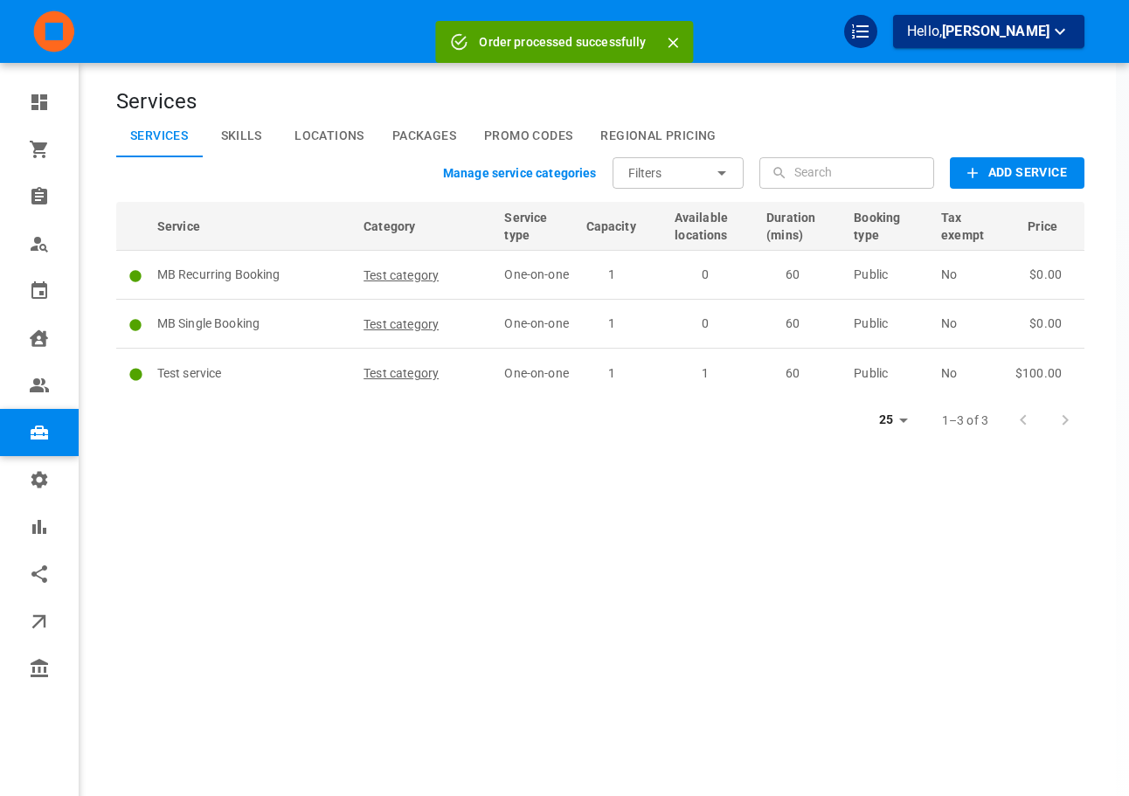
scroll to position [0, 0]
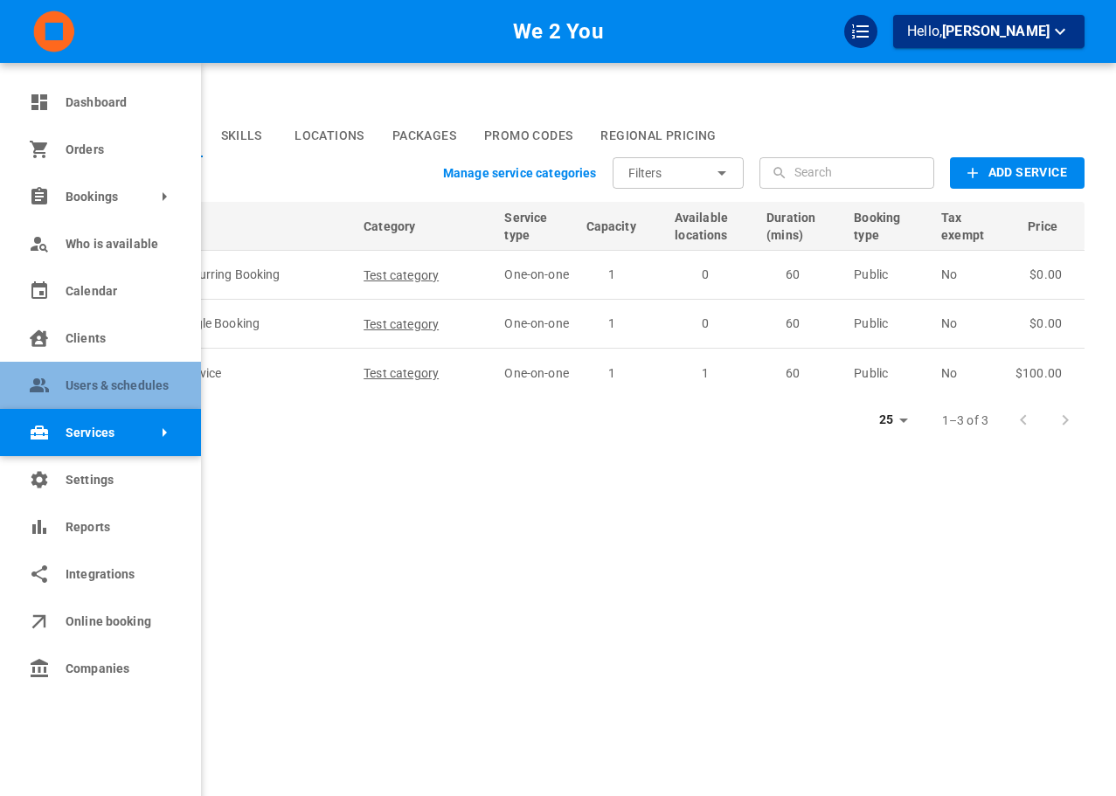
click at [116, 402] on link "Users & schedules" at bounding box center [100, 385] width 201 height 47
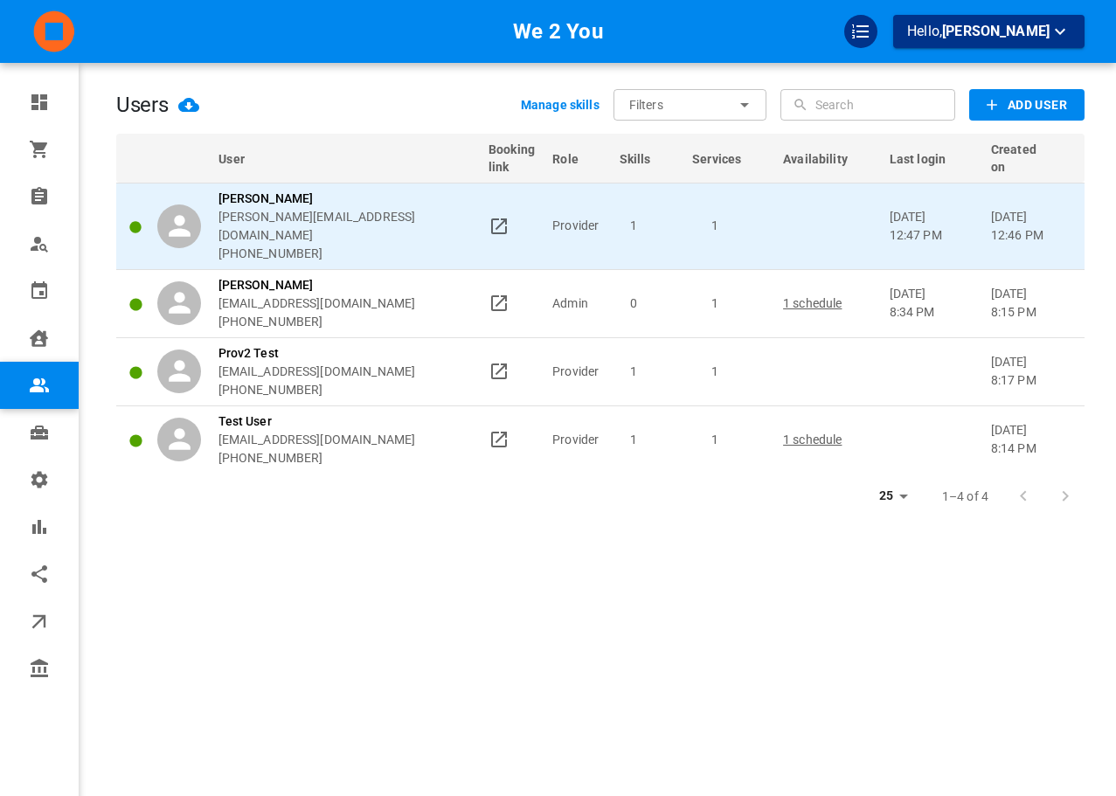
click at [331, 211] on p "[PERSON_NAME][EMAIL_ADDRESS][DOMAIN_NAME]" at bounding box center [345, 226] width 255 height 37
click at [331, 212] on p "[PERSON_NAME][EMAIL_ADDRESS][DOMAIN_NAME]" at bounding box center [345, 226] width 255 height 37
click at [330, 217] on p "[PERSON_NAME][EMAIL_ADDRESS][DOMAIN_NAME]" at bounding box center [345, 226] width 255 height 37
copy p "[PERSON_NAME][EMAIL_ADDRESS][DOMAIN_NAME]"
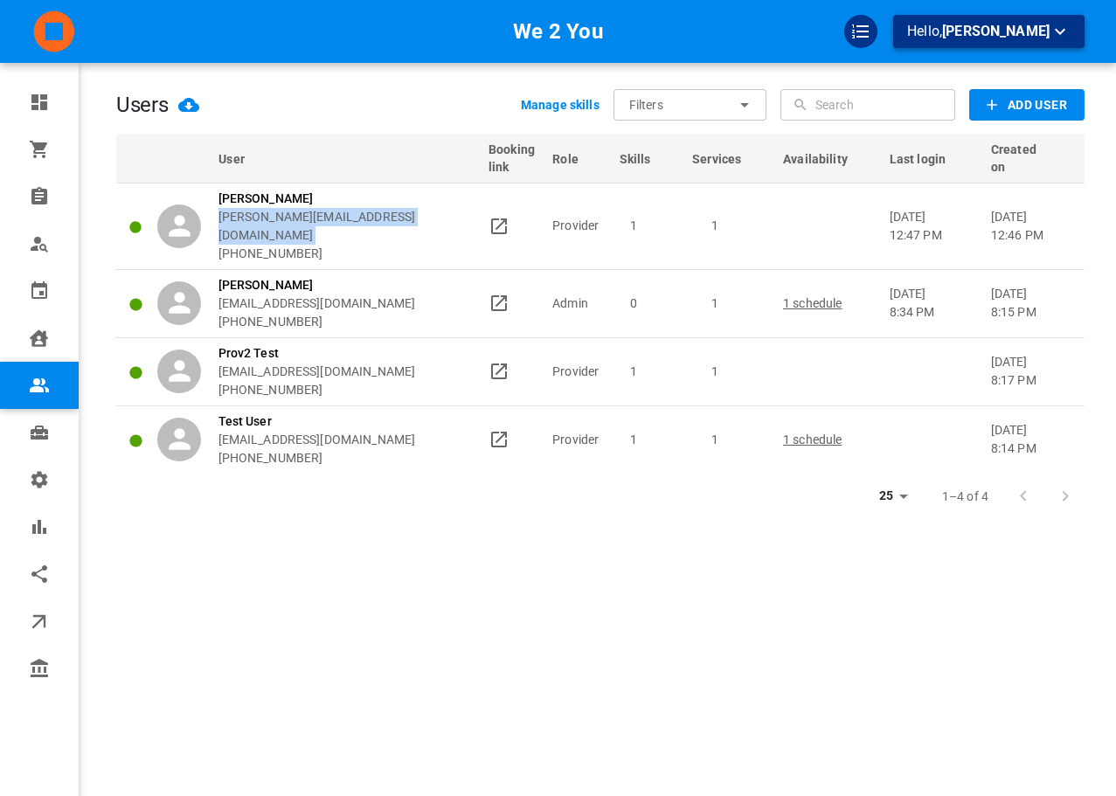
click at [1050, 26] on icon "button" at bounding box center [1059, 31] width 21 height 21
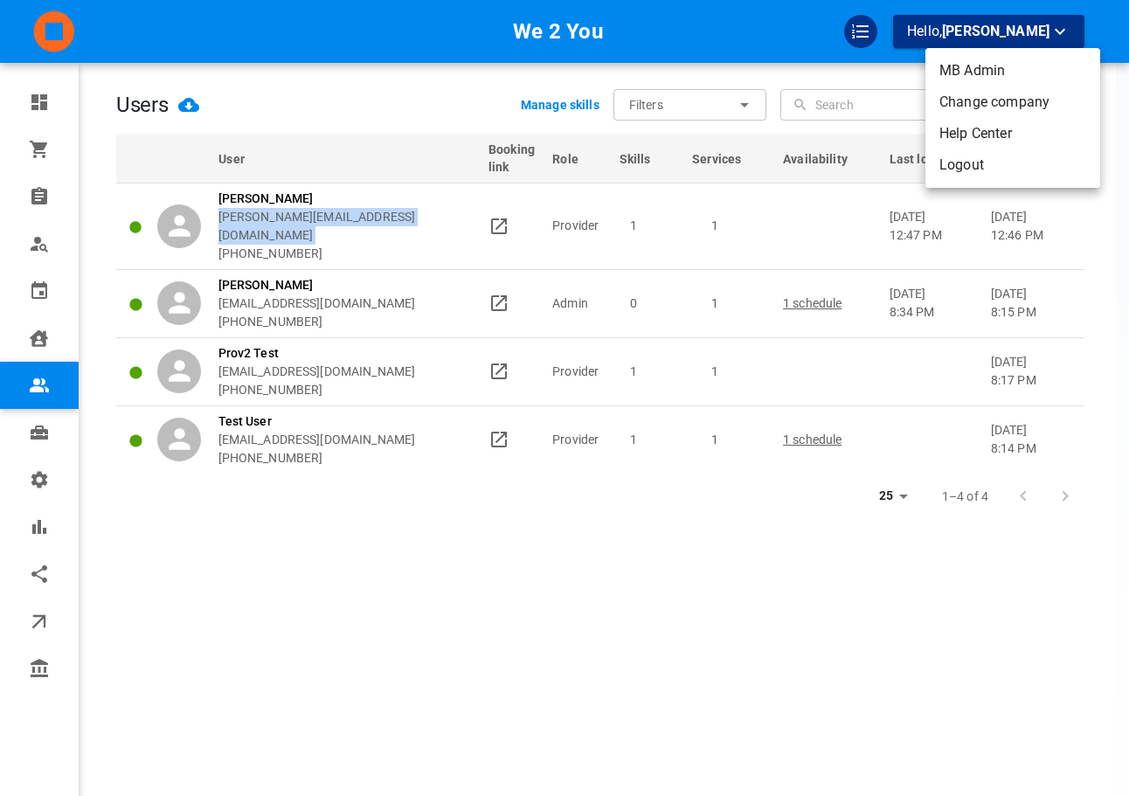
click at [998, 161] on li "Logout" at bounding box center [1012, 164] width 175 height 31
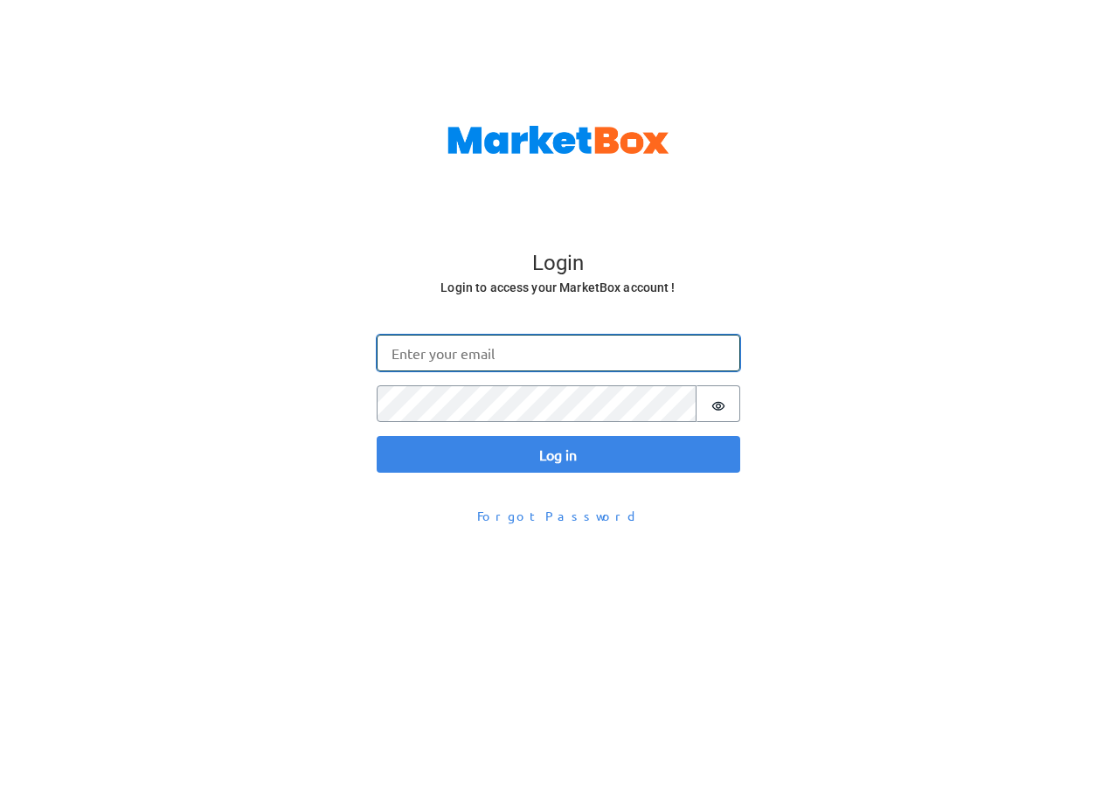
type input "[EMAIL_ADDRESS][DOMAIN_NAME]"
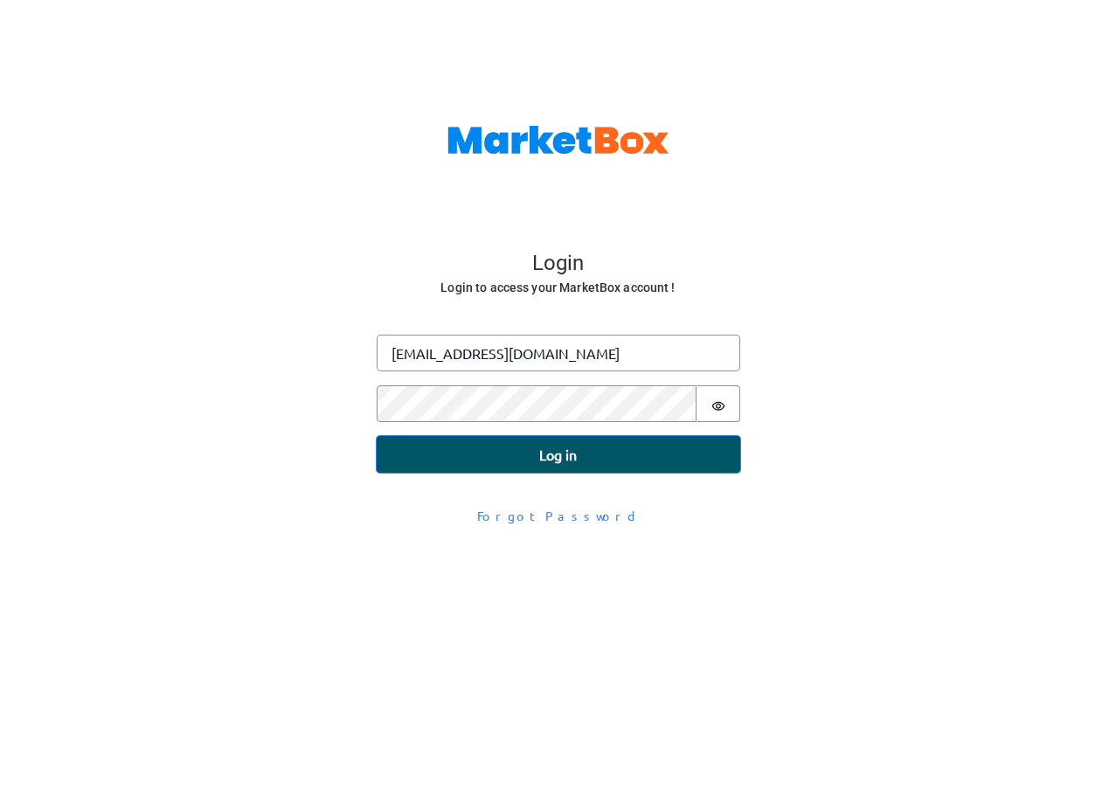
click at [494, 462] on button "Log in" at bounding box center [558, 454] width 363 height 37
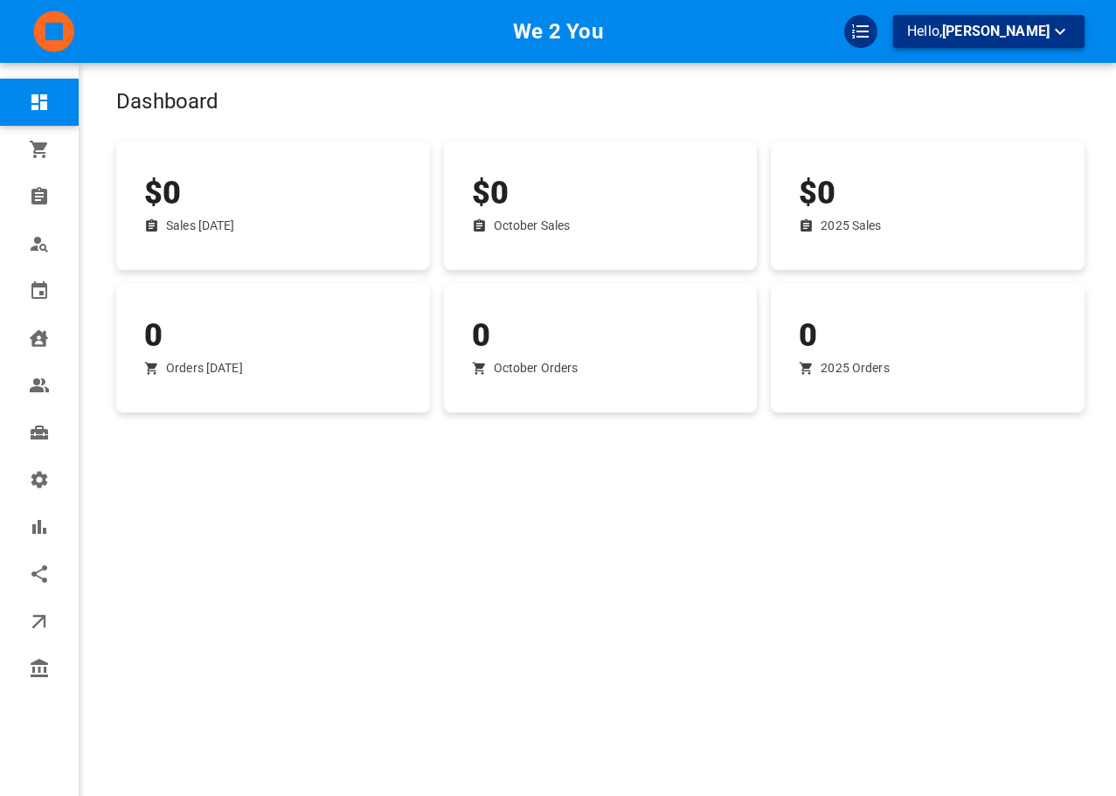
click at [1046, 40] on p "Hello, [PERSON_NAME]" at bounding box center [988, 32] width 163 height 22
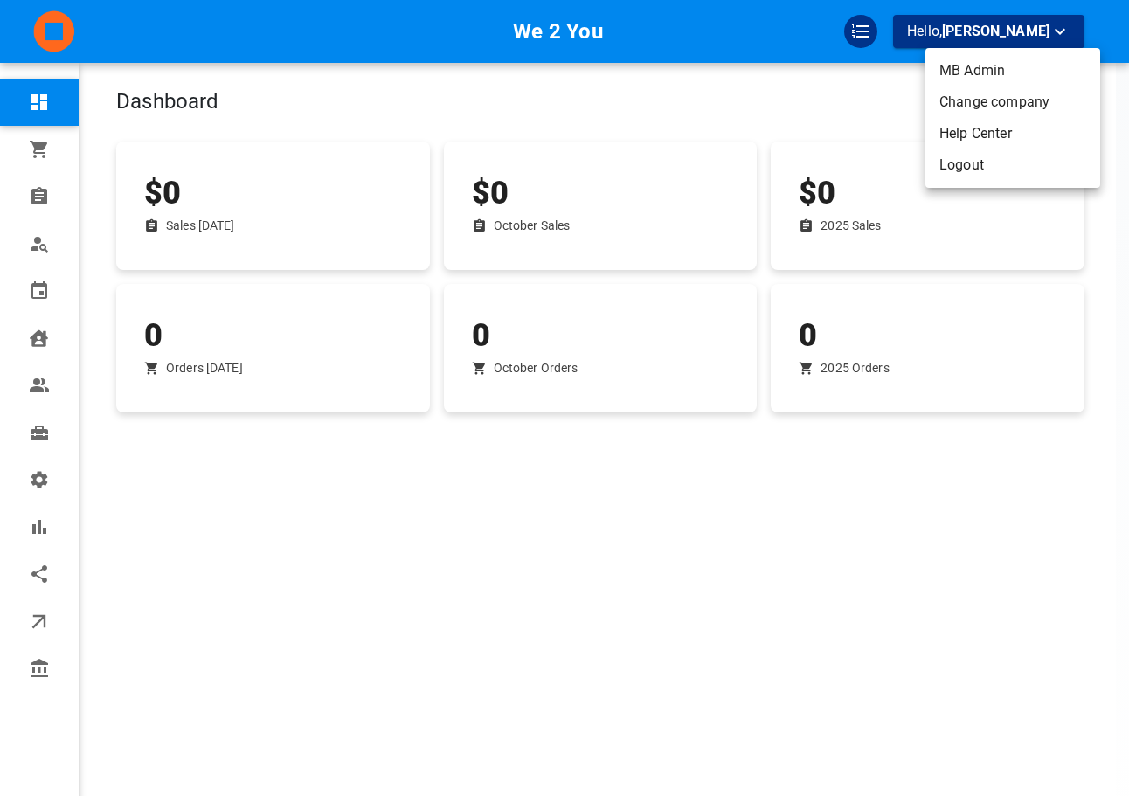
click at [1002, 193] on div at bounding box center [564, 398] width 1129 height 796
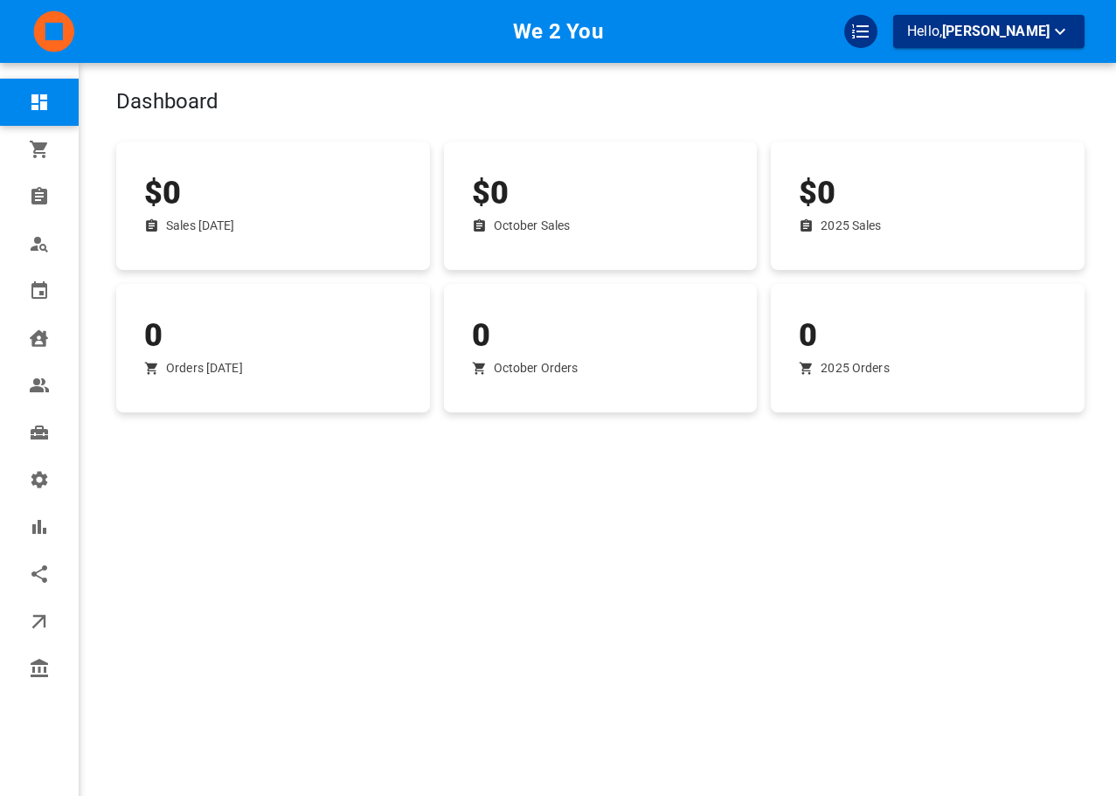
click at [1000, 176] on div "MB Admin Change company Help Center Logout" at bounding box center [558, 398] width 1116 height 796
click at [1010, 21] on p "Hello, [PERSON_NAME]" at bounding box center [988, 32] width 163 height 22
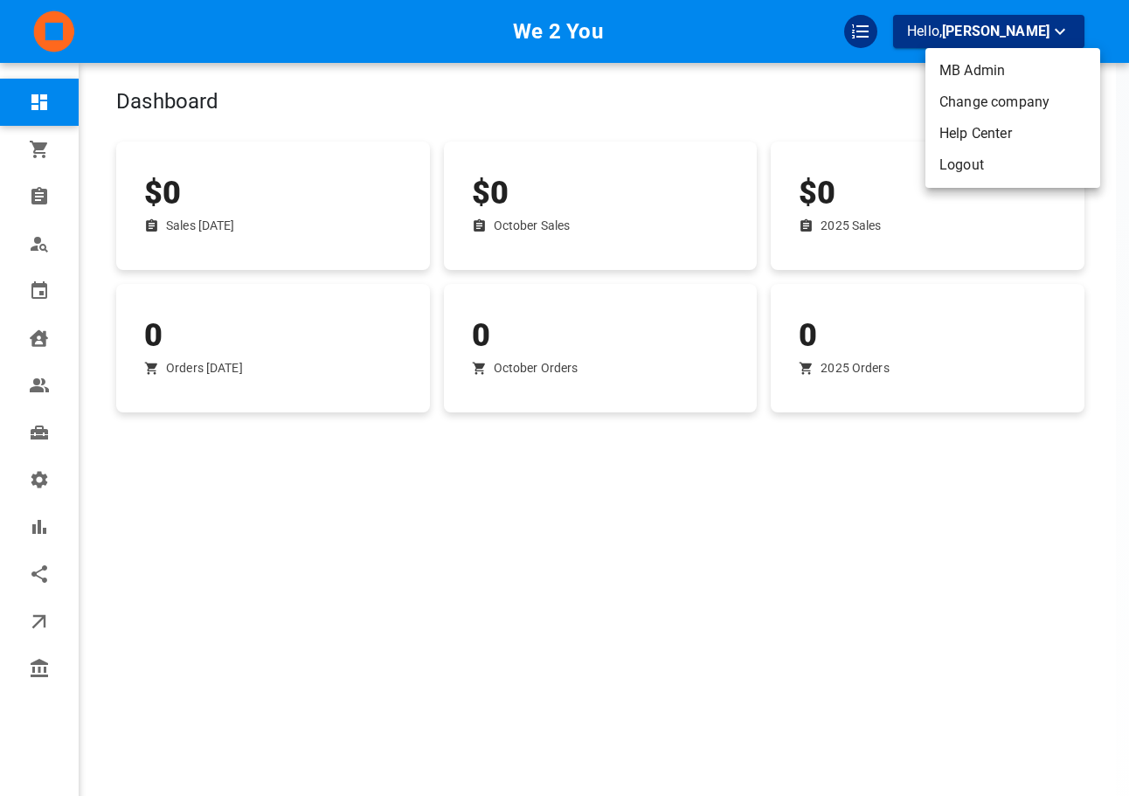
click at [998, 169] on li "Logout" at bounding box center [1012, 164] width 175 height 31
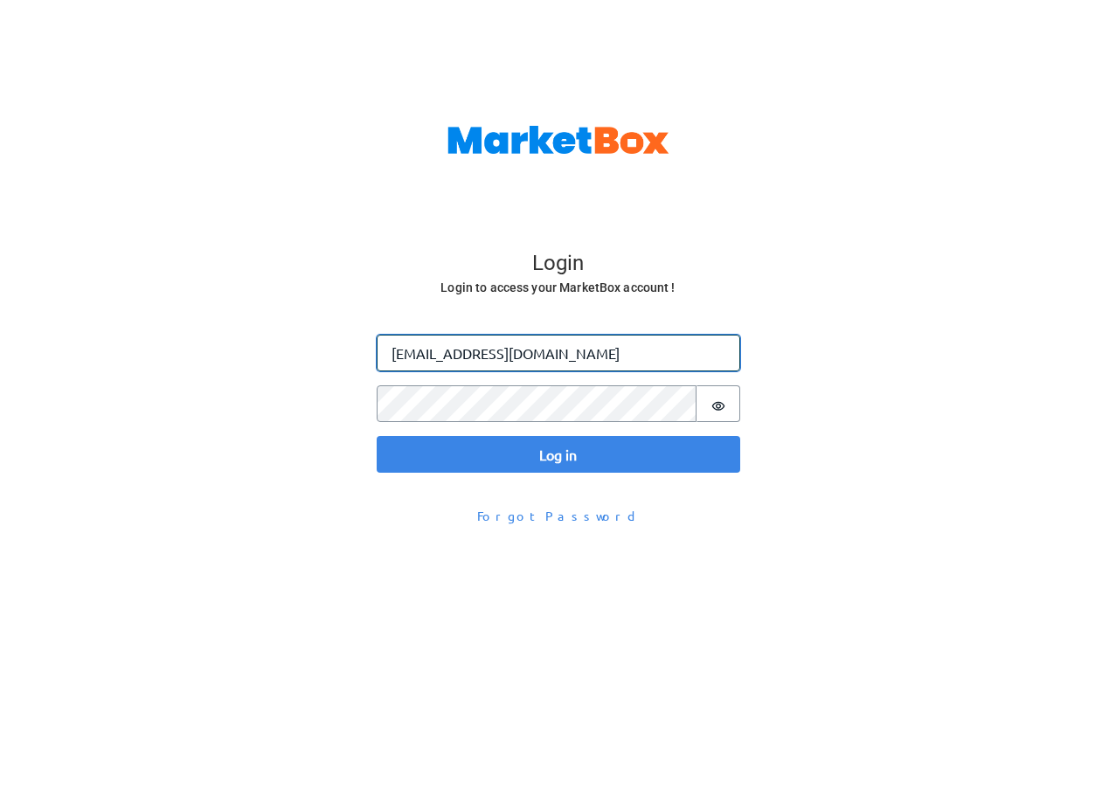
click at [491, 368] on input "[EMAIL_ADDRESS][DOMAIN_NAME]" at bounding box center [558, 353] width 363 height 37
paste input "+doowindev"
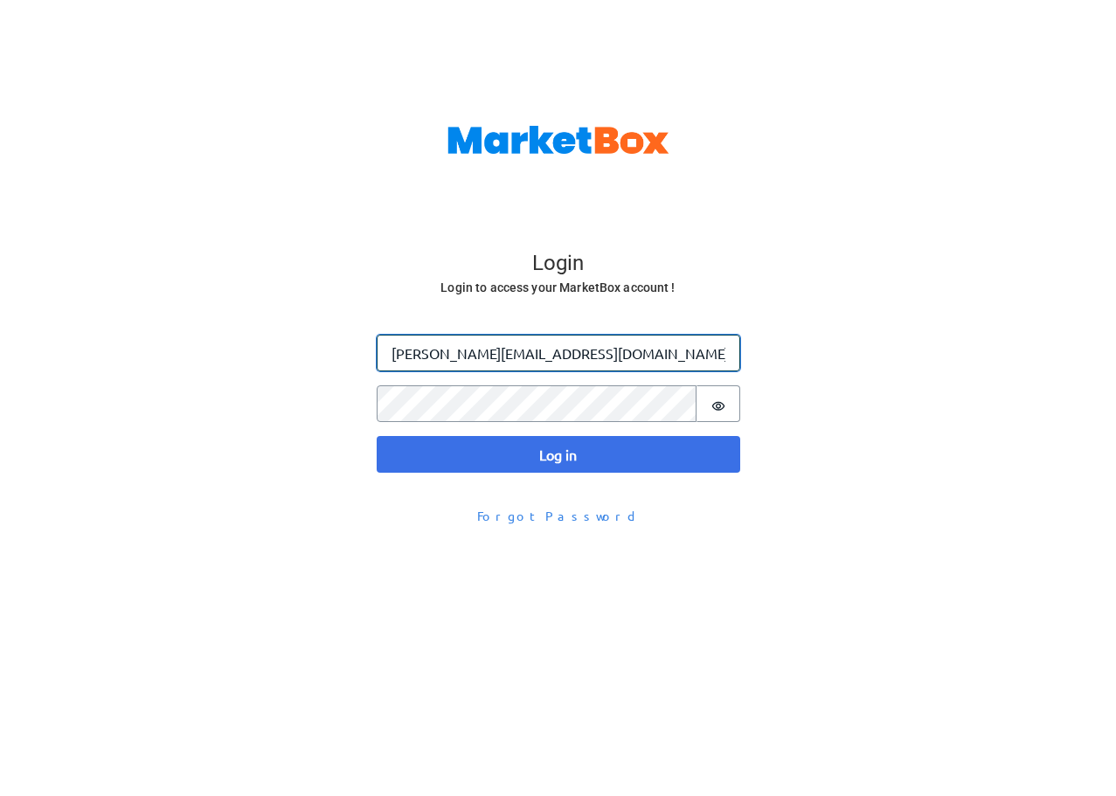
type input "[PERSON_NAME][EMAIL_ADDRESS][DOMAIN_NAME]"
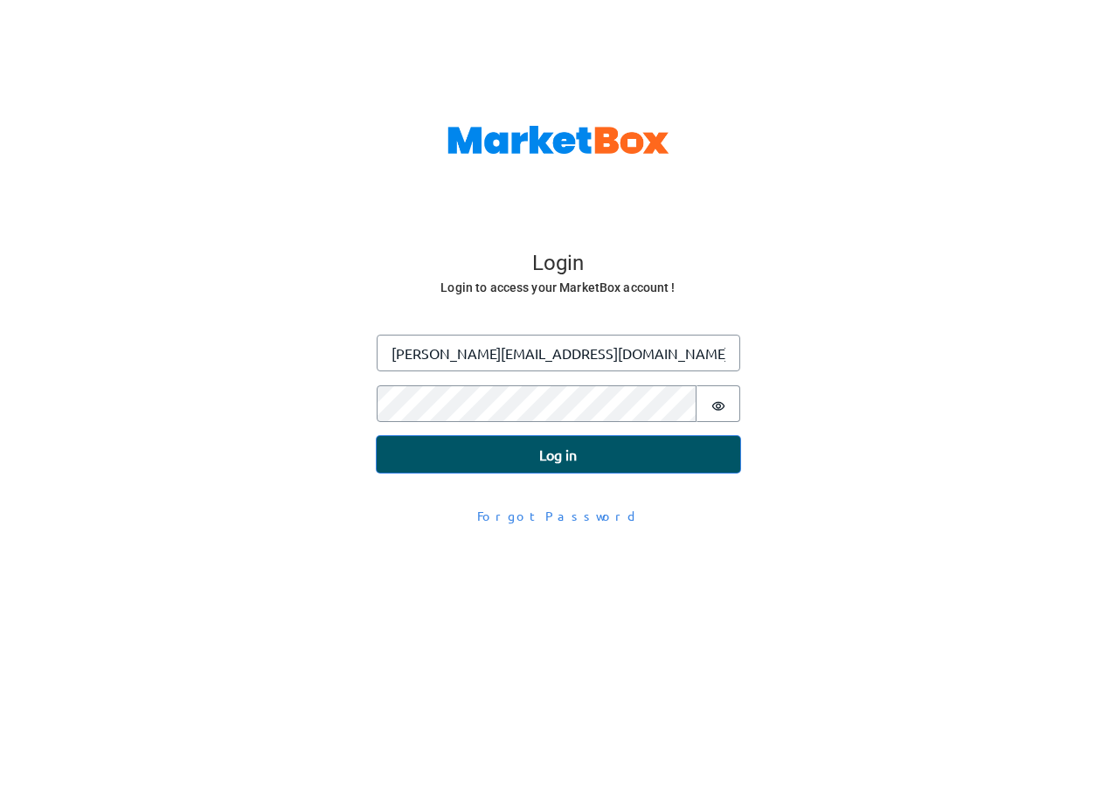
click at [473, 466] on button "Log in" at bounding box center [558, 454] width 363 height 37
